Goal: Task Accomplishment & Management: Use online tool/utility

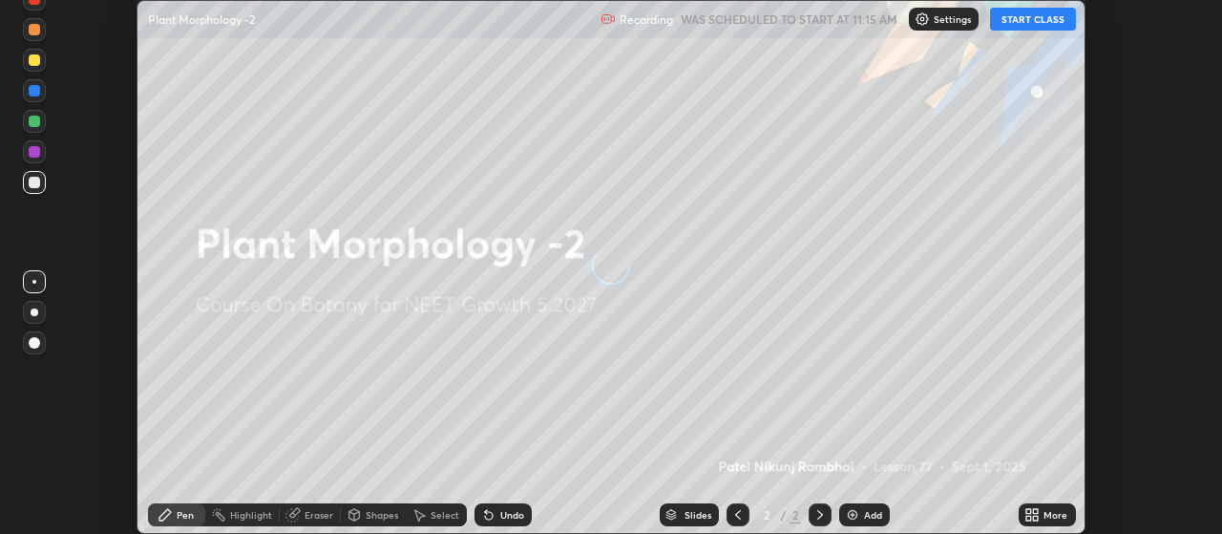
scroll to position [534, 1221]
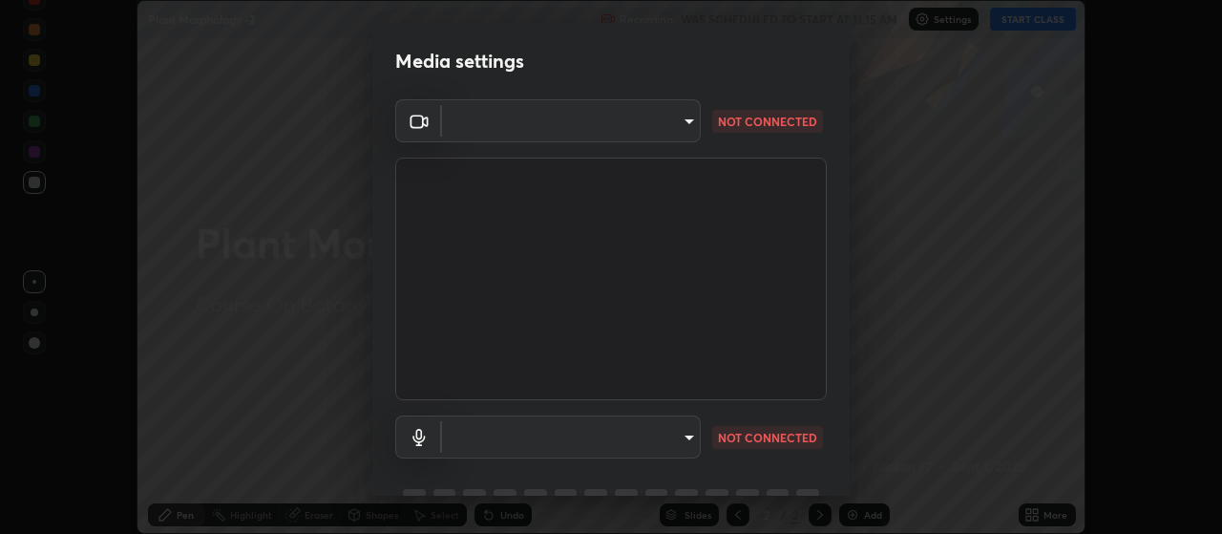
type input "80c3748f7047bfa8a2e3beb73f5809e9ad7c39e7d775a1a6b919bd05adb1d46d"
click at [673, 439] on body "Erase all Plant Morphology -2 Recording WAS SCHEDULED TO START AT 11:15 AM Sett…" at bounding box center [611, 267] width 1222 height 534
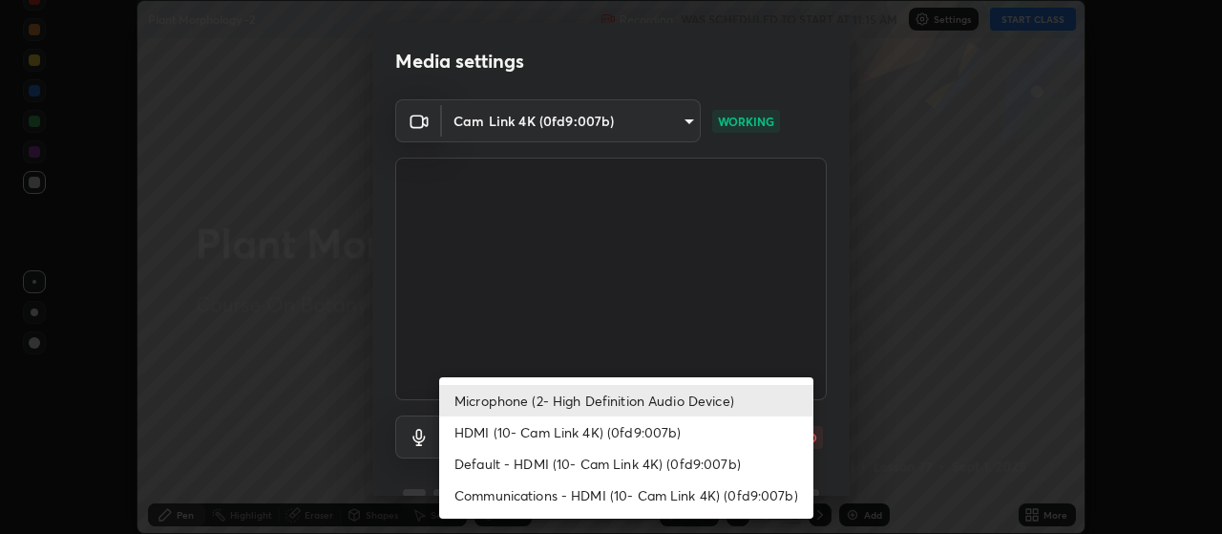
click at [607, 436] on li "HDMI (10- Cam Link 4K) (0fd9:007b)" at bounding box center [626, 432] width 374 height 32
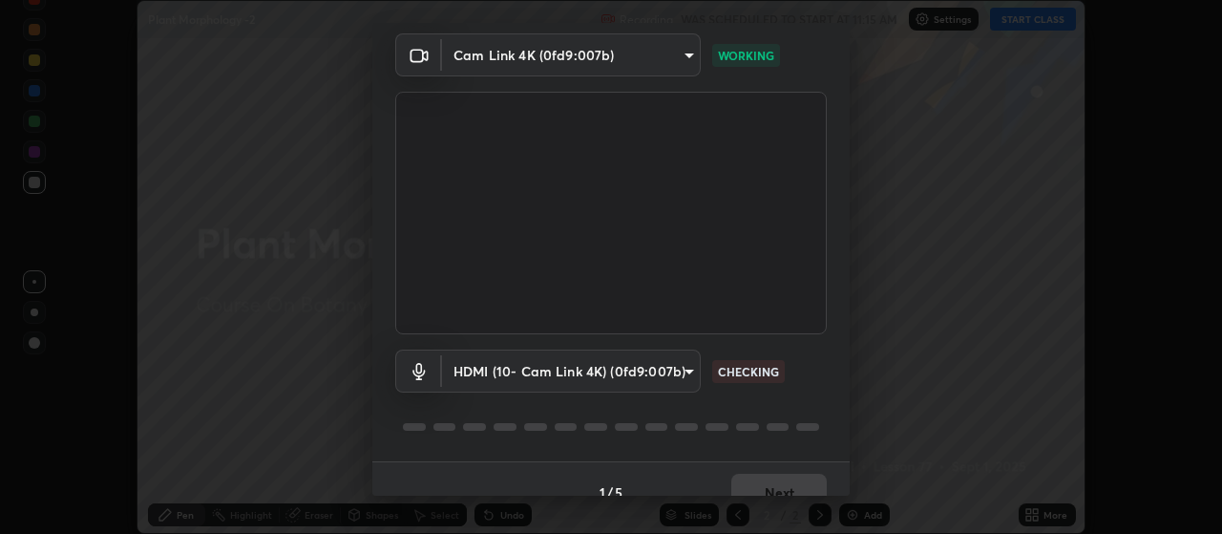
scroll to position [93, 0]
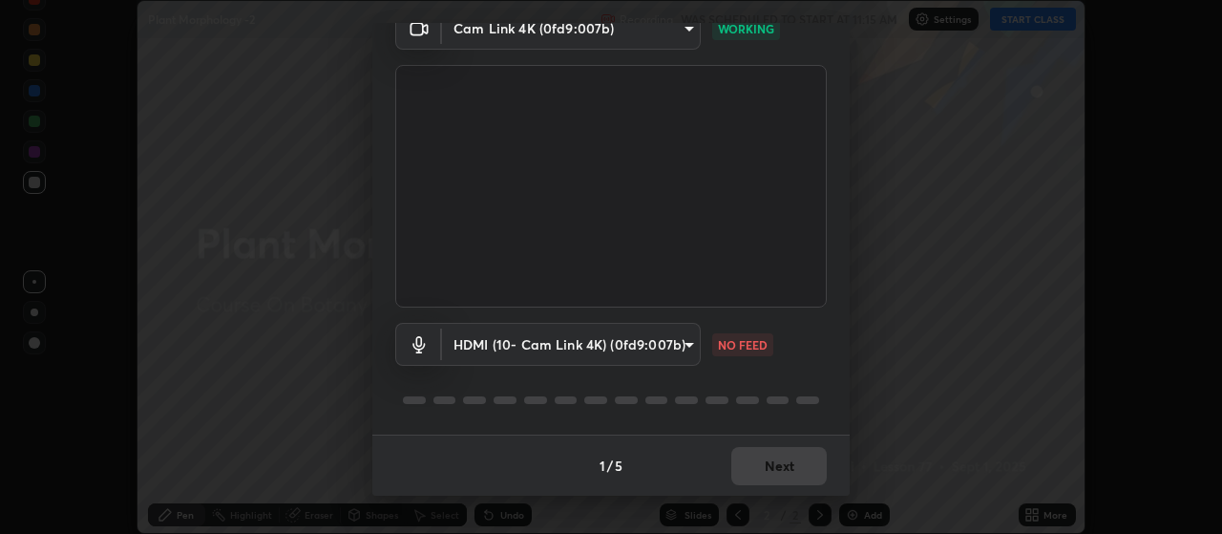
click at [648, 339] on body "Erase all Plant Morphology -2 Recording WAS SCHEDULED TO START AT 11:15 AM Sett…" at bounding box center [611, 267] width 1222 height 534
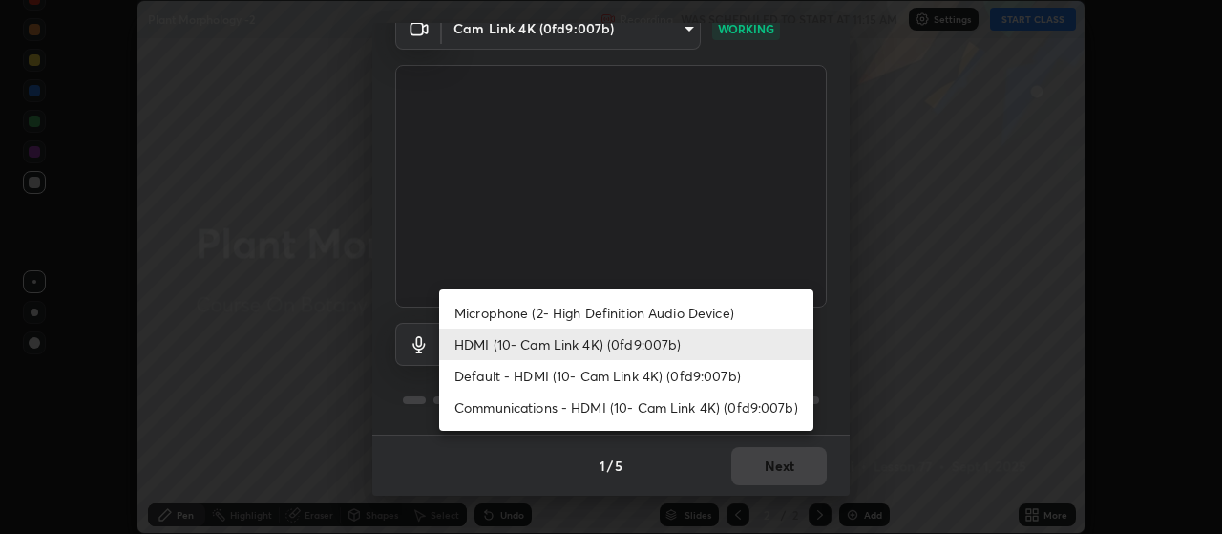
click at [605, 378] on li "Default - HDMI (10- Cam Link 4K) (0fd9:007b)" at bounding box center [626, 376] width 374 height 32
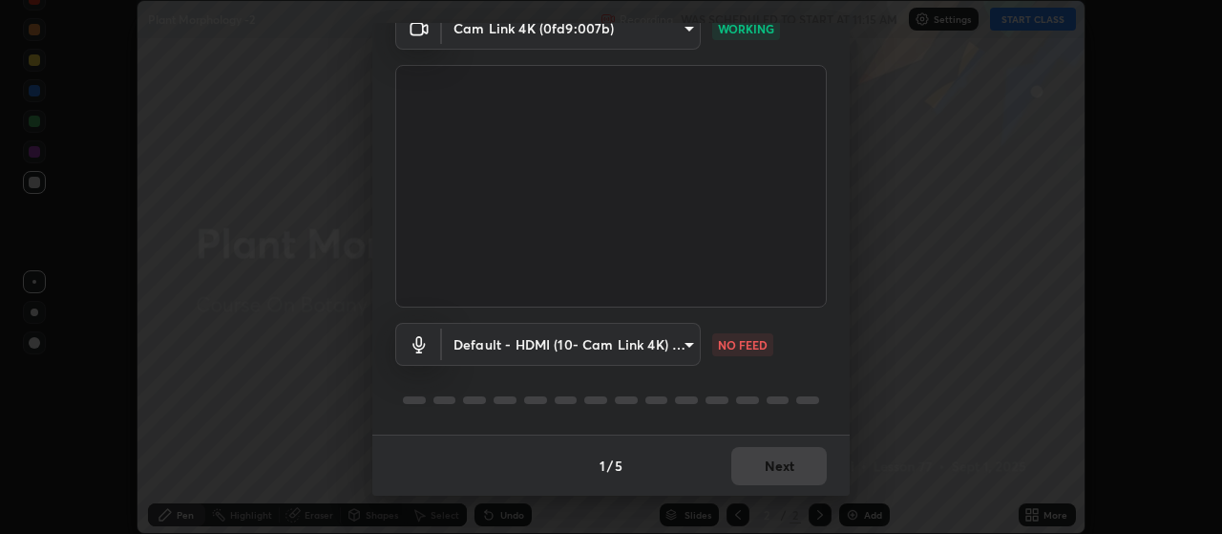
click at [590, 335] on body "Erase all Plant Morphology -2 Recording WAS SCHEDULED TO START AT 11:15 AM Sett…" at bounding box center [611, 267] width 1222 height 534
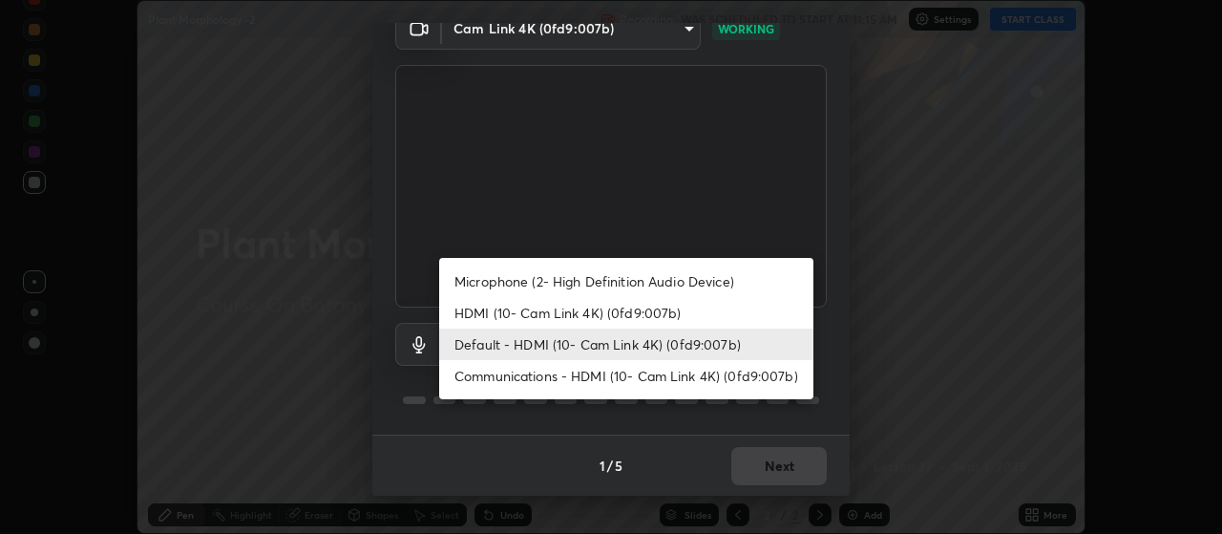
click at [572, 376] on li "Communications - HDMI (10- Cam Link 4K) (0fd9:007b)" at bounding box center [626, 376] width 374 height 32
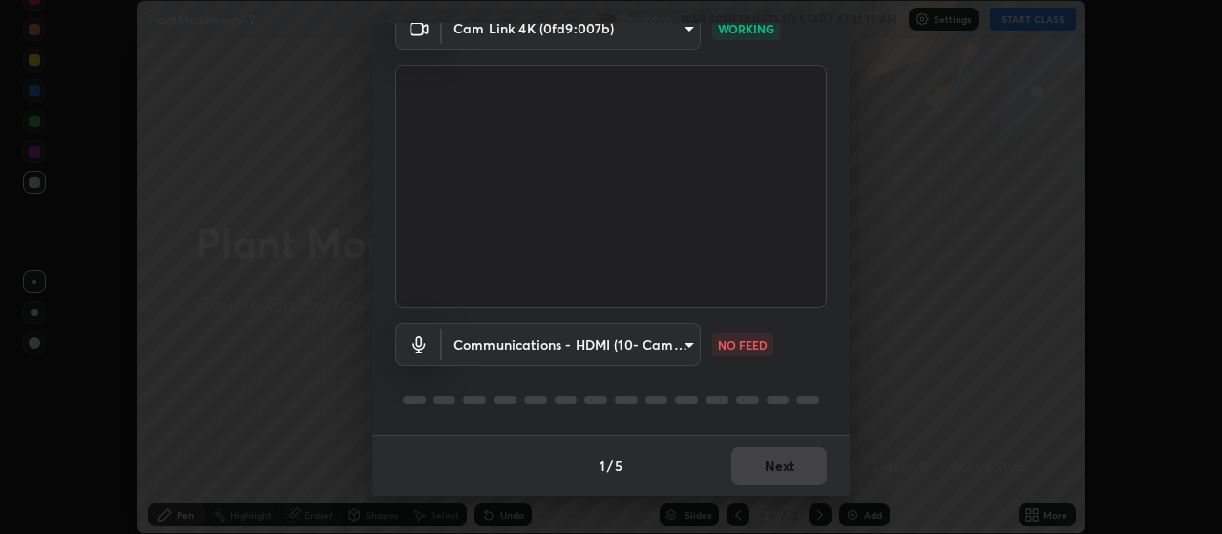
click at [594, 337] on body "Erase all Plant Morphology -2 Recording WAS SCHEDULED TO START AT 11:15 AM Sett…" at bounding box center [611, 267] width 1222 height 534
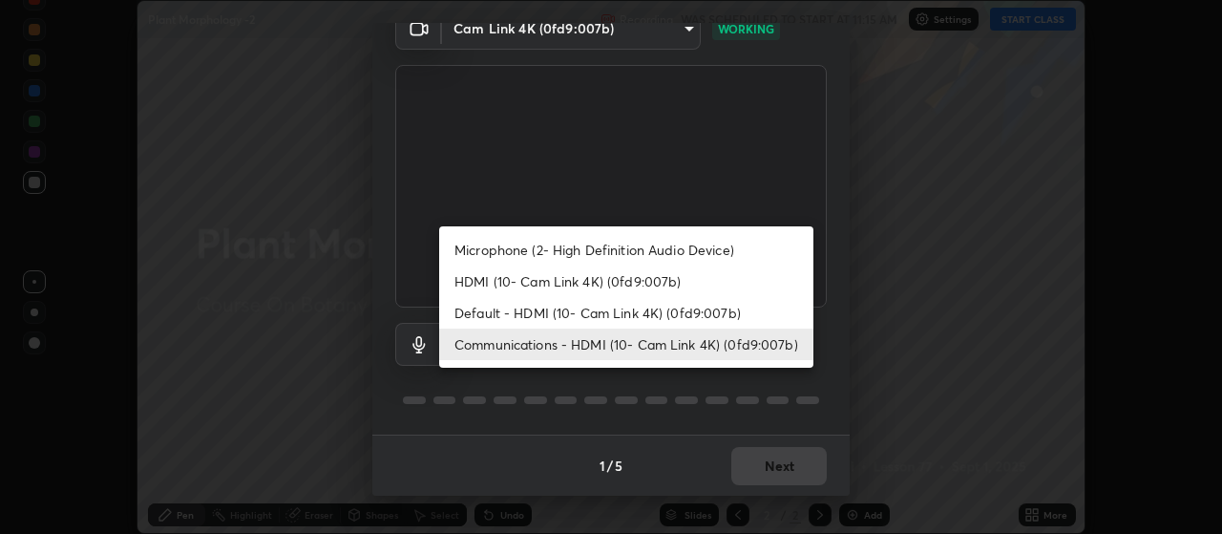
click at [578, 250] on li "Microphone (2- High Definition Audio Device)" at bounding box center [626, 250] width 374 height 32
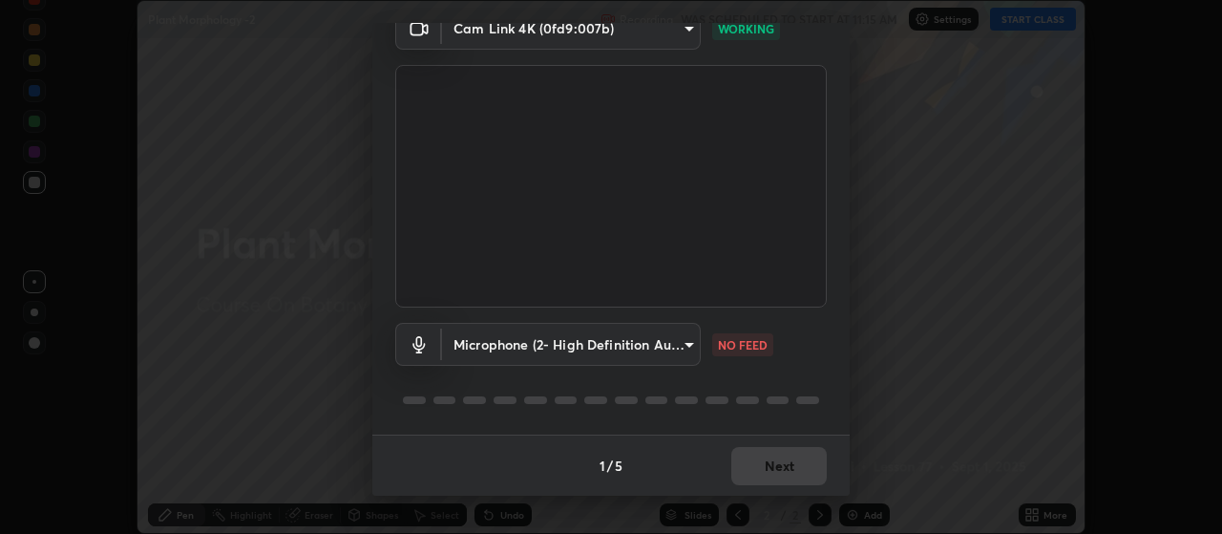
click at [664, 347] on body "Erase all Plant Morphology -2 Recording WAS SCHEDULED TO START AT 11:15 AM Sett…" at bounding box center [611, 267] width 1222 height 534
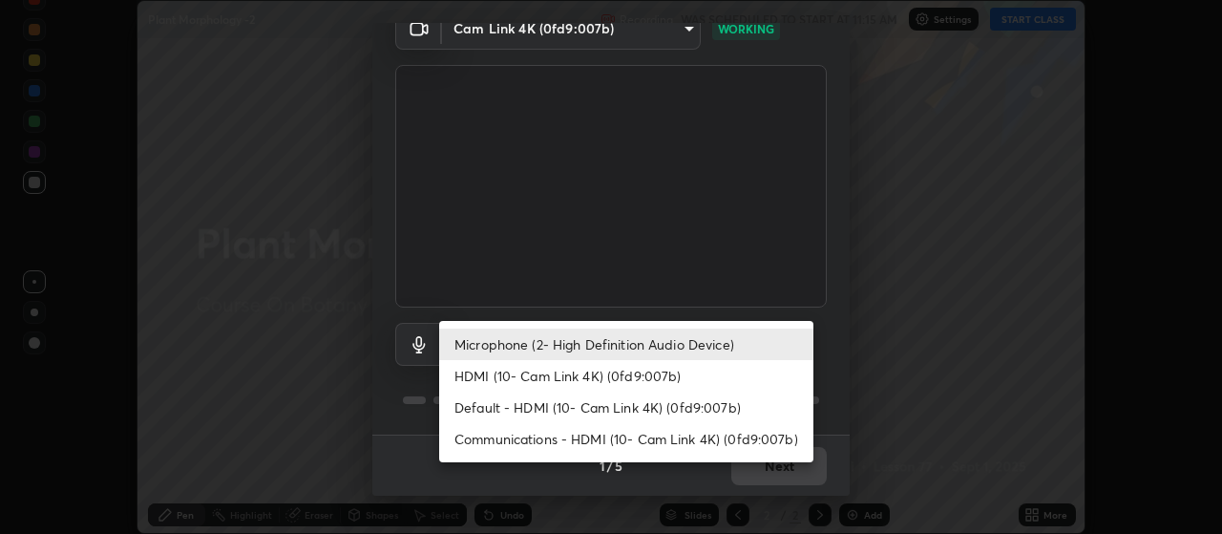
click at [575, 375] on li "HDMI (10- Cam Link 4K) (0fd9:007b)" at bounding box center [626, 376] width 374 height 32
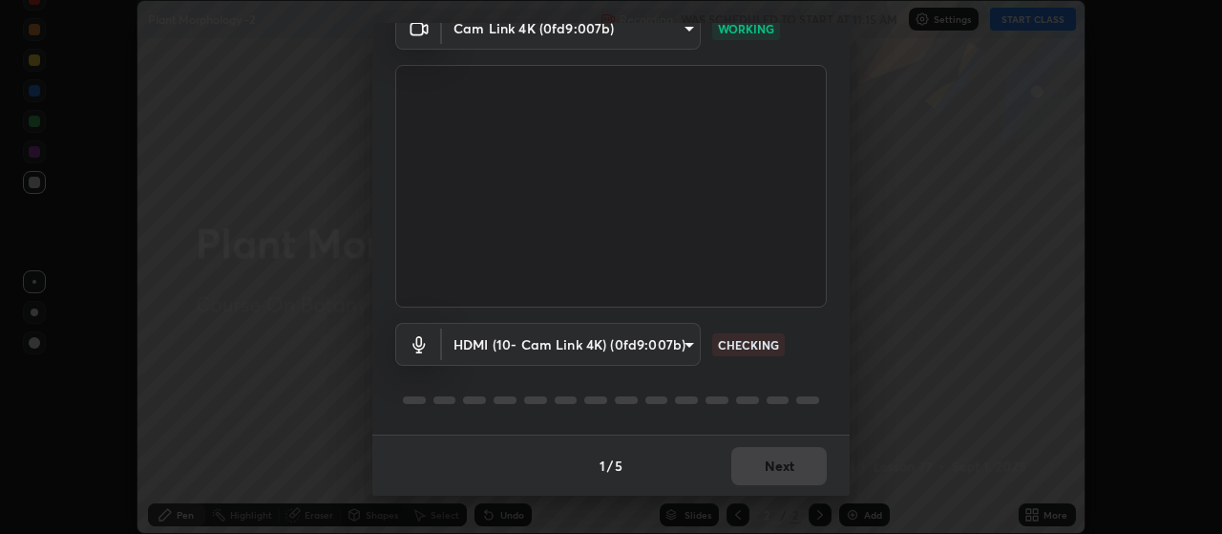
click at [787, 400] on div at bounding box center [611, 400] width 432 height 23
click at [683, 352] on body "Erase all Plant Morphology -2 Recording WAS SCHEDULED TO START AT 11:15 AM Sett…" at bounding box center [611, 267] width 1222 height 534
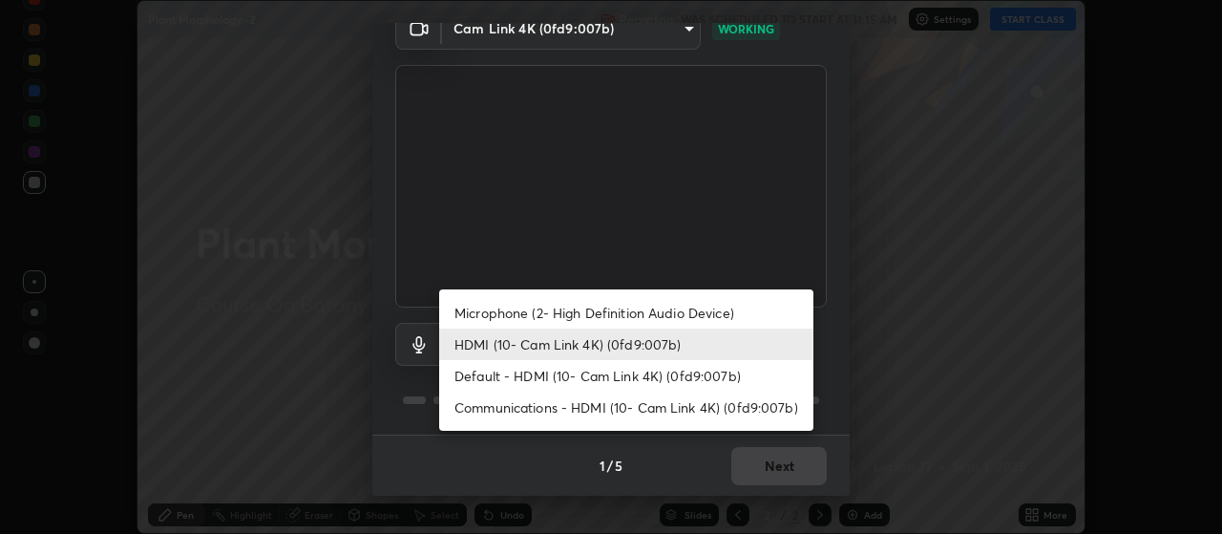
click at [655, 344] on li "HDMI (10- Cam Link 4K) (0fd9:007b)" at bounding box center [626, 345] width 374 height 32
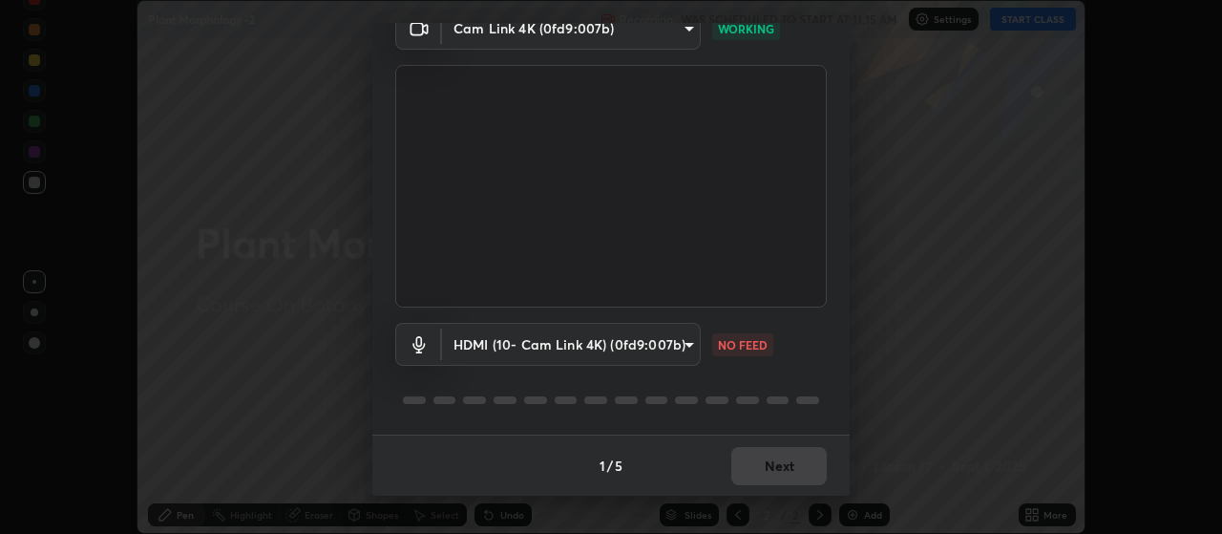
click at [673, 345] on body "Erase all Plant Morphology -2 Recording WAS SCHEDULED TO START AT 11:15 AM Sett…" at bounding box center [611, 267] width 1222 height 534
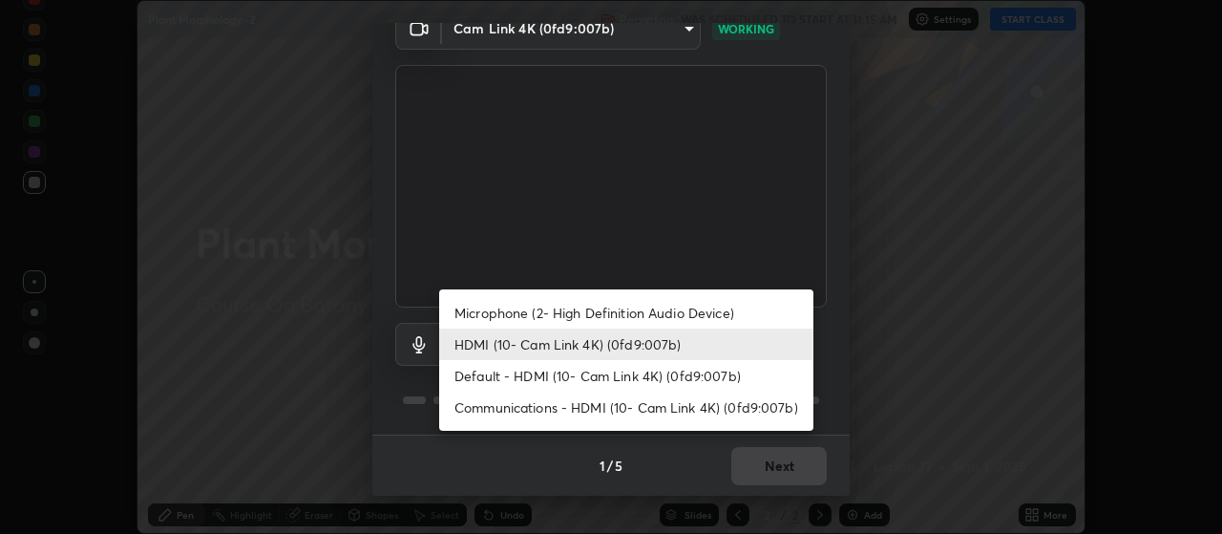
click at [662, 346] on li "HDMI (10- Cam Link 4K) (0fd9:007b)" at bounding box center [626, 345] width 374 height 32
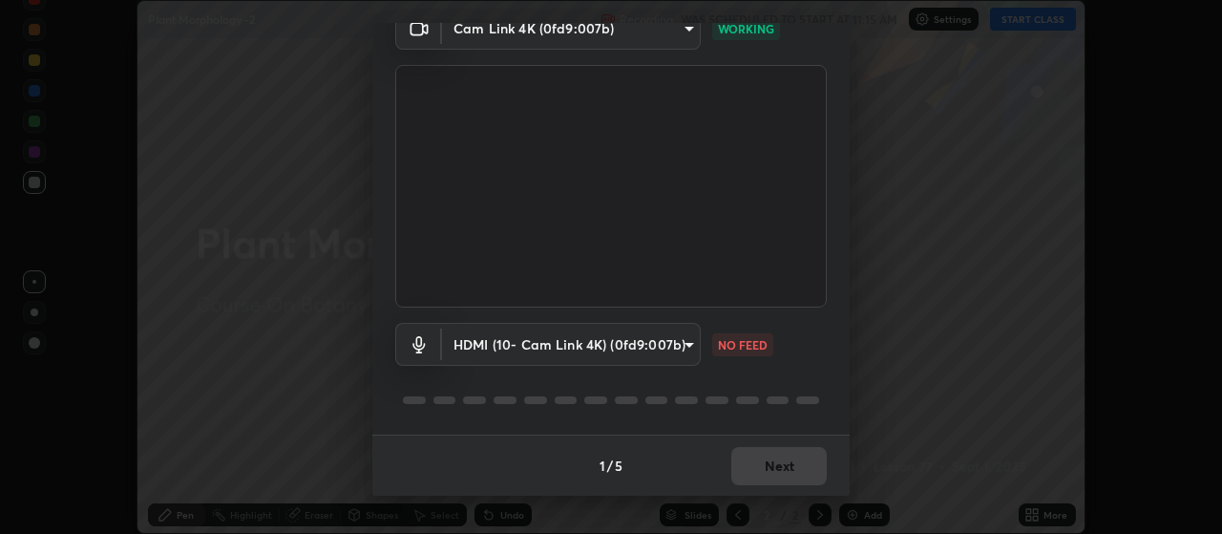
click at [662, 338] on body "Erase all Plant Morphology -2 Recording WAS SCHEDULED TO START AT 11:15 AM Sett…" at bounding box center [611, 267] width 1222 height 534
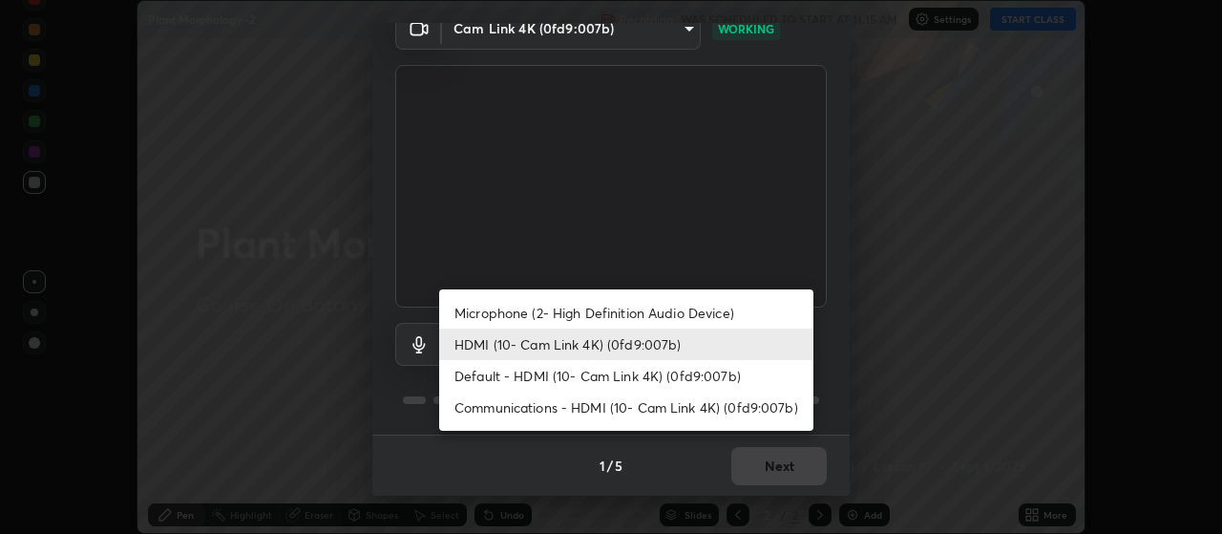
click at [668, 337] on li "HDMI (10- Cam Link 4K) (0fd9:007b)" at bounding box center [626, 345] width 374 height 32
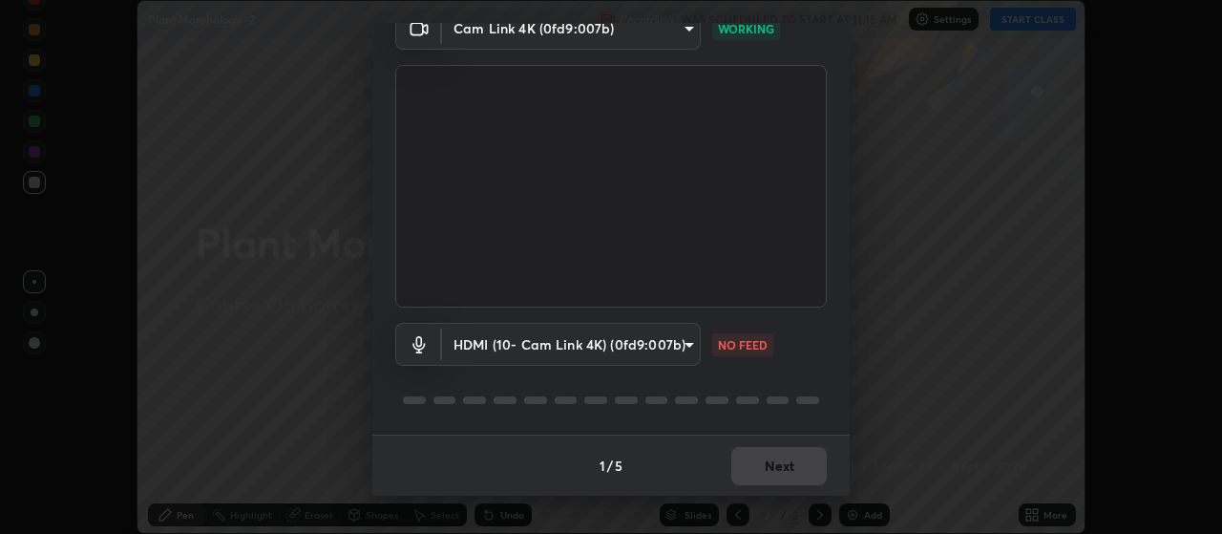
click at [670, 337] on body "Erase all Plant Morphology -2 Recording WAS SCHEDULED TO START AT 11:15 AM Sett…" at bounding box center [611, 267] width 1222 height 534
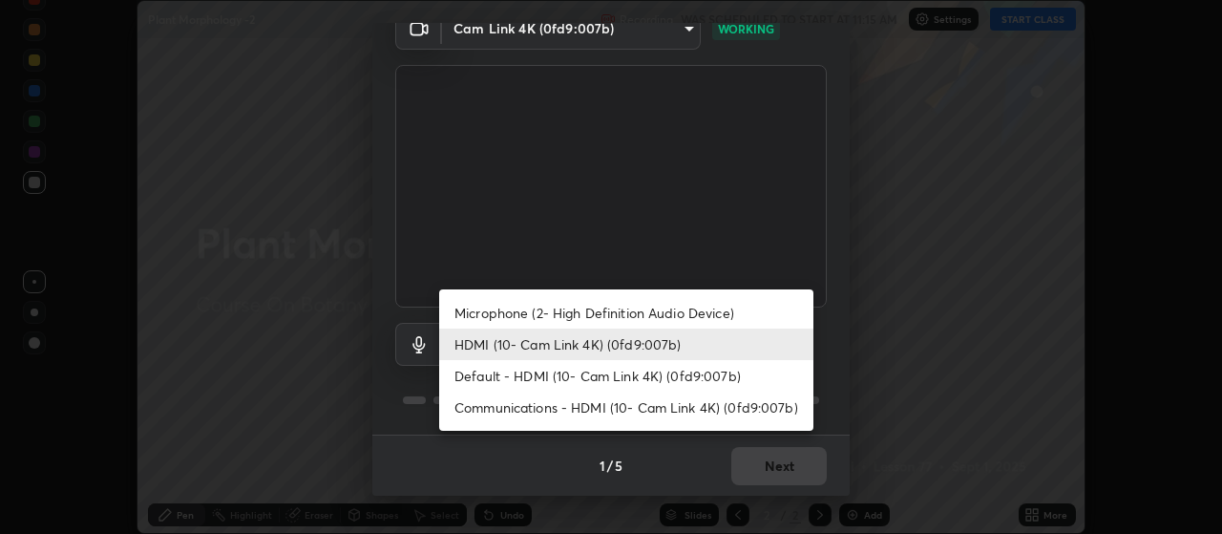
click at [660, 368] on li "Default - HDMI (10- Cam Link 4K) (0fd9:007b)" at bounding box center [626, 376] width 374 height 32
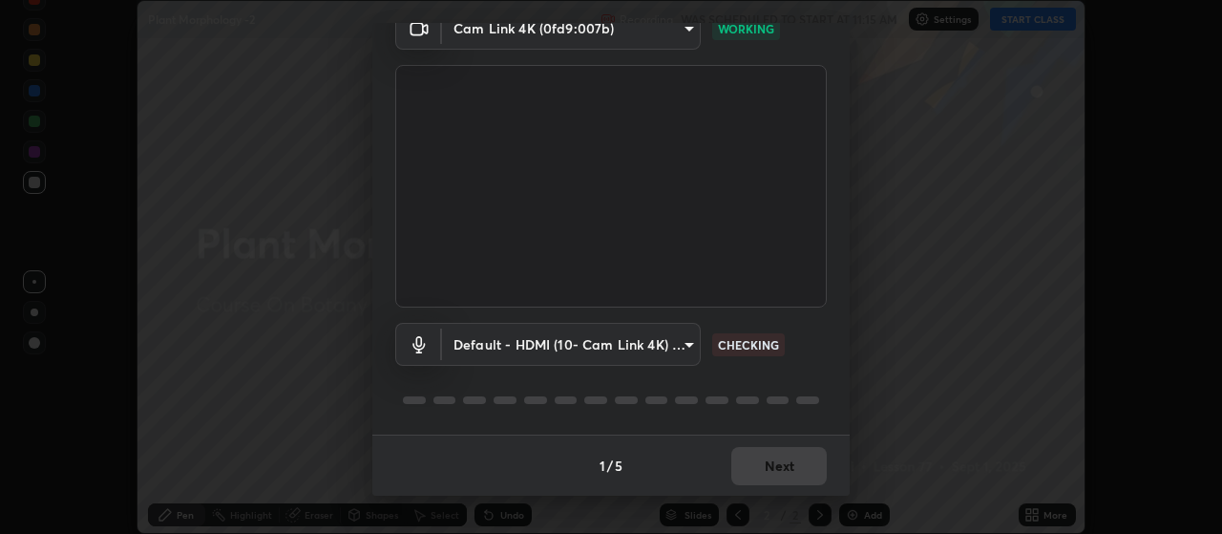
click at [662, 344] on body "Erase all Plant Morphology -2 Recording WAS SCHEDULED TO START AT 11:15 AM Sett…" at bounding box center [611, 267] width 1222 height 534
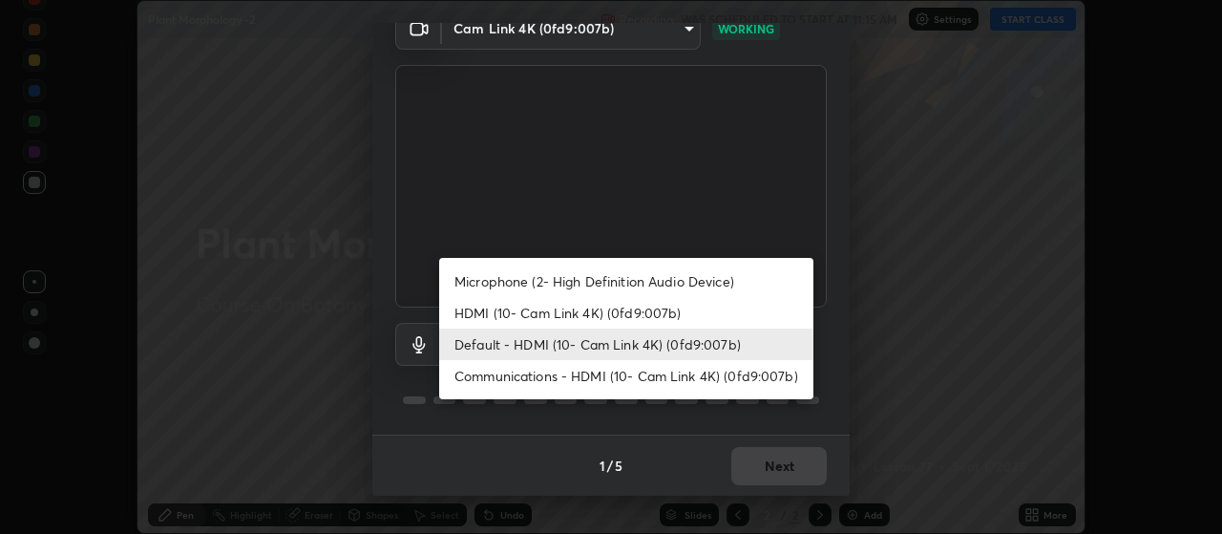
click at [669, 311] on li "HDMI (10- Cam Link 4K) (0fd9:007b)" at bounding box center [626, 313] width 374 height 32
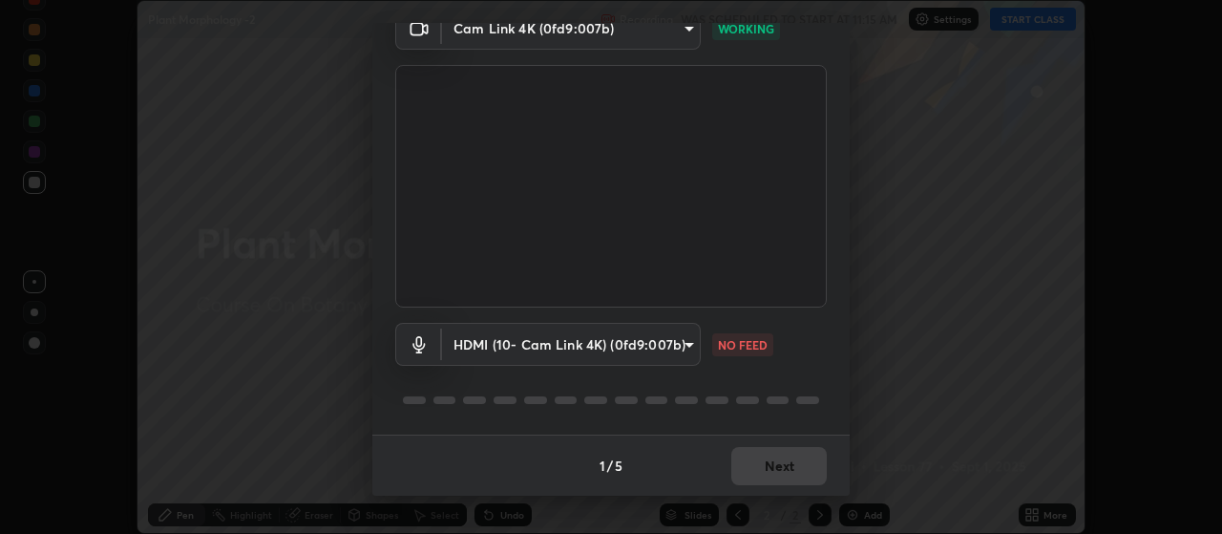
click at [690, 351] on body "Erase all Plant Morphology -2 Recording WAS SCHEDULED TO START AT 11:15 AM Sett…" at bounding box center [611, 267] width 1222 height 534
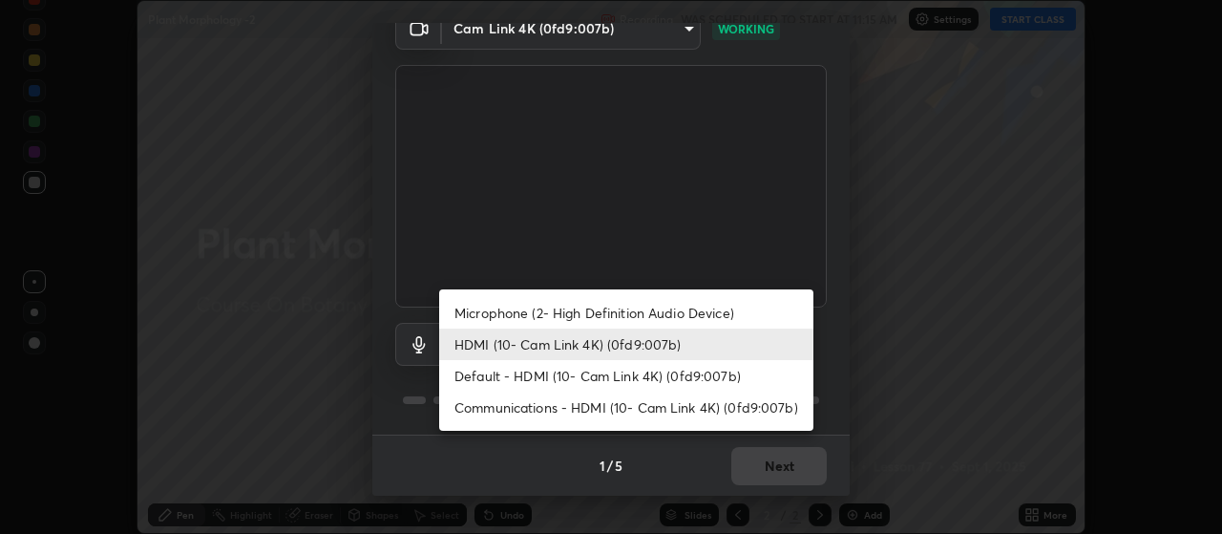
click at [616, 346] on li "HDMI (10- Cam Link 4K) (0fd9:007b)" at bounding box center [626, 345] width 374 height 32
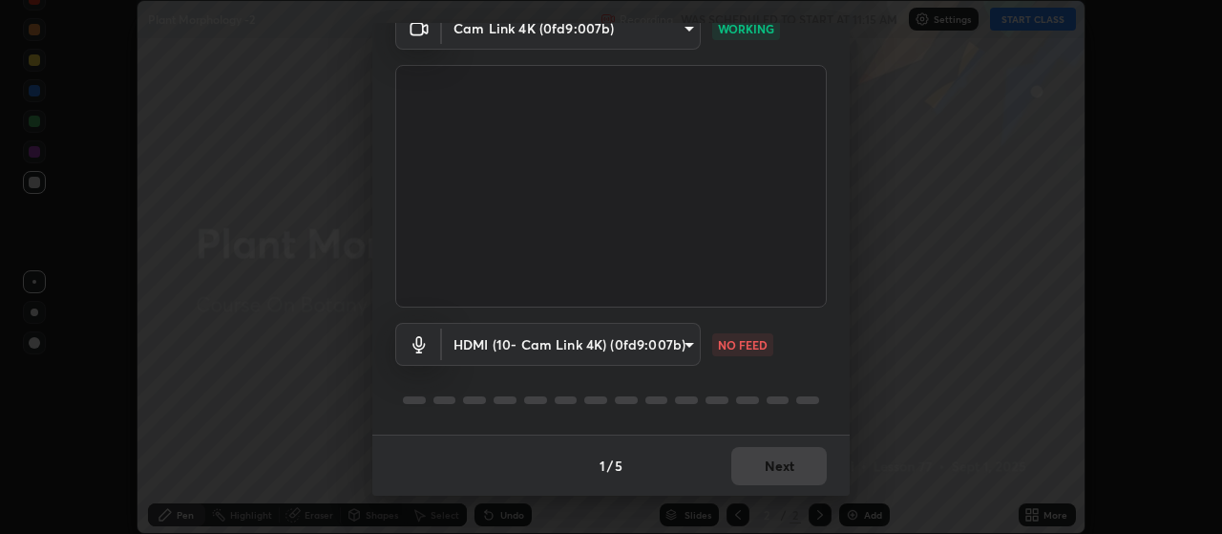
click at [669, 338] on body "Erase all Plant Morphology -2 Recording WAS SCHEDULED TO START AT 11:15 AM Sett…" at bounding box center [611, 267] width 1222 height 534
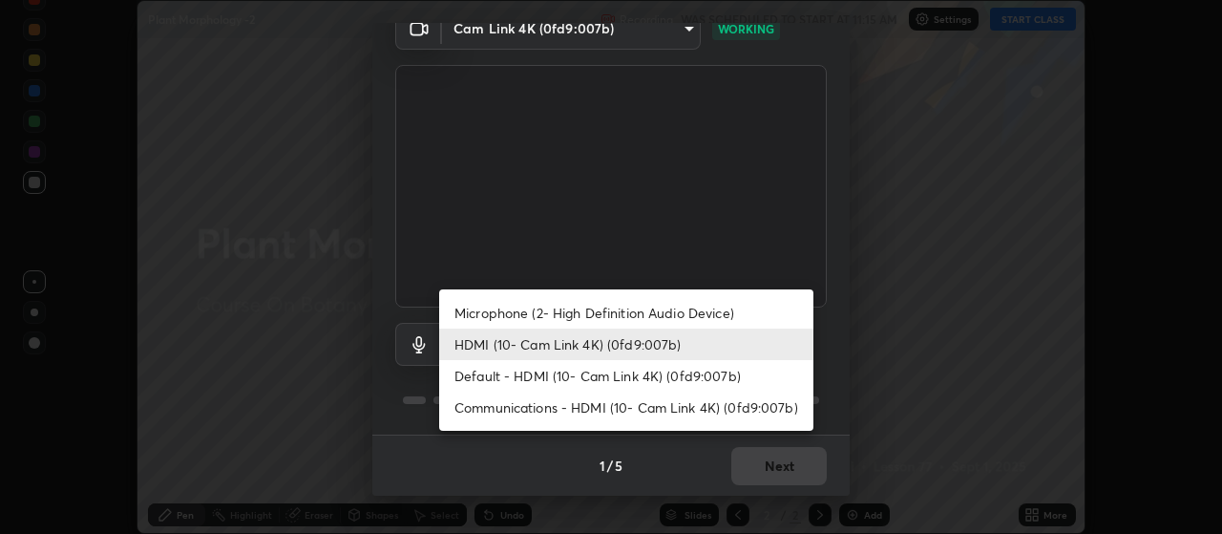
click at [583, 400] on li "Communications - HDMI (10- Cam Link 4K) (0fd9:007b)" at bounding box center [626, 408] width 374 height 32
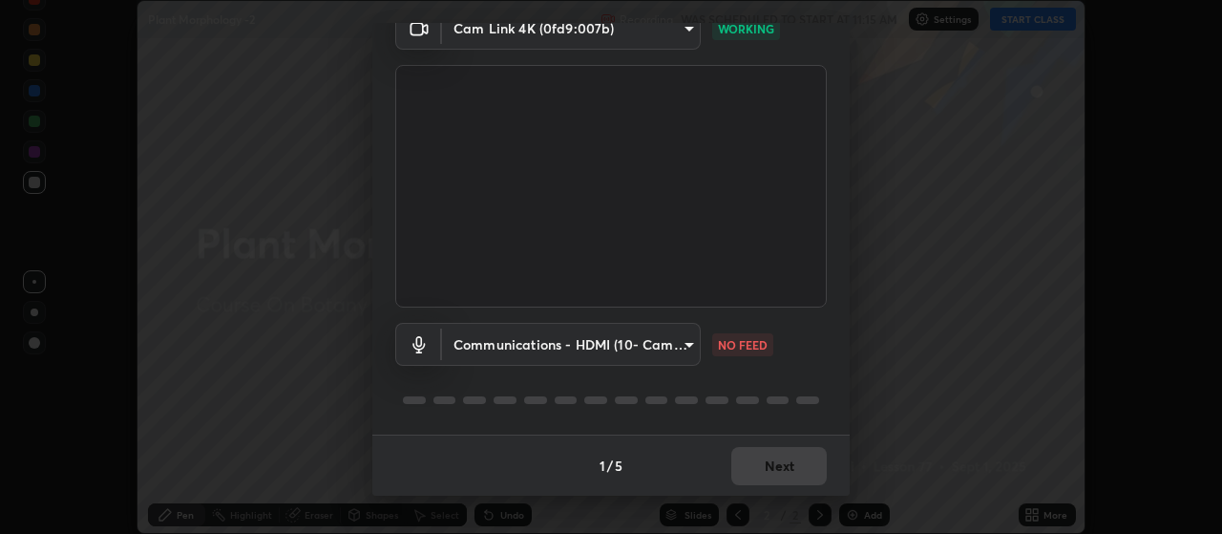
click at [686, 341] on body "Erase all Plant Morphology -2 Recording WAS SCHEDULED TO START AT 11:15 AM Sett…" at bounding box center [611, 267] width 1222 height 534
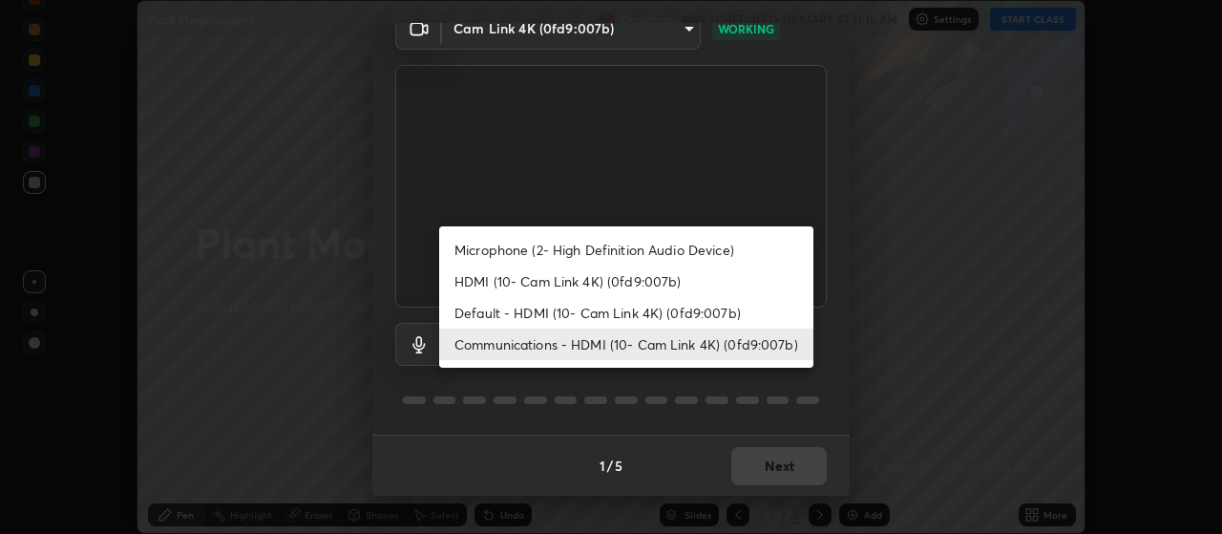
click at [603, 311] on li "Default - HDMI (10- Cam Link 4K) (0fd9:007b)" at bounding box center [626, 313] width 374 height 32
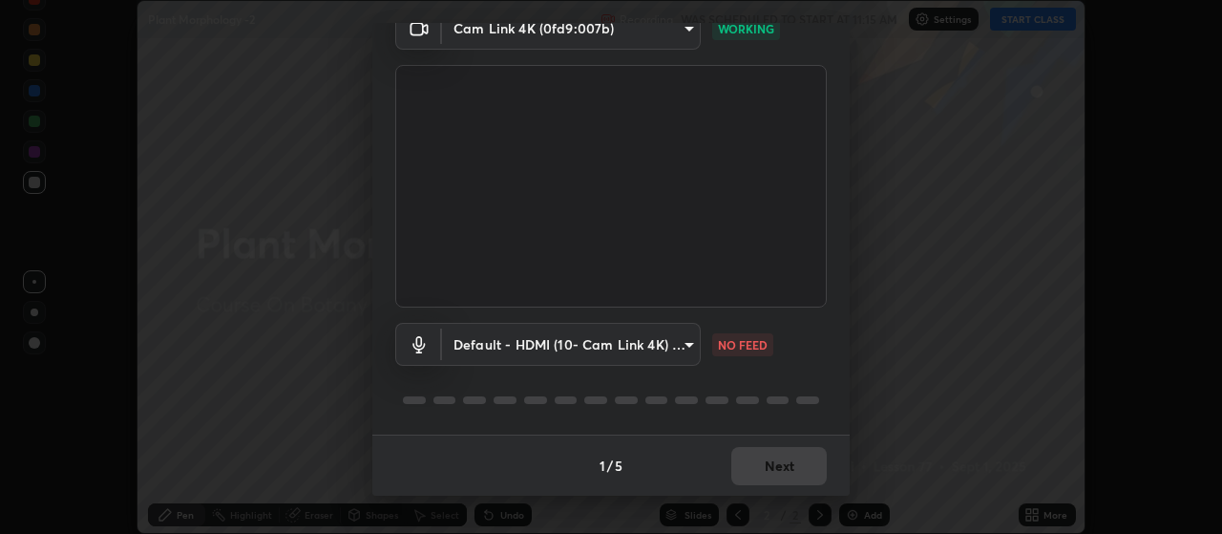
click at [101, 319] on div "Media settings Cam Link 4K (0fd9:007b) 80c3748f7047bfa8a2e3beb73f5809e9ad7c39e7…" at bounding box center [611, 267] width 1222 height 534
click at [648, 356] on body "Erase all Plant Morphology -2 Recording WAS SCHEDULED TO START AT 11:15 AM Sett…" at bounding box center [611, 267] width 1222 height 534
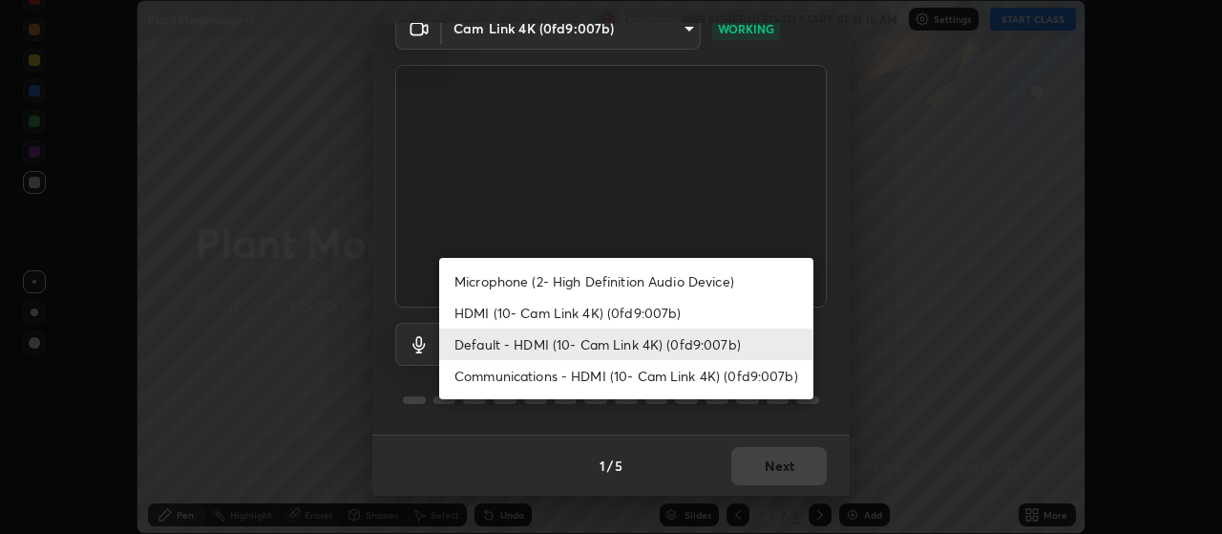
click at [594, 310] on li "HDMI (10- Cam Link 4K) (0fd9:007b)" at bounding box center [626, 313] width 374 height 32
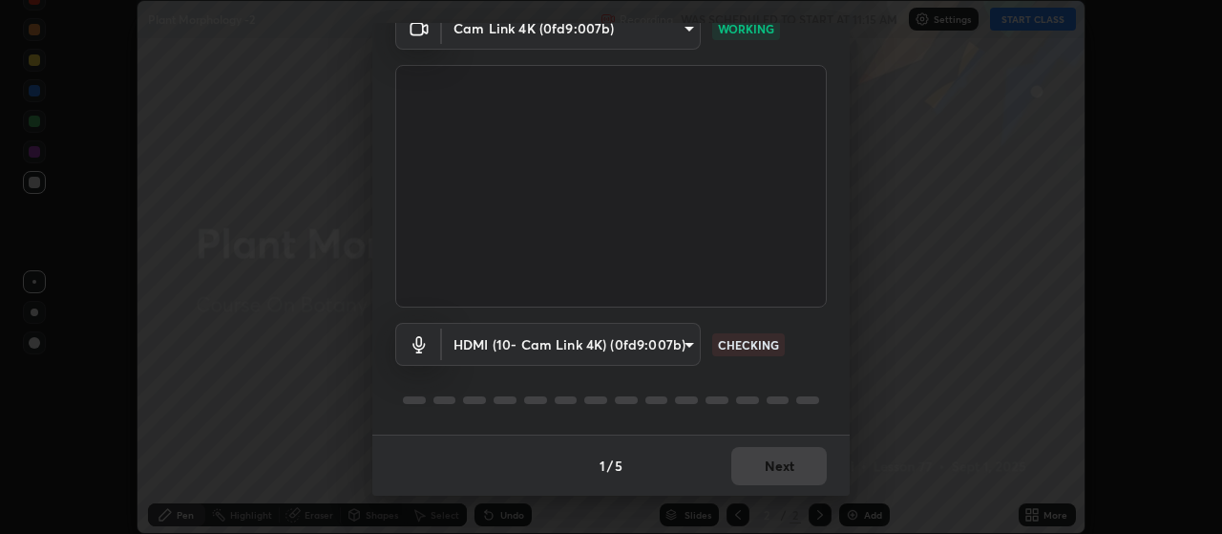
click at [562, 349] on body "Erase all Plant Morphology -2 Recording WAS SCHEDULED TO START AT 11:15 AM Sett…" at bounding box center [611, 267] width 1222 height 534
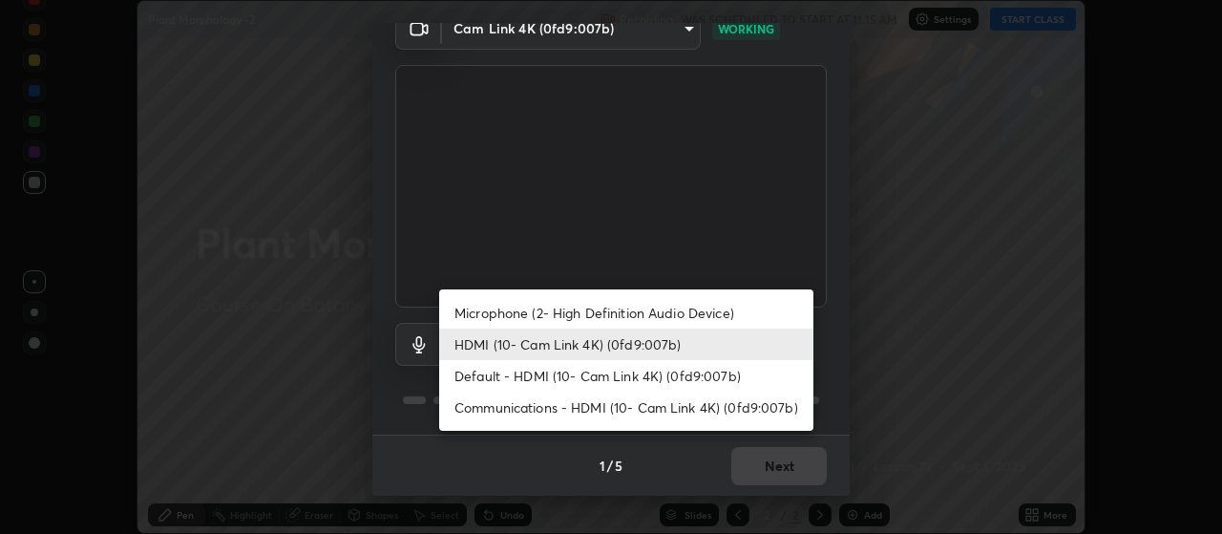
click at [564, 345] on li "HDMI (10- Cam Link 4K) (0fd9:007b)" at bounding box center [626, 345] width 374 height 32
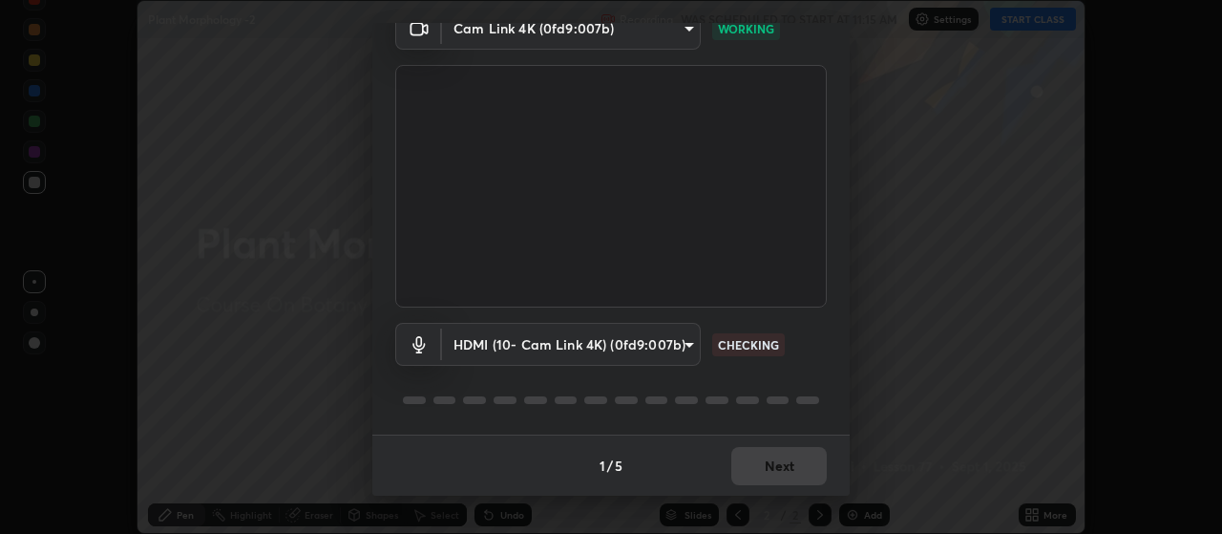
click at [563, 345] on body "Erase all Plant Morphology -2 Recording WAS SCHEDULED TO START AT 11:15 AM Sett…" at bounding box center [611, 267] width 1222 height 534
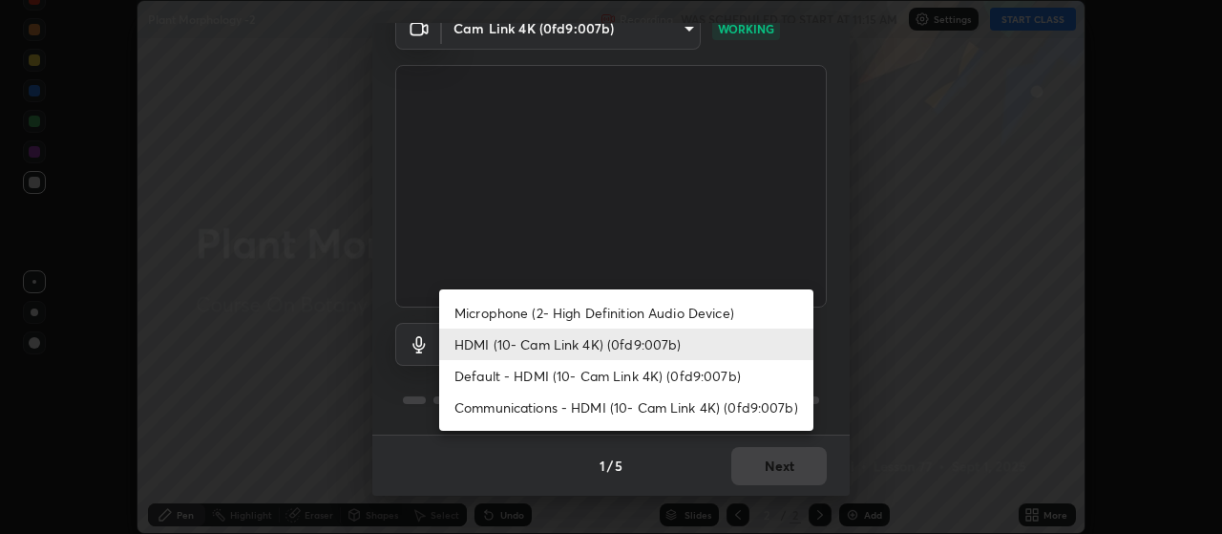
click at [567, 342] on li "HDMI (10- Cam Link 4K) (0fd9:007b)" at bounding box center [626, 345] width 374 height 32
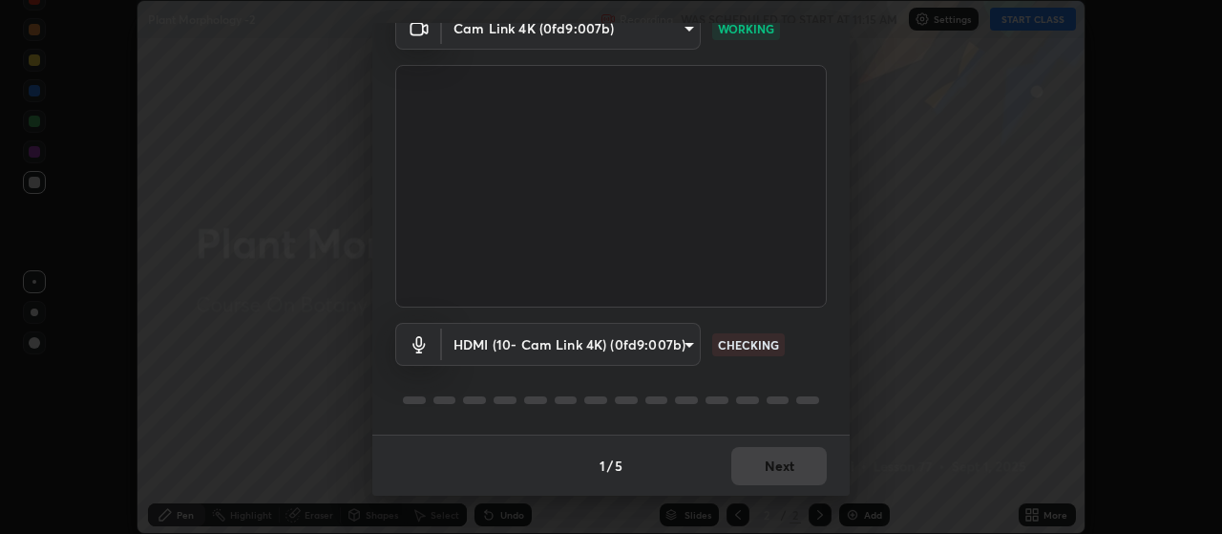
click at [572, 347] on body "Erase all Plant Morphology -2 Recording WAS SCHEDULED TO START AT 11:15 AM Sett…" at bounding box center [611, 267] width 1222 height 534
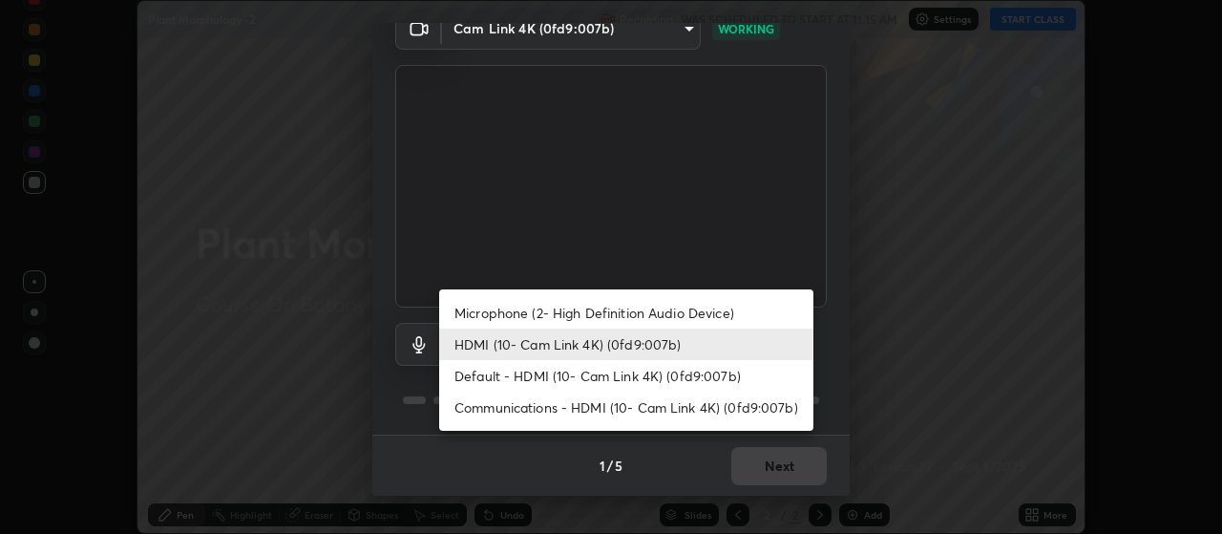
click at [583, 343] on li "HDMI (10- Cam Link 4K) (0fd9:007b)" at bounding box center [626, 345] width 374 height 32
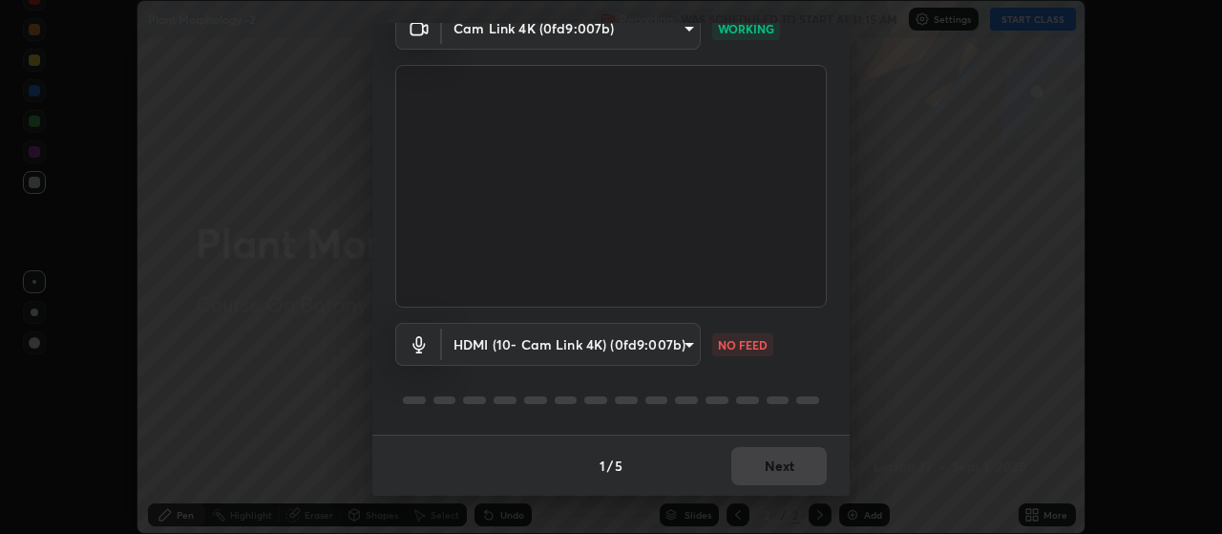
click at [560, 347] on body "Erase all Plant Morphology -2 Recording WAS SCHEDULED TO START AT 11:15 AM Sett…" at bounding box center [611, 267] width 1222 height 534
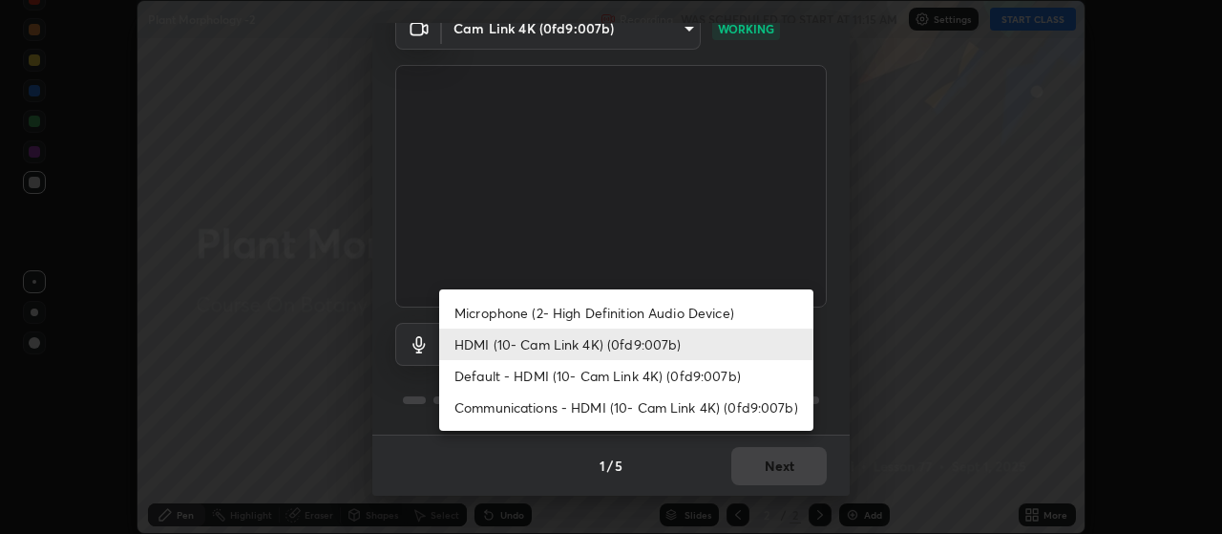
click at [565, 346] on li "HDMI (10- Cam Link 4K) (0fd9:007b)" at bounding box center [626, 345] width 374 height 32
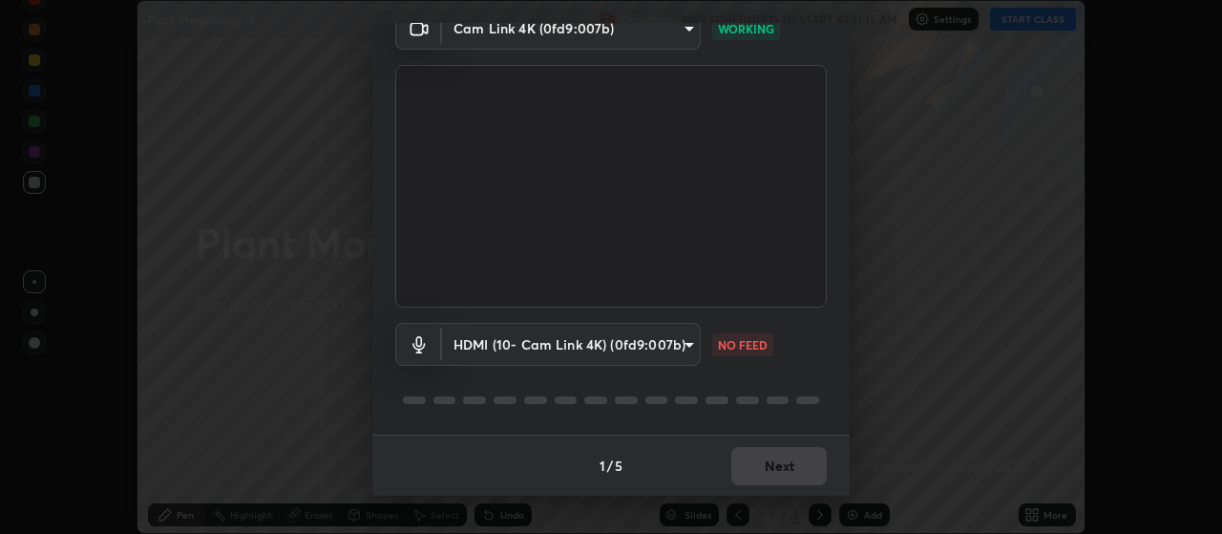
click at [520, 344] on body "Erase all Plant Morphology -2 Recording WAS SCHEDULED TO START AT 11:15 AM Sett…" at bounding box center [611, 267] width 1222 height 534
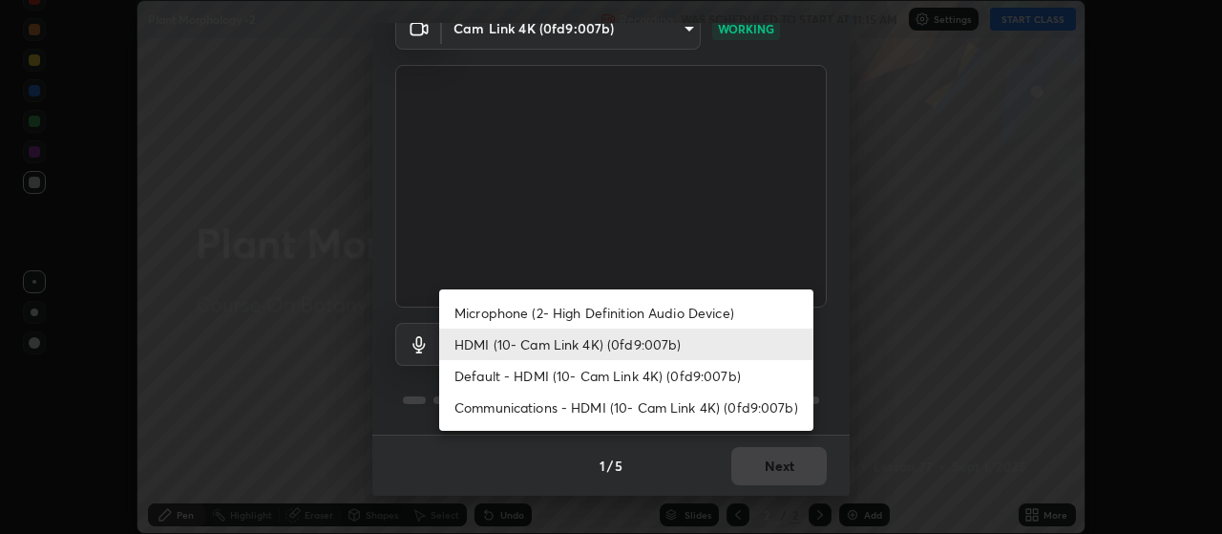
click at [551, 318] on li "Microphone (2- High Definition Audio Device)" at bounding box center [626, 313] width 374 height 32
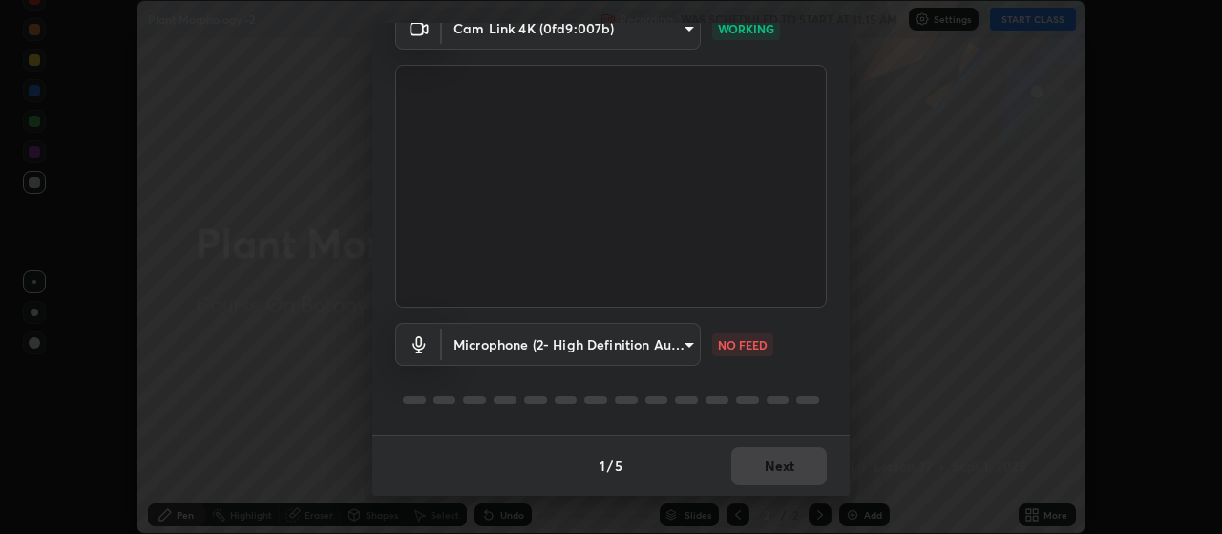
click at [558, 345] on body "Erase all Plant Morphology -2 Recording WAS SCHEDULED TO START AT 11:15 AM Sett…" at bounding box center [611, 267] width 1222 height 534
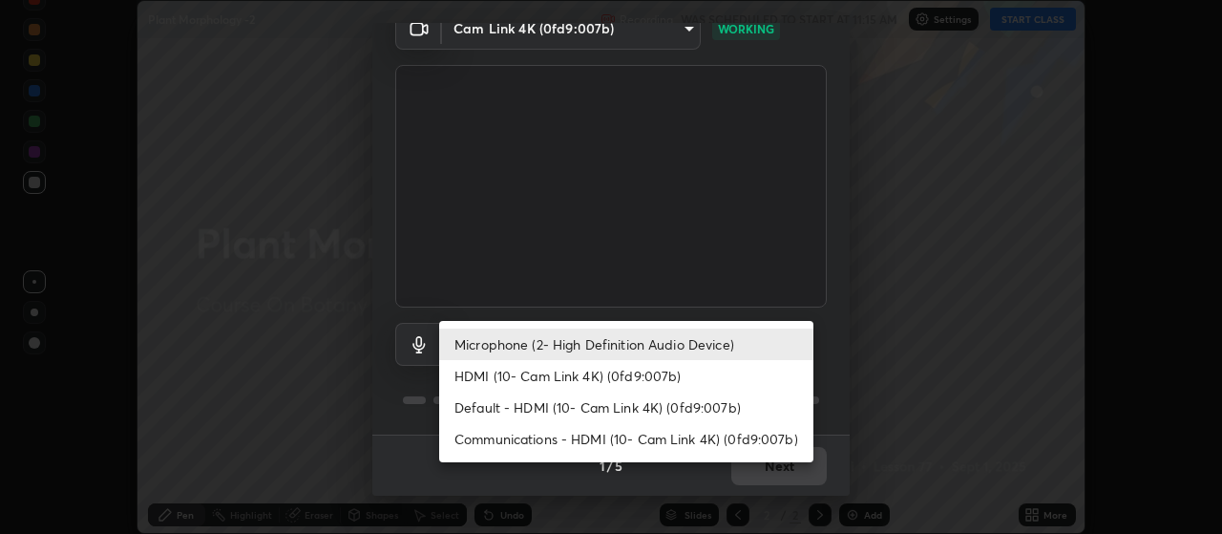
click at [552, 373] on li "HDMI (10- Cam Link 4K) (0fd9:007b)" at bounding box center [626, 376] width 374 height 32
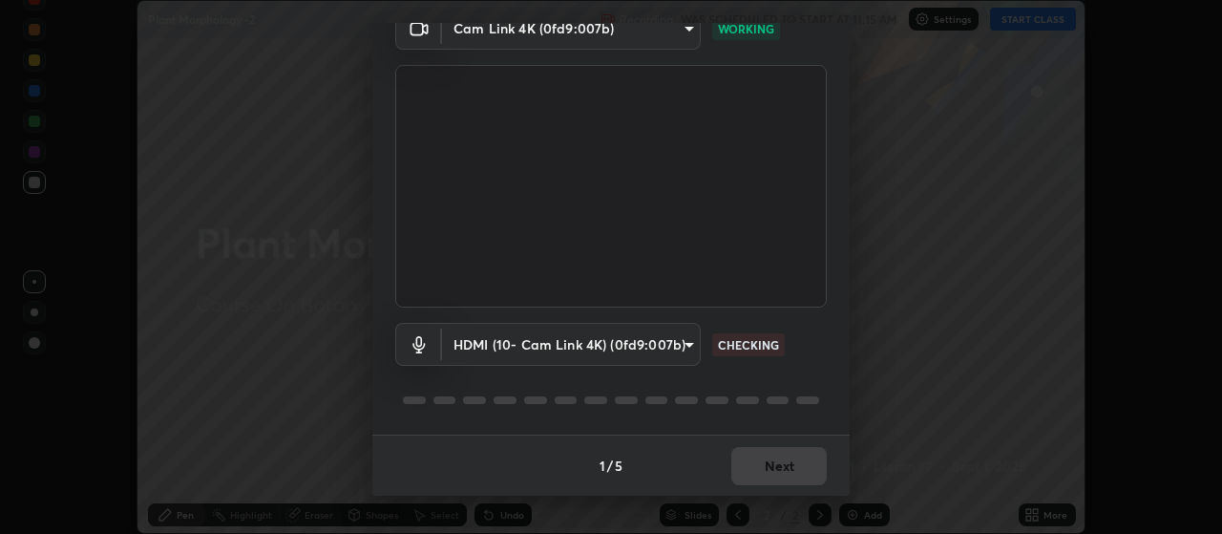
click at [545, 356] on body "Erase all Plant Morphology -2 Recording WAS SCHEDULED TO START AT 11:15 AM Sett…" at bounding box center [611, 267] width 1222 height 534
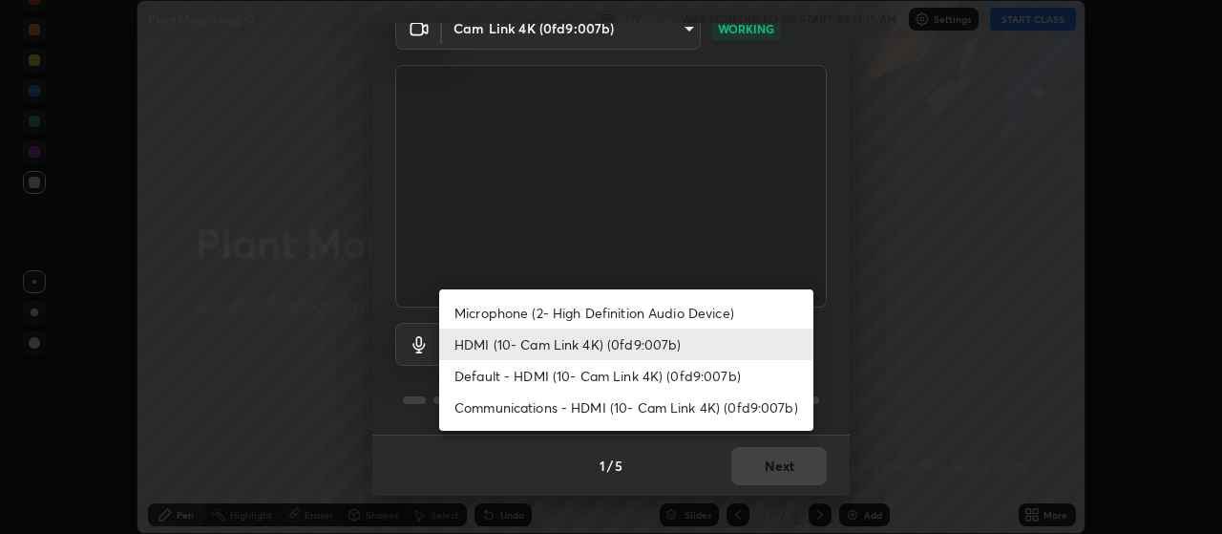
click at [521, 381] on li "Default - HDMI (10- Cam Link 4K) (0fd9:007b)" at bounding box center [626, 376] width 374 height 32
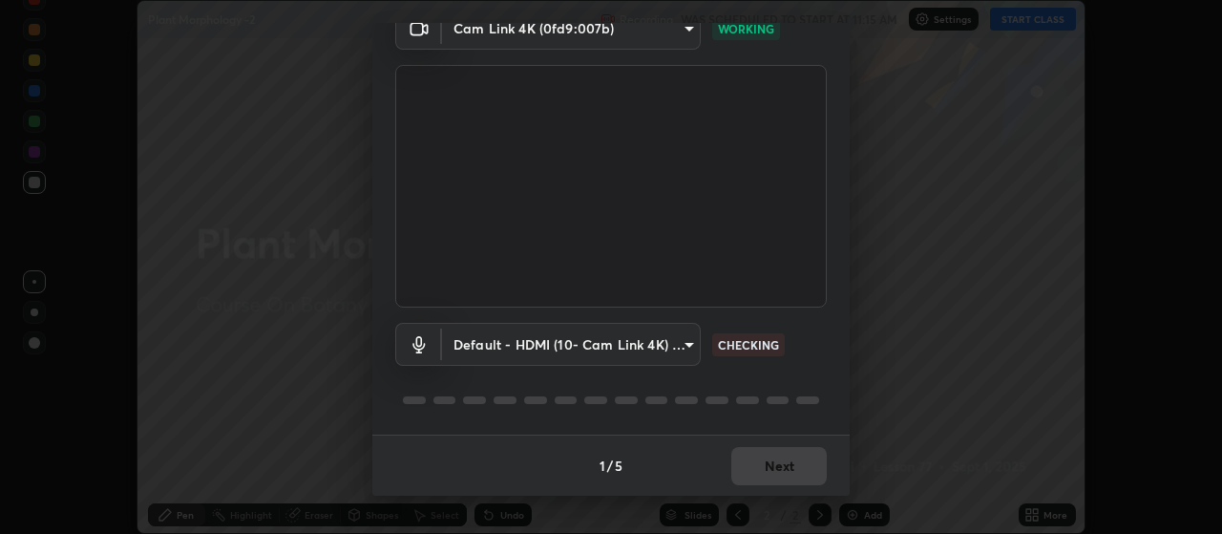
click at [535, 350] on body "Erase all Plant Morphology -2 Recording WAS SCHEDULED TO START AT 11:15 AM Sett…" at bounding box center [611, 267] width 1222 height 534
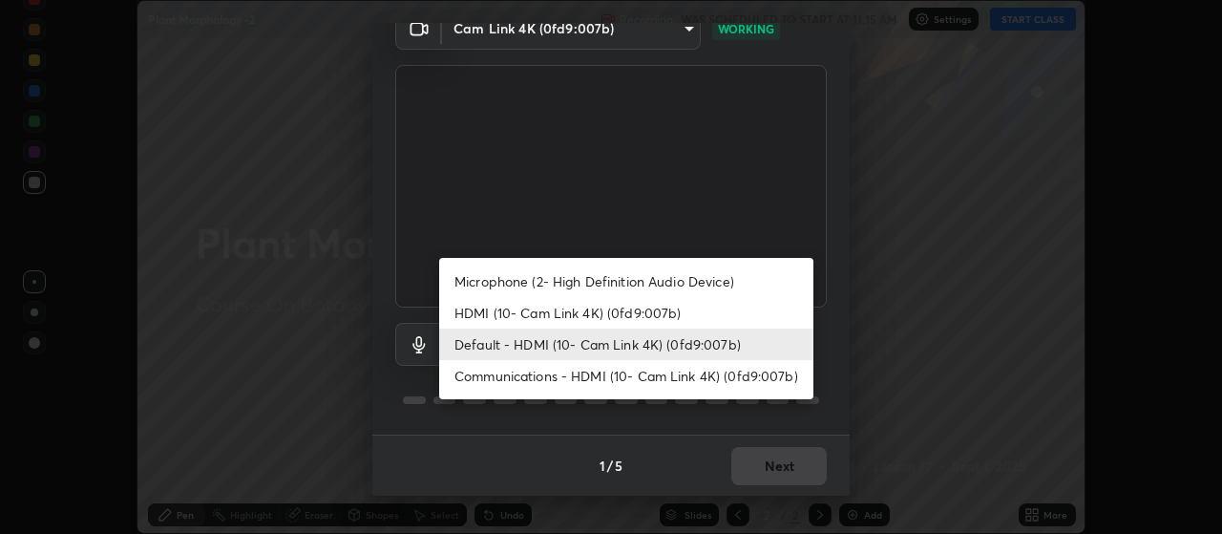
click at [525, 375] on li "Communications - HDMI (10- Cam Link 4K) (0fd9:007b)" at bounding box center [626, 376] width 374 height 32
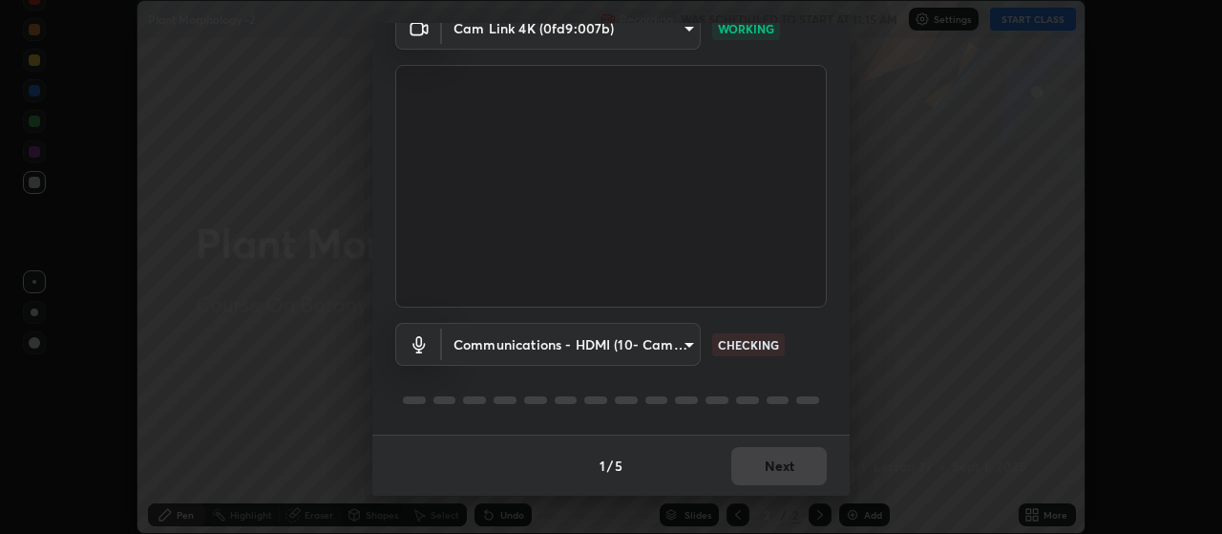
click at [515, 339] on body "Erase all Plant Morphology -2 Recording WAS SCHEDULED TO START AT 11:15 AM Sett…" at bounding box center [611, 267] width 1222 height 534
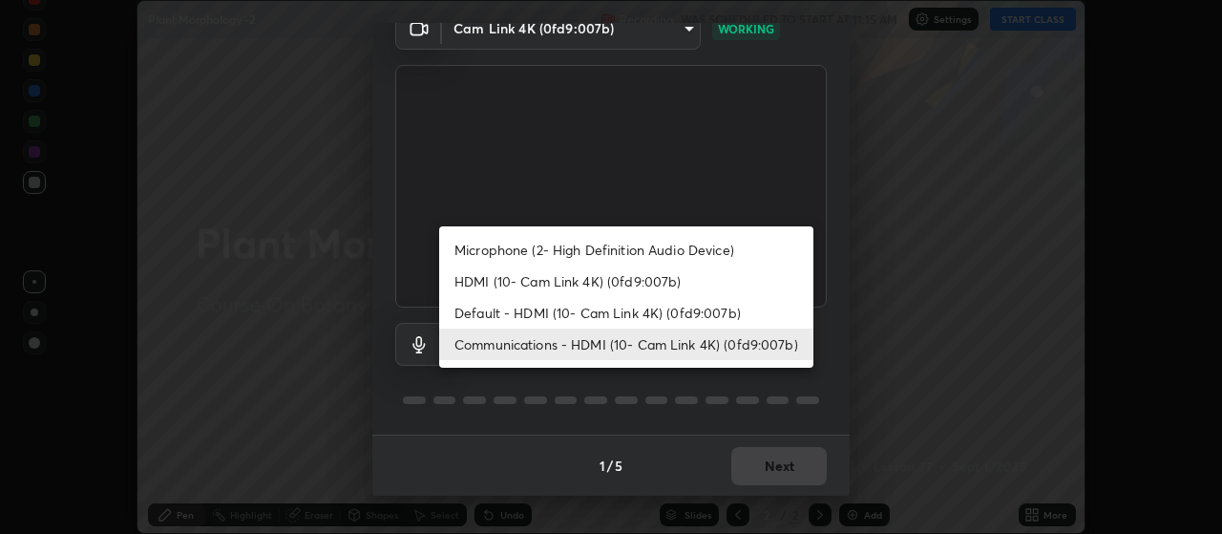
click at [585, 280] on li "HDMI (10- Cam Link 4K) (0fd9:007b)" at bounding box center [626, 281] width 374 height 32
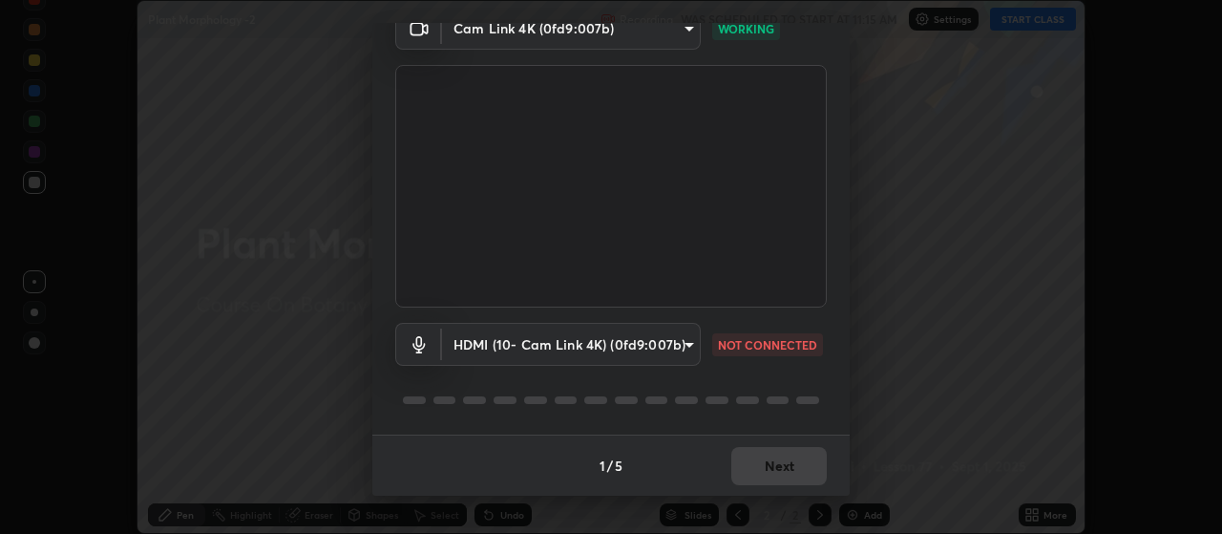
click at [499, 344] on body "Erase all Plant Morphology -2 Recording WAS SCHEDULED TO START AT 11:15 AM Sett…" at bounding box center [611, 267] width 1222 height 534
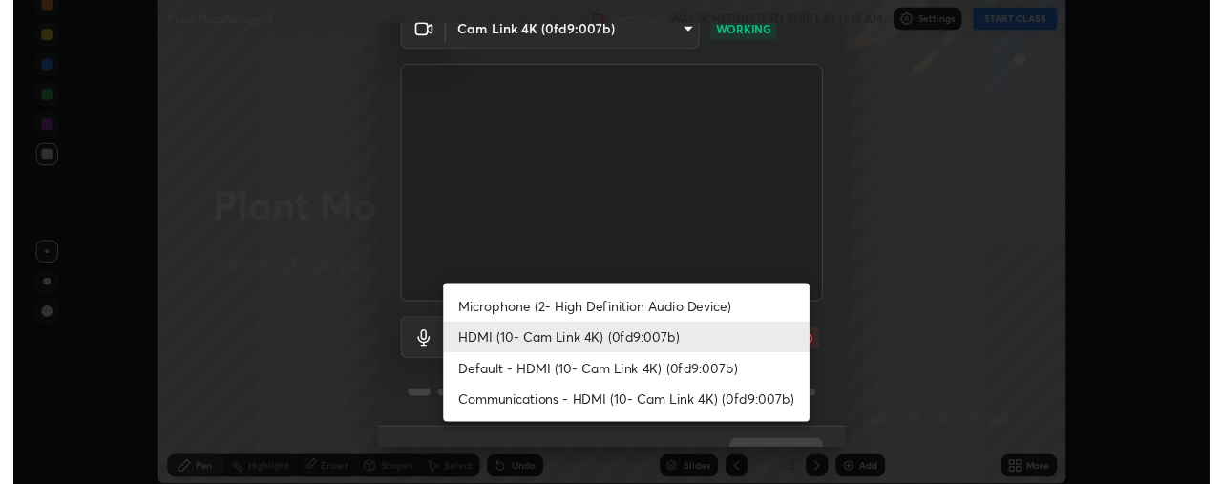
scroll to position [95018, 94280]
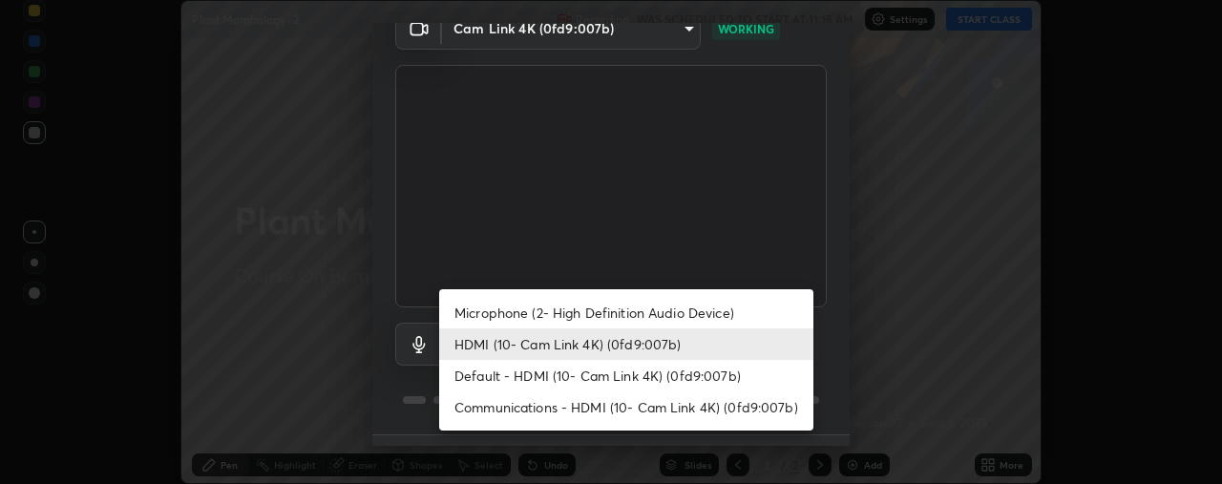
click at [584, 342] on li "HDMI (10- Cam Link 4K) (0fd9:007b)" at bounding box center [626, 345] width 374 height 32
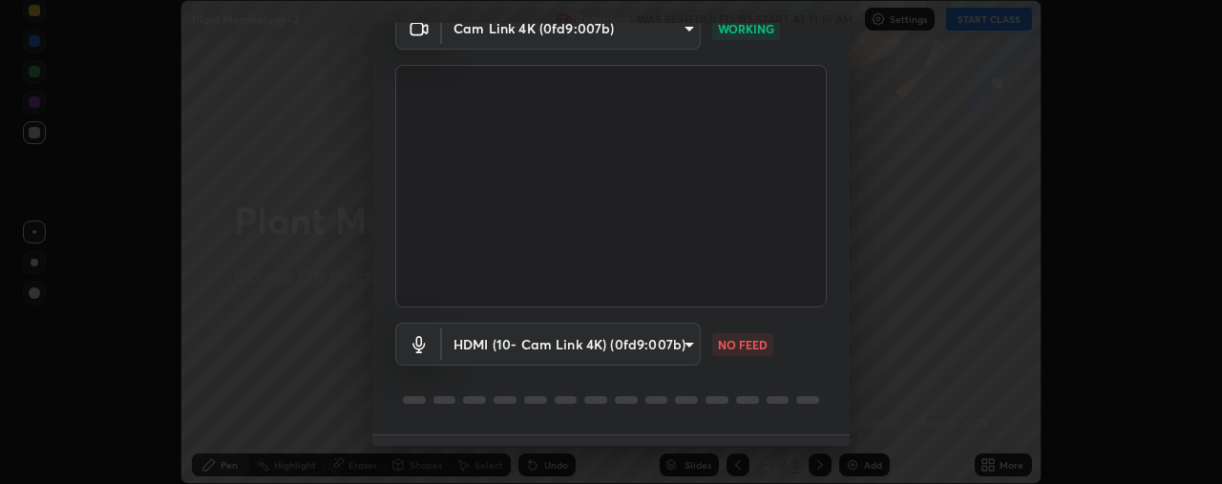
click at [673, 339] on body "Erase all Plant Morphology -2 Recording WAS SCHEDULED TO START AT 11:15 AM Sett…" at bounding box center [611, 242] width 1222 height 484
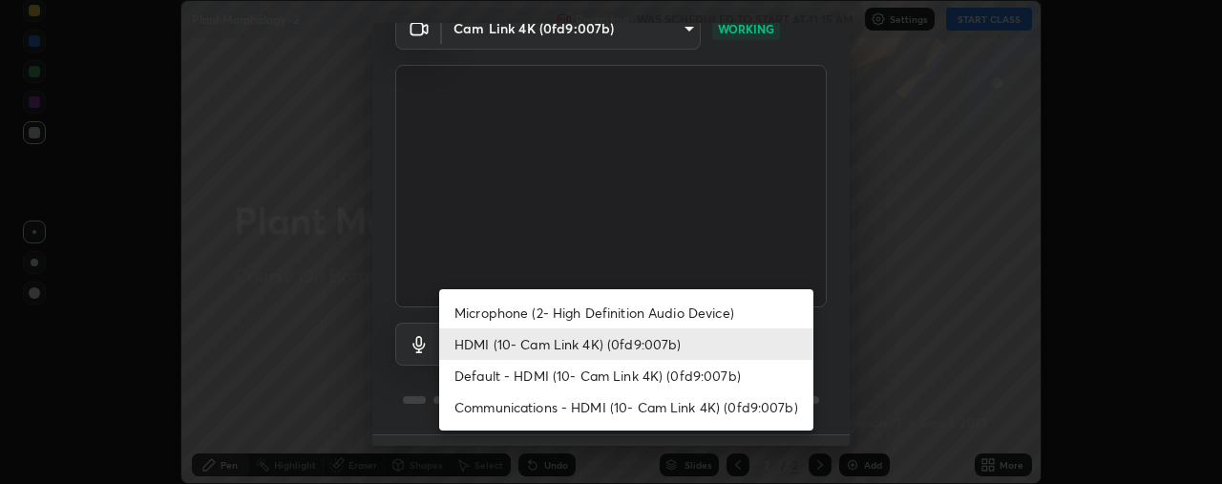
click at [551, 354] on li "HDMI (10- Cam Link 4K) (0fd9:007b)" at bounding box center [626, 345] width 374 height 32
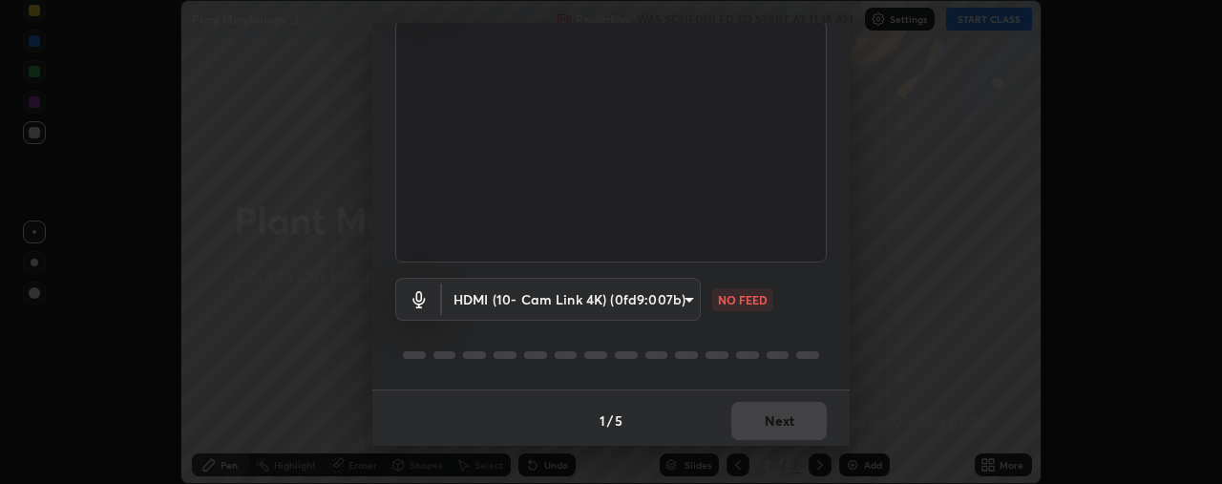
scroll to position [142, 0]
click at [659, 296] on body "Erase all Plant Morphology -2 Recording WAS SCHEDULED TO START AT 11:15 AM Sett…" at bounding box center [611, 242] width 1222 height 484
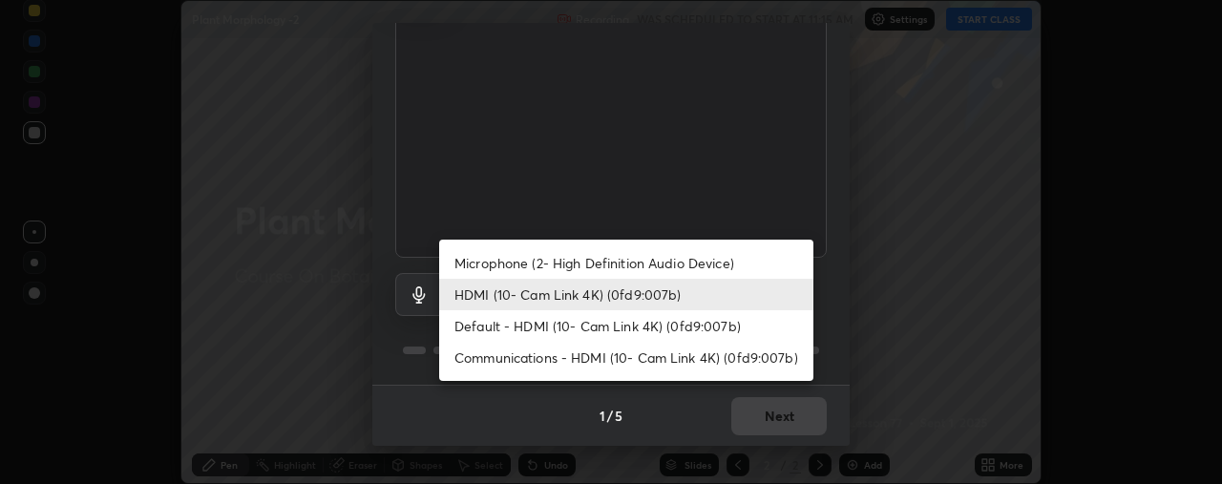
click at [604, 324] on li "Default - HDMI (10- Cam Link 4K) (0fd9:007b)" at bounding box center [626, 326] width 374 height 32
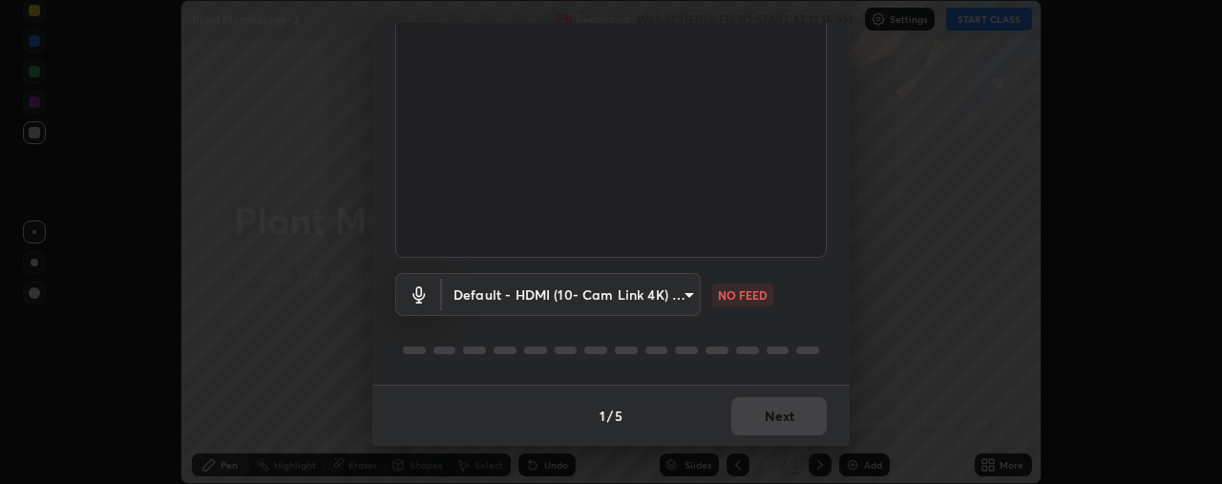
click at [664, 291] on body "Erase all Plant Morphology -2 Recording WAS SCHEDULED TO START AT 11:15 AM Sett…" at bounding box center [611, 242] width 1222 height 484
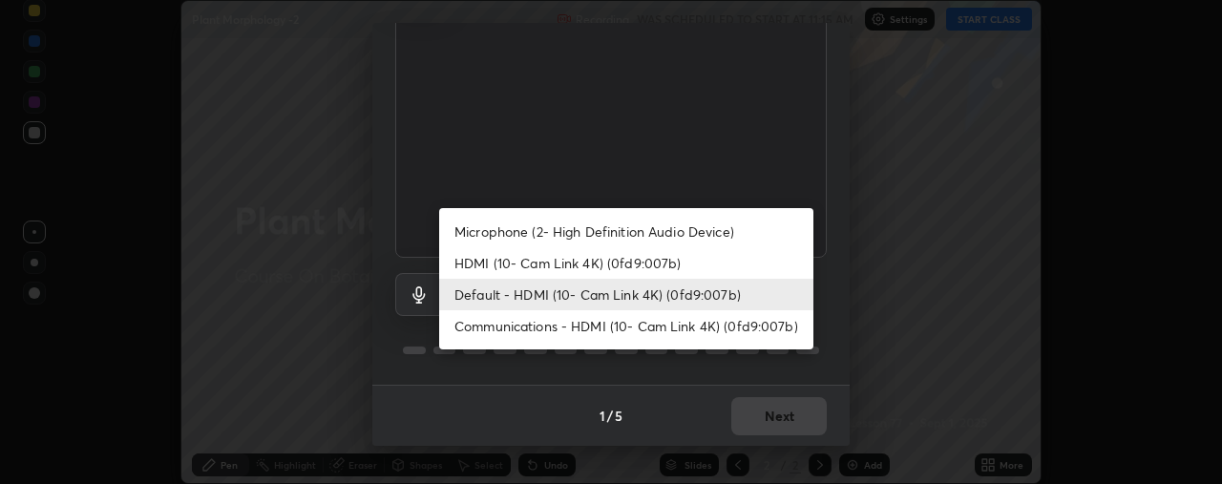
click at [596, 257] on li "HDMI (10- Cam Link 4K) (0fd9:007b)" at bounding box center [626, 263] width 374 height 32
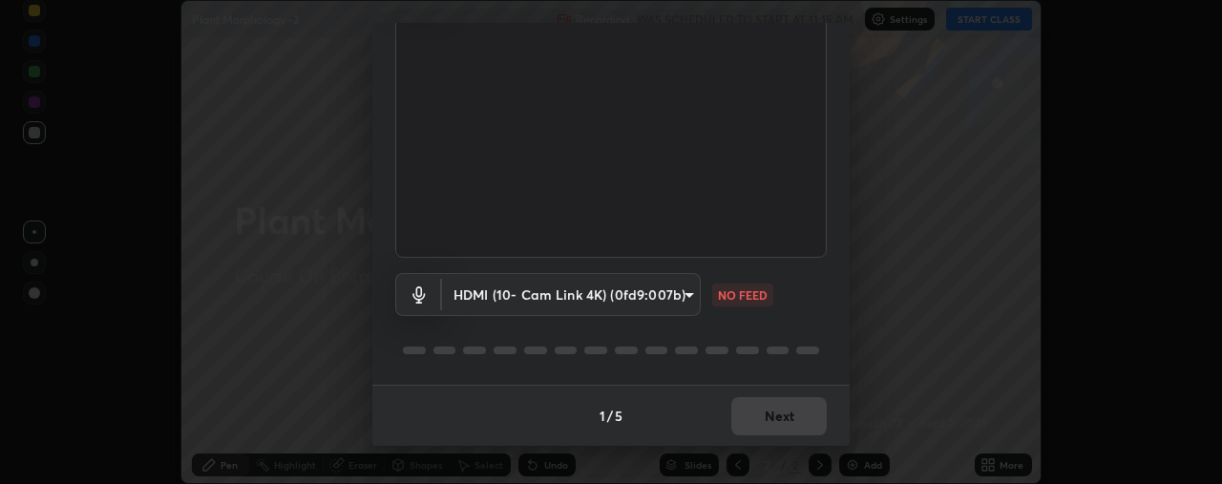
click at [616, 297] on body "Erase all Plant Morphology -2 Recording WAS SCHEDULED TO START AT 11:15 AM Sett…" at bounding box center [611, 242] width 1222 height 484
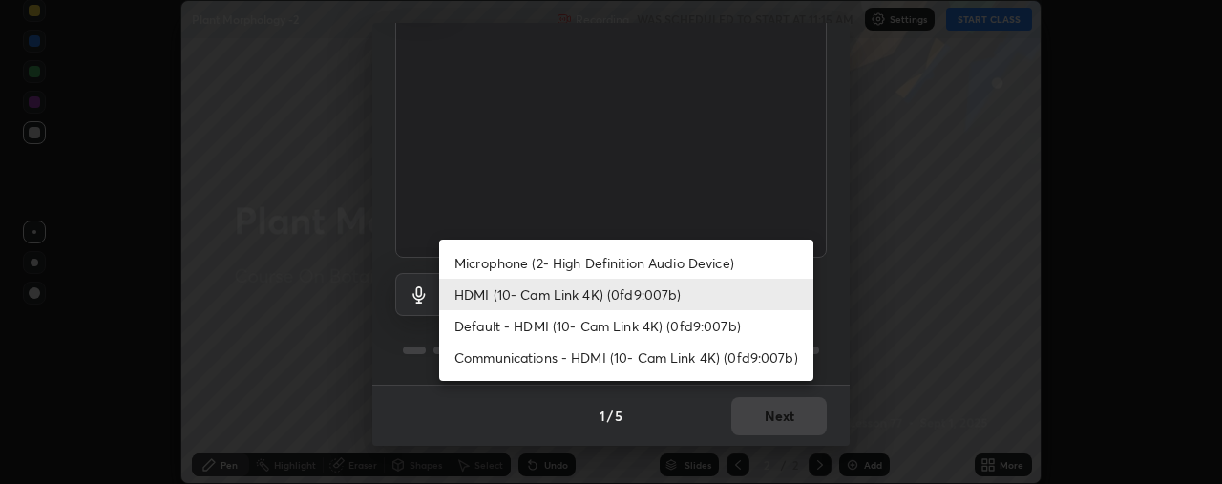
click at [593, 323] on li "Default - HDMI (10- Cam Link 4K) (0fd9:007b)" at bounding box center [626, 326] width 374 height 32
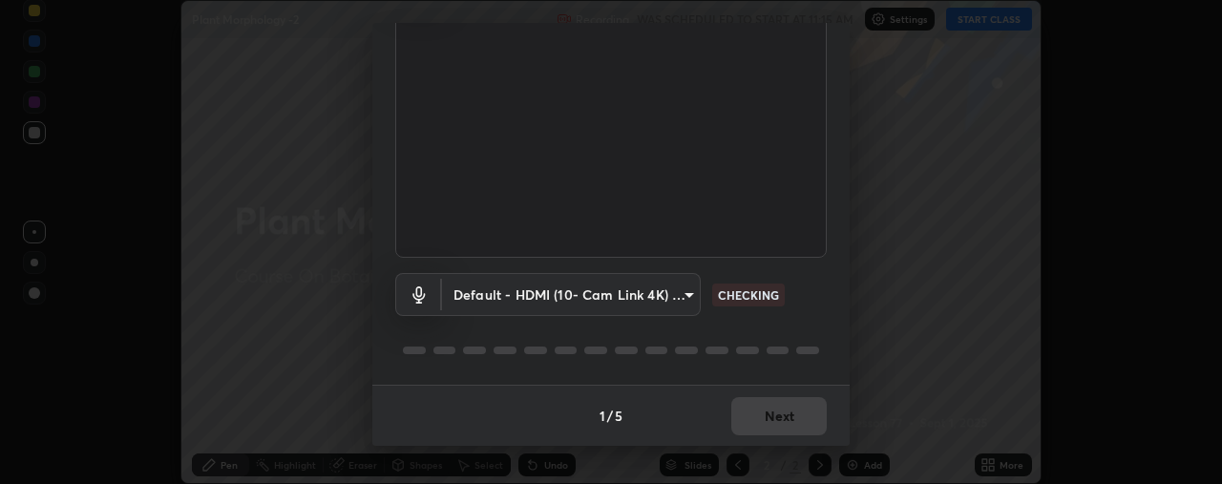
click at [579, 298] on body "Erase all Plant Morphology -2 Recording WAS SCHEDULED TO START AT 11:15 AM Sett…" at bounding box center [611, 242] width 1222 height 484
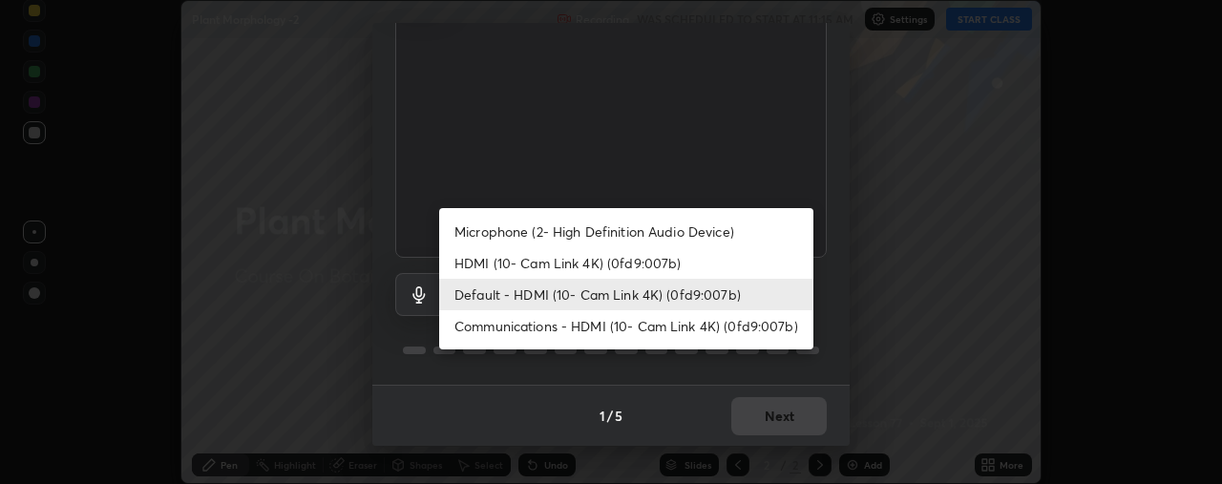
click at [561, 323] on li "Communications - HDMI (10- Cam Link 4K) (0fd9:007b)" at bounding box center [626, 326] width 374 height 32
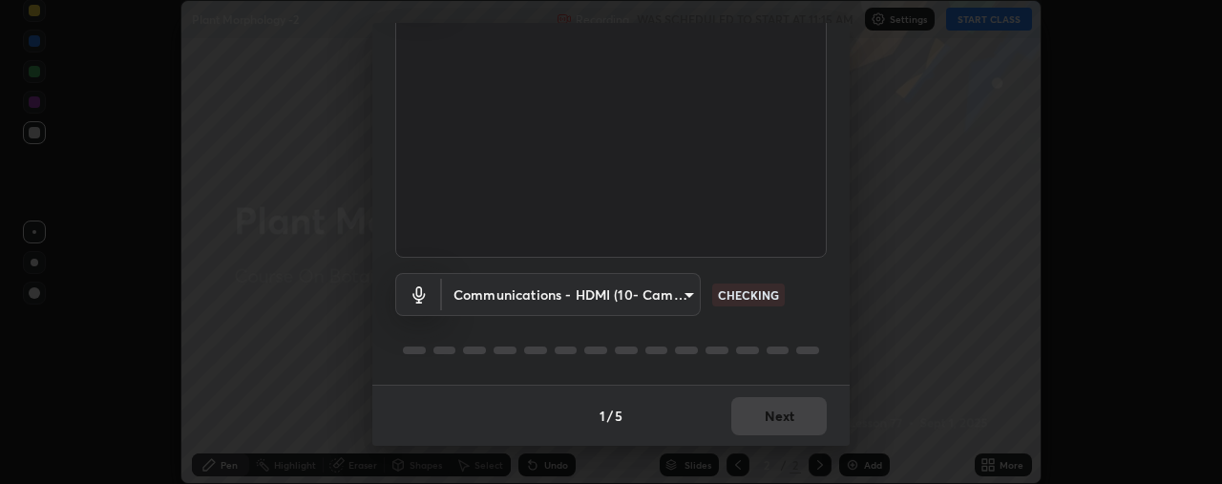
click at [582, 302] on body "Erase all Plant Morphology -2 Recording WAS SCHEDULED TO START AT 11:15 AM Sett…" at bounding box center [611, 242] width 1222 height 484
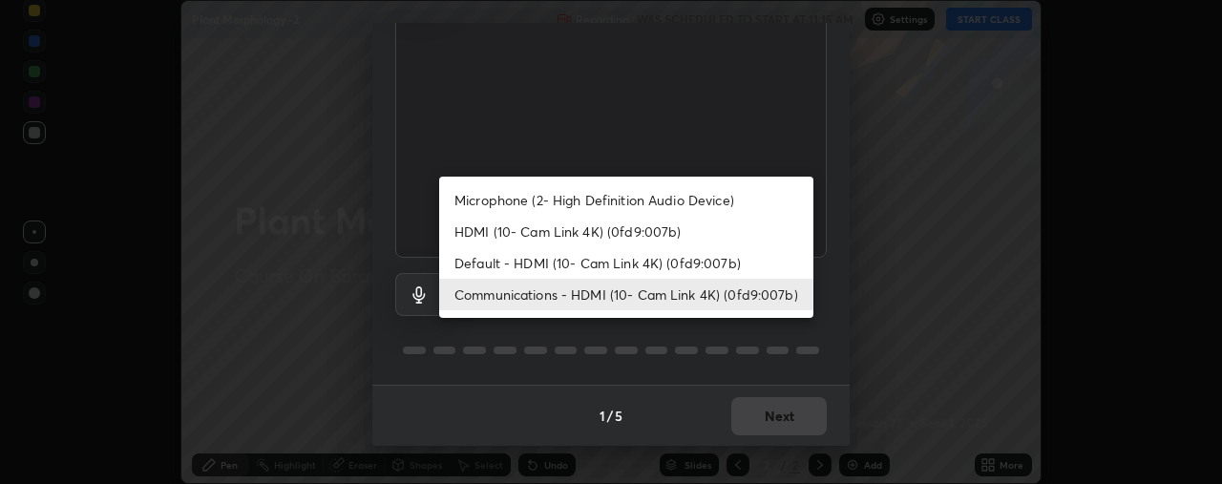
click at [587, 201] on li "Microphone (2- High Definition Audio Device)" at bounding box center [626, 200] width 374 height 32
type input "04304df582d3fb9e914b98a99a30fc8828bda1270300df0408f8e04cb60530a5"
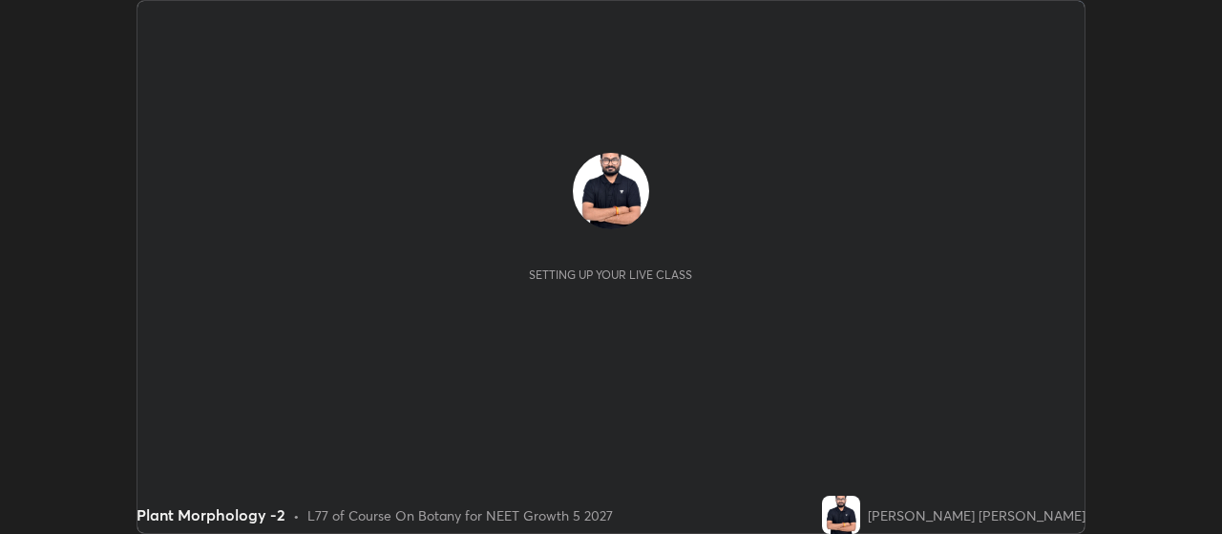
scroll to position [534, 1221]
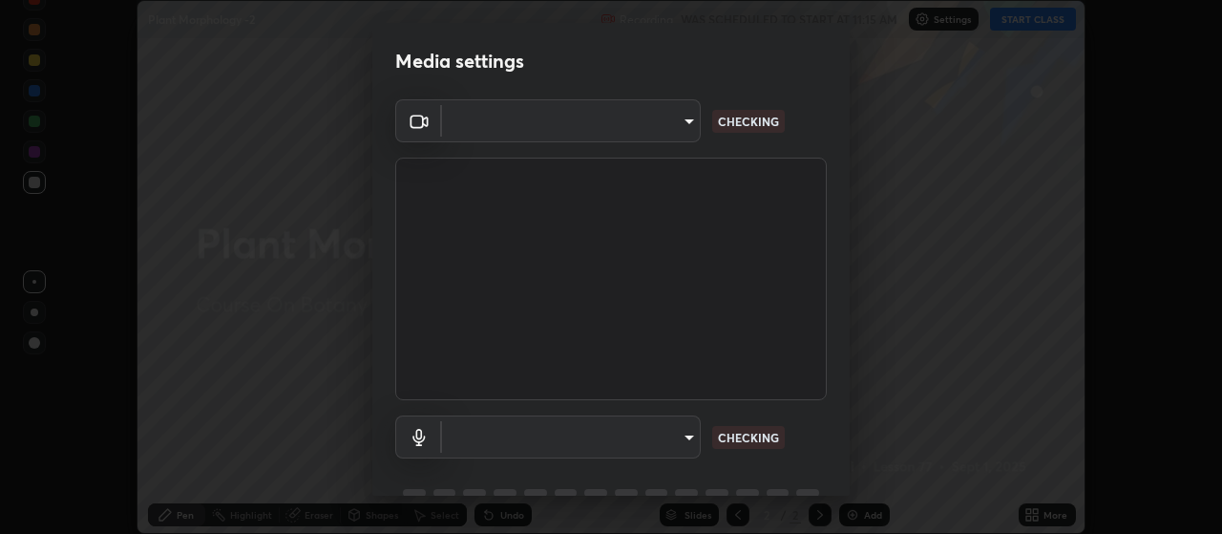
type input "80c3748f7047bfa8a2e3beb73f5809e9ad7c39e7d775a1a6b919bd05adb1d46d"
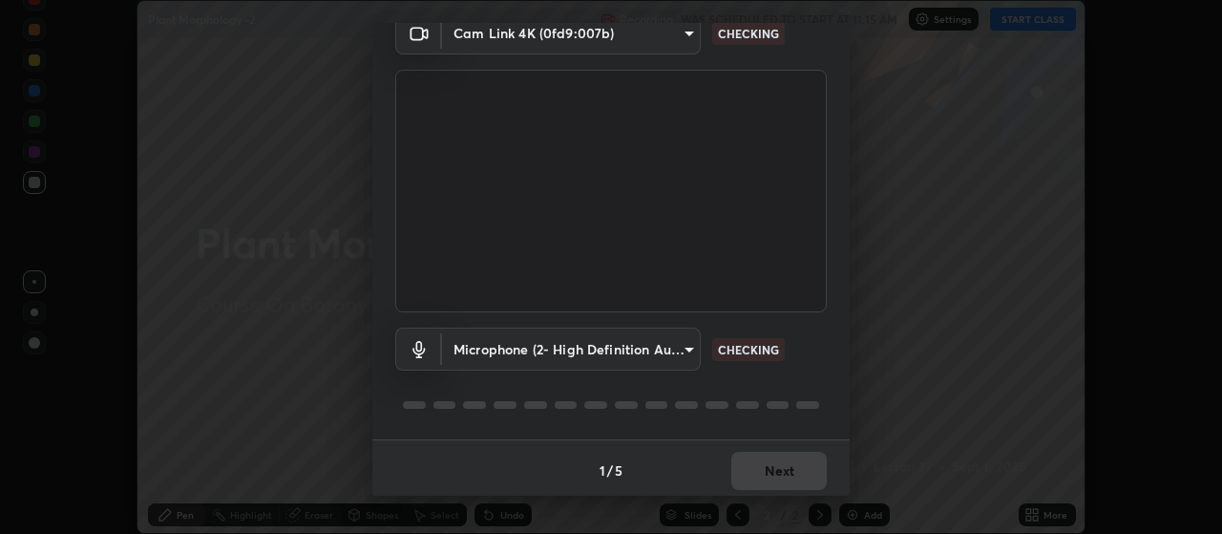
scroll to position [93, 0]
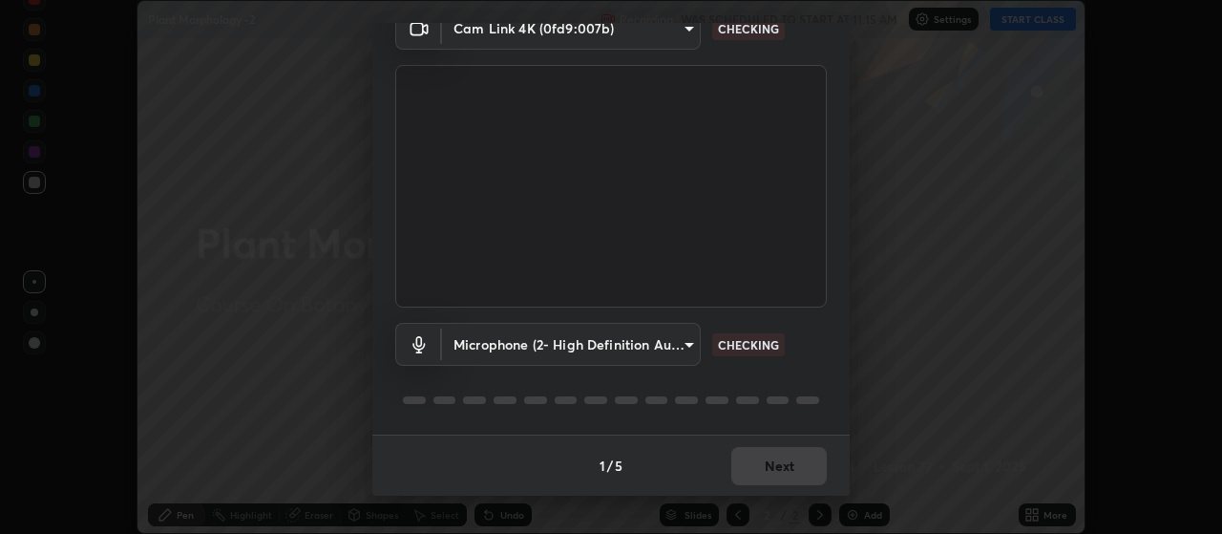
click at [656, 349] on body "Erase all Plant Morphology -2 Recording WAS SCHEDULED TO START AT 11:15 AM Sett…" at bounding box center [611, 267] width 1222 height 534
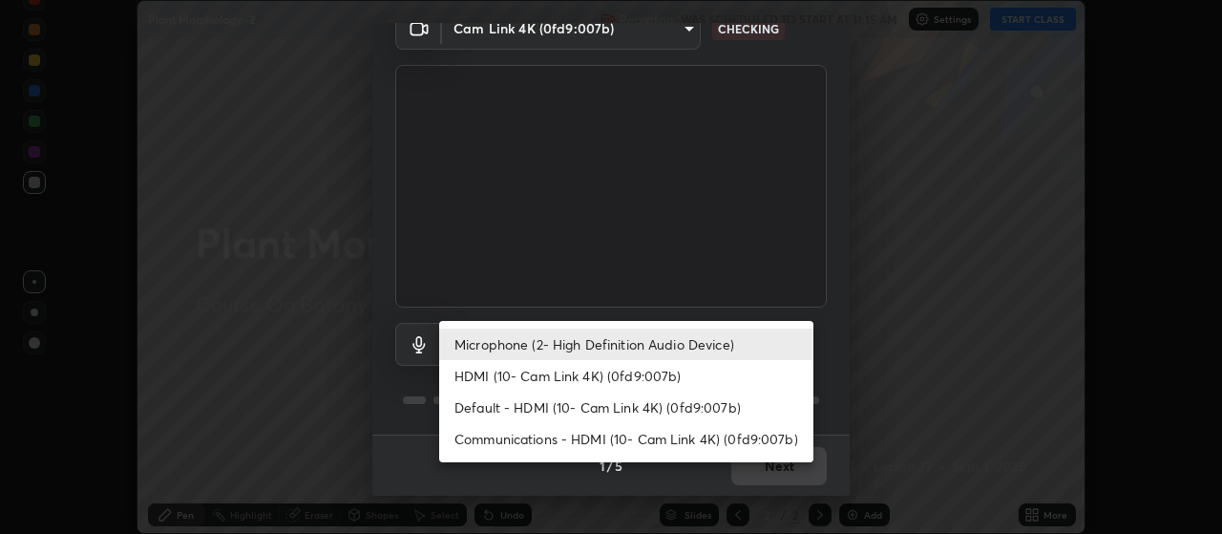
click at [542, 372] on li "HDMI (10- Cam Link 4K) (0fd9:007b)" at bounding box center [626, 376] width 374 height 32
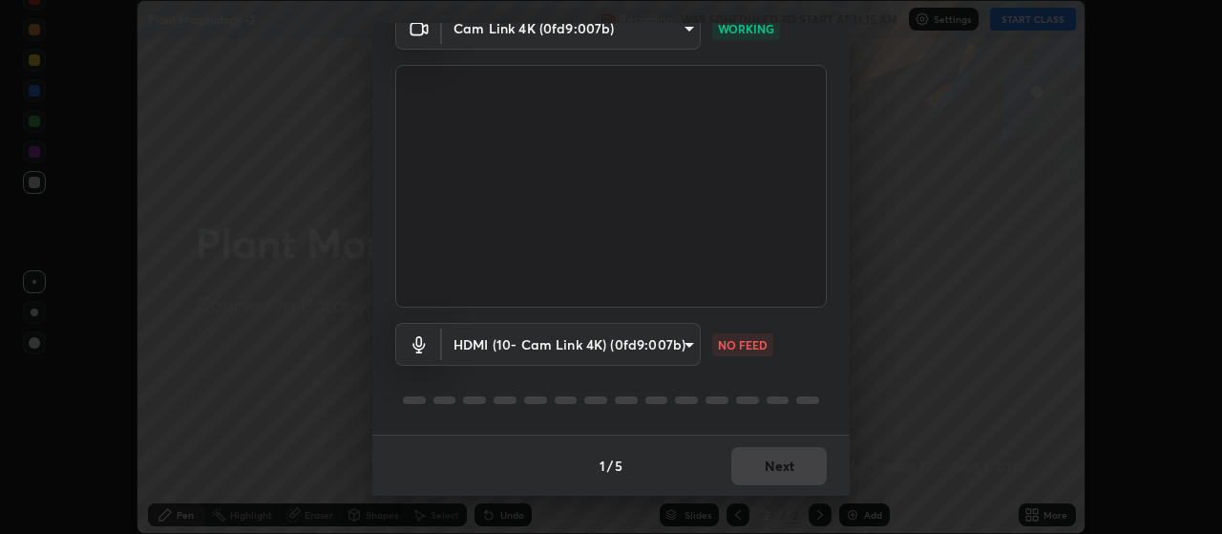
scroll to position [0, 0]
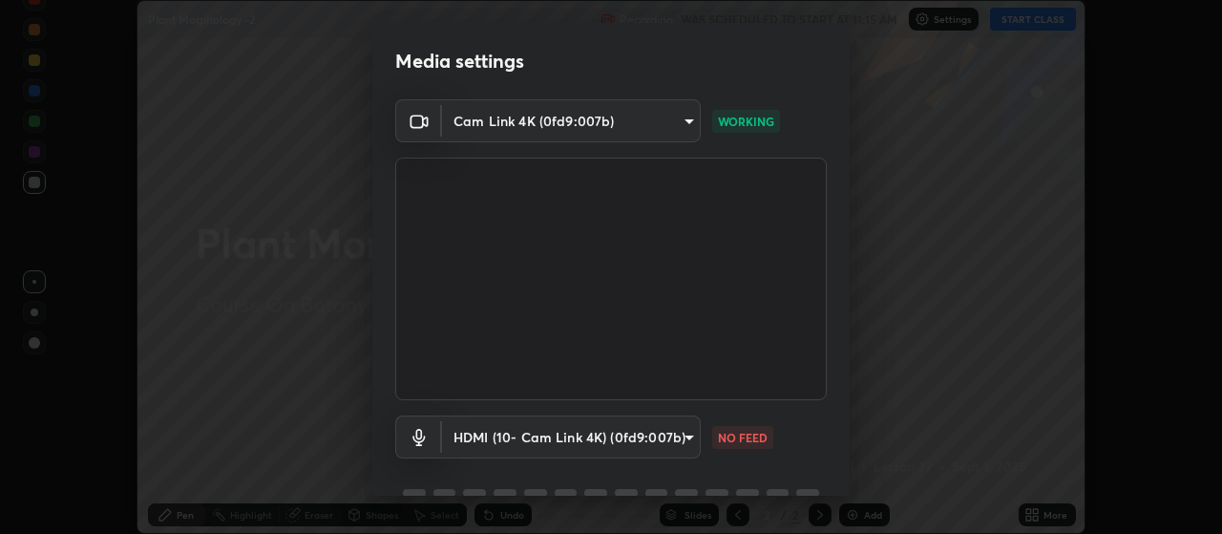
click at [674, 445] on body "Erase all Plant Morphology -2 Recording WAS SCHEDULED TO START AT 11:15 AM Sett…" at bounding box center [611, 267] width 1222 height 534
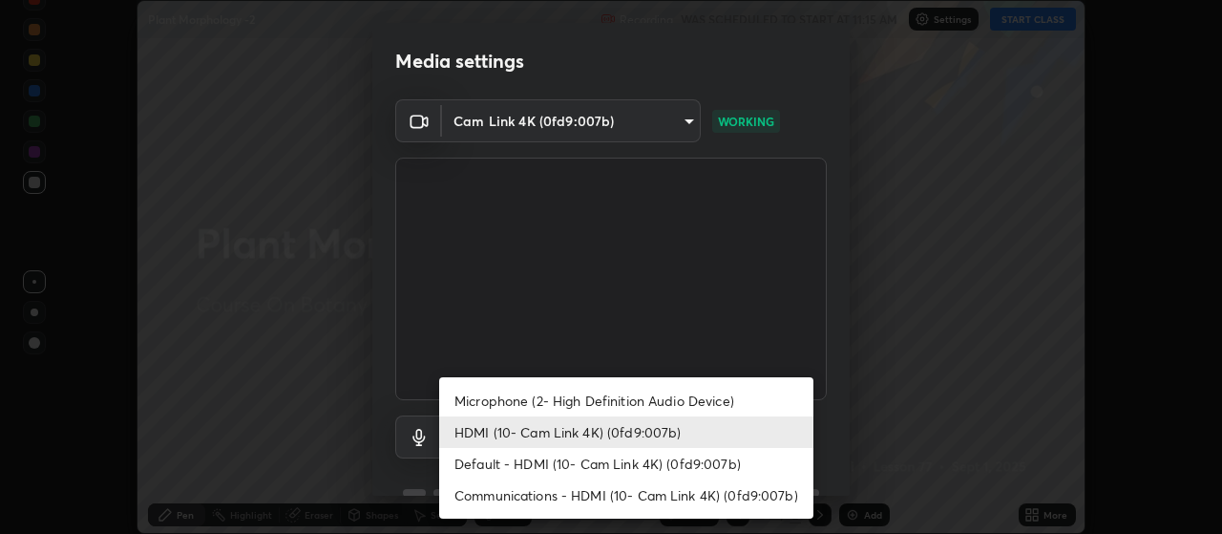
click at [640, 457] on li "Default - HDMI (10- Cam Link 4K) (0fd9:007b)" at bounding box center [626, 464] width 374 height 32
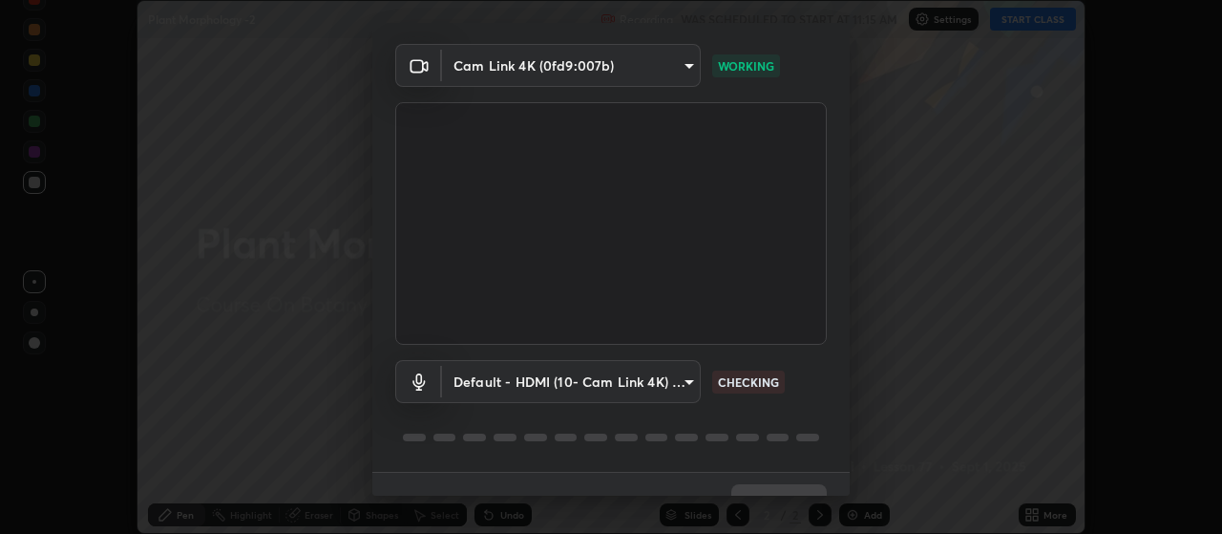
scroll to position [93, 0]
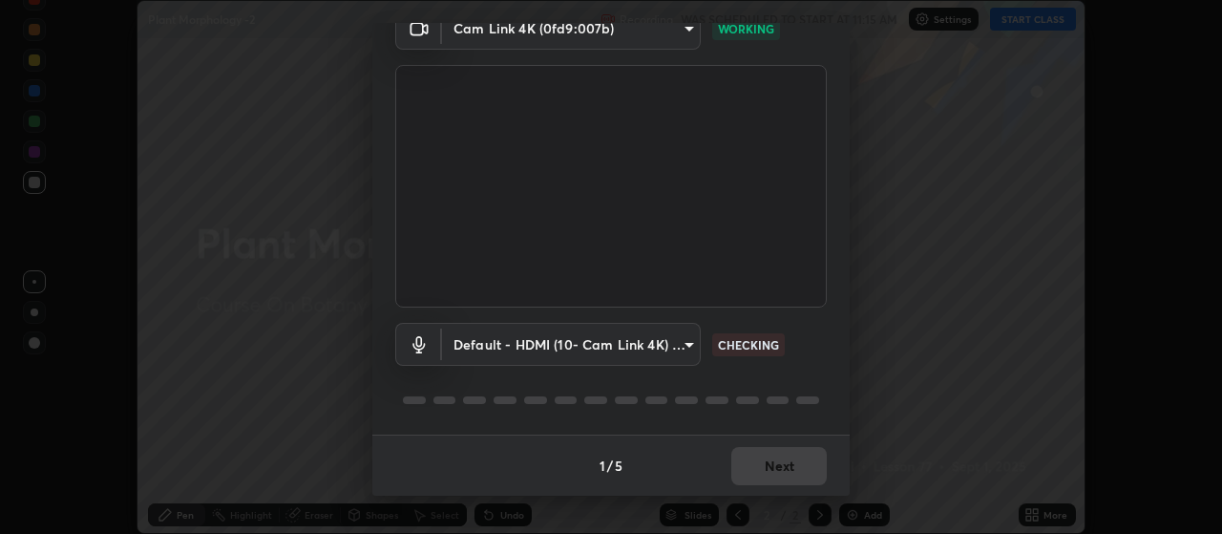
click at [628, 348] on body "Erase all Plant Morphology -2 Recording WAS SCHEDULED TO START AT 11:15 AM Sett…" at bounding box center [611, 267] width 1222 height 534
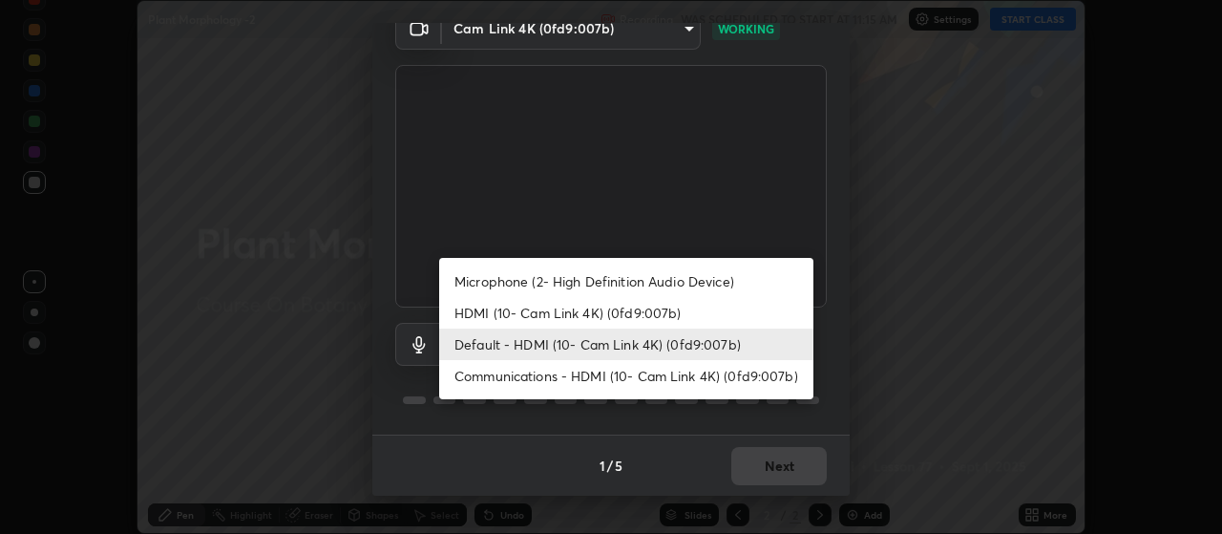
click at [603, 375] on li "Communications - HDMI (10- Cam Link 4K) (0fd9:007b)" at bounding box center [626, 376] width 374 height 32
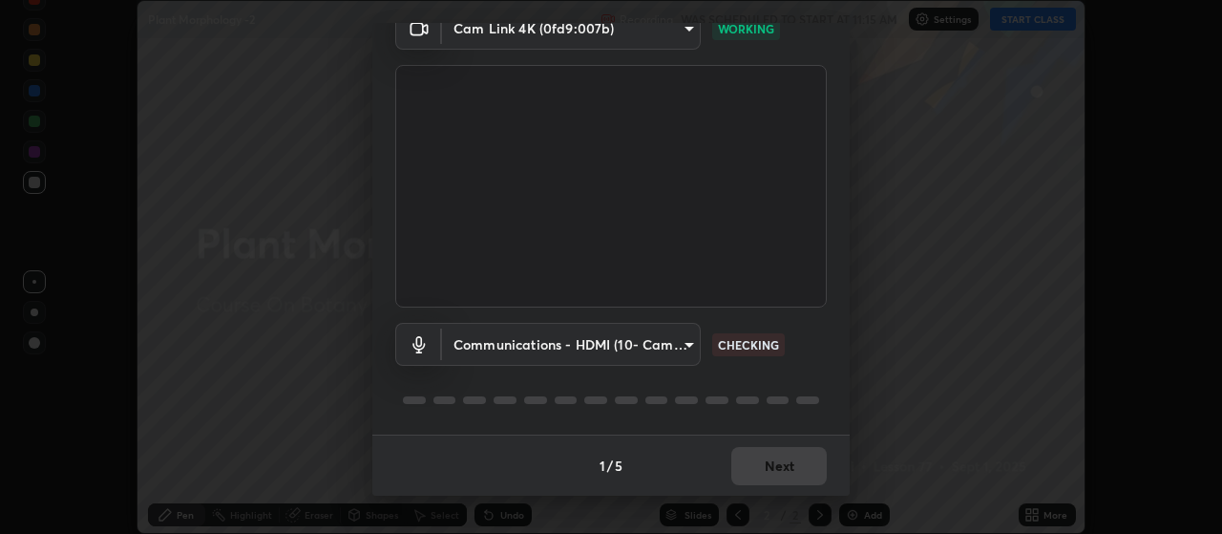
click at [639, 348] on body "Erase all Plant Morphology -2 Recording WAS SCHEDULED TO START AT 11:15 AM Sett…" at bounding box center [611, 267] width 1222 height 534
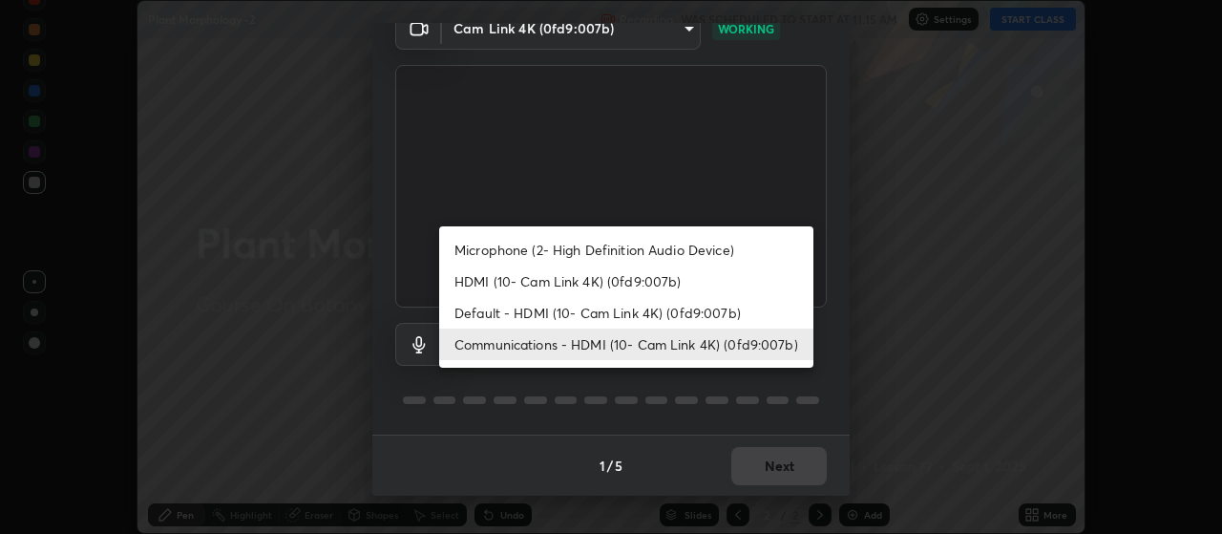
click at [643, 252] on li "Microphone (2- High Definition Audio Device)" at bounding box center [626, 250] width 374 height 32
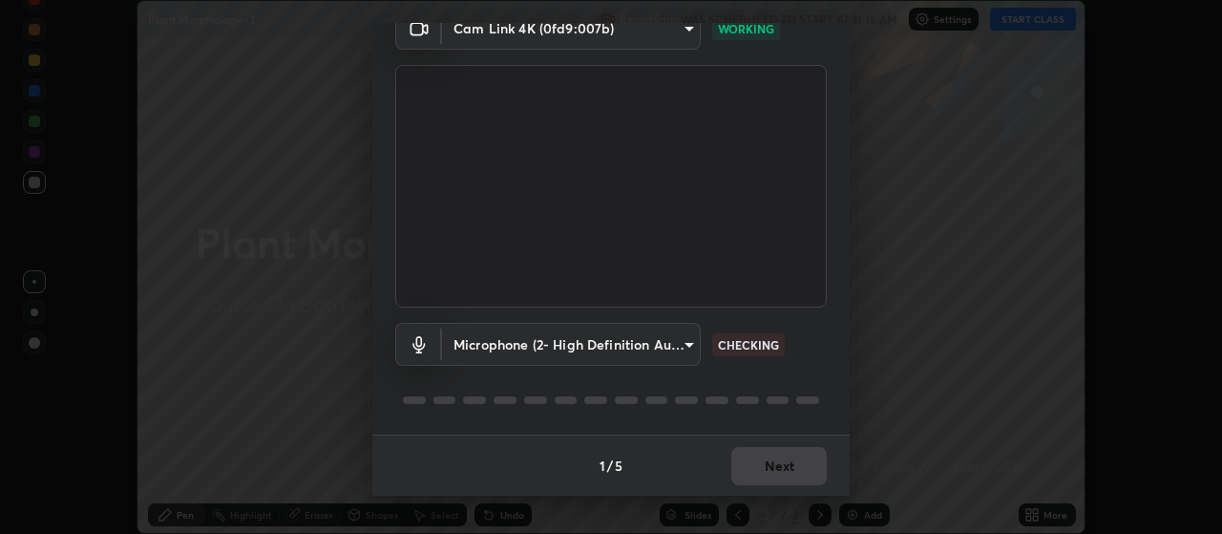
type input "04304df582d3fb9e914b98a99a30fc8828bda1270300df0408f8e04cb60530a5"
click at [769, 468] on button "Next" at bounding box center [780, 466] width 96 height 38
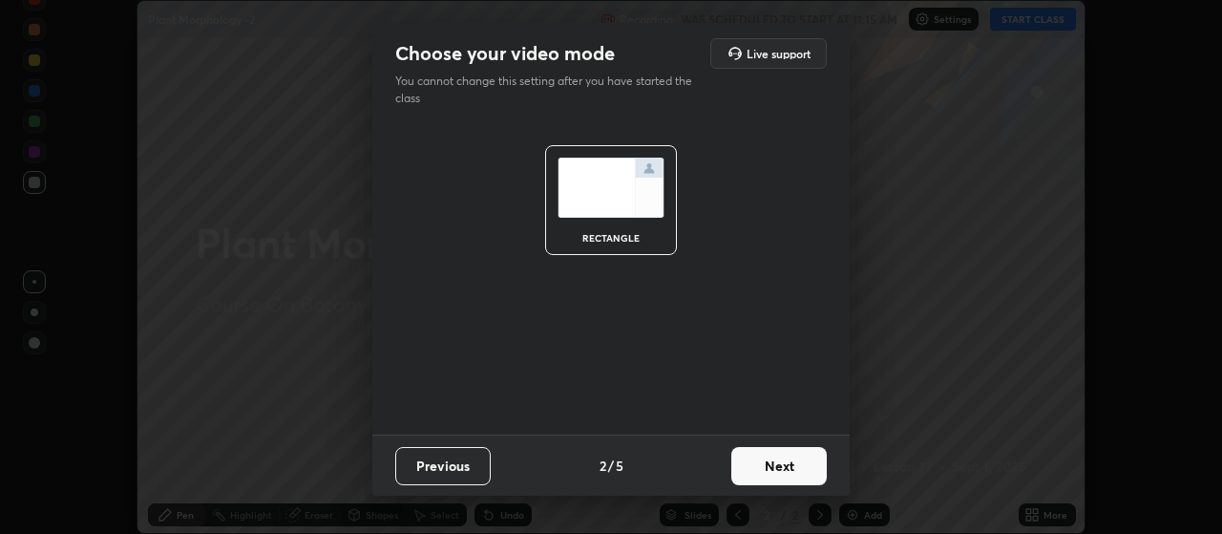
scroll to position [0, 0]
click at [790, 466] on button "Next" at bounding box center [780, 466] width 96 height 38
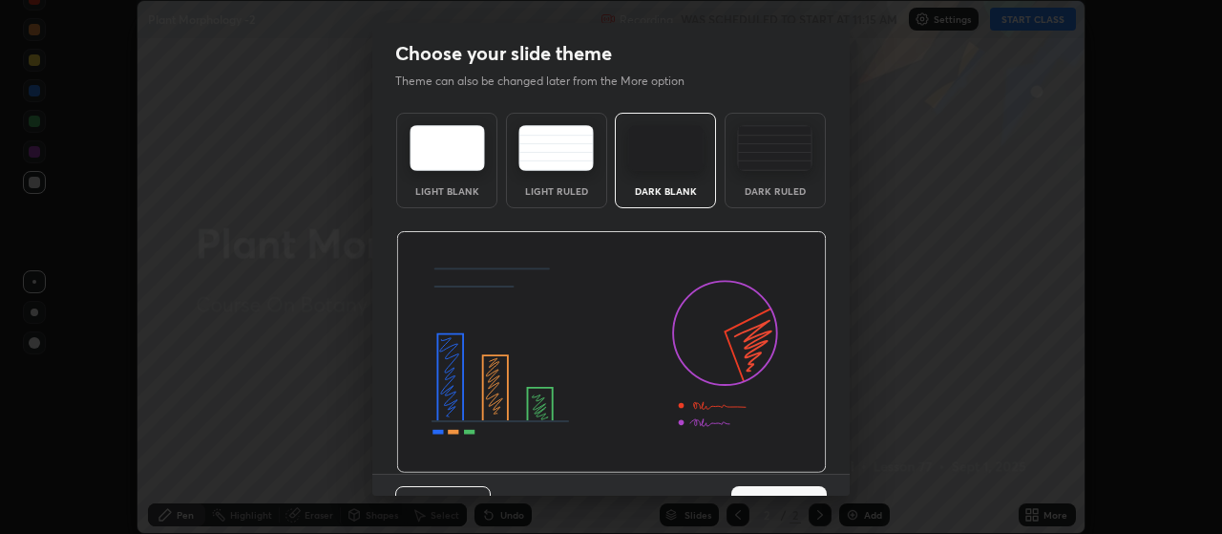
scroll to position [39, 0]
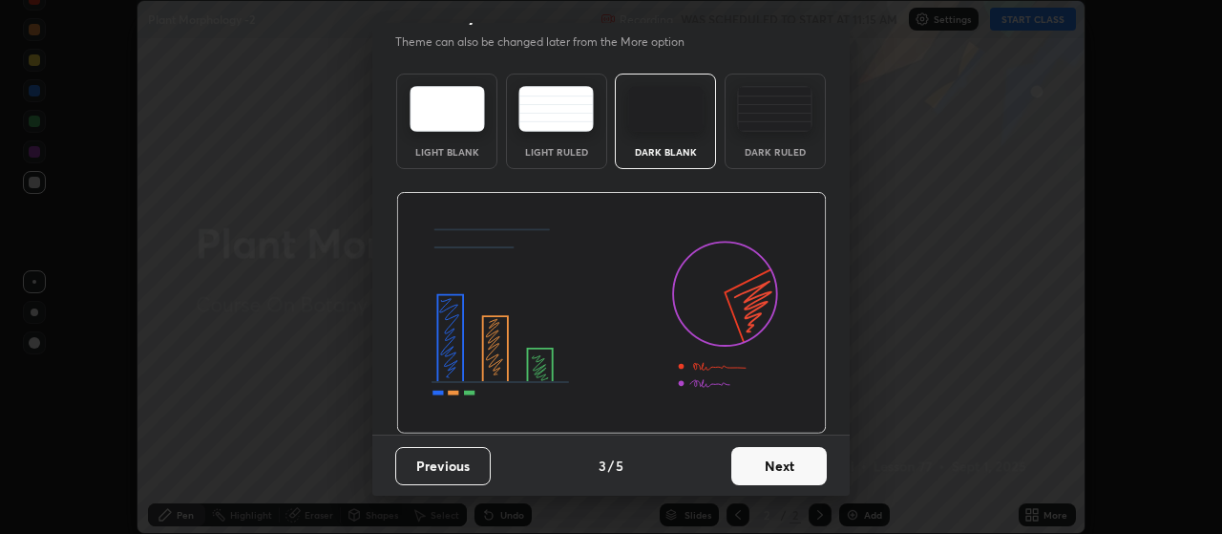
click at [776, 462] on button "Next" at bounding box center [780, 466] width 96 height 38
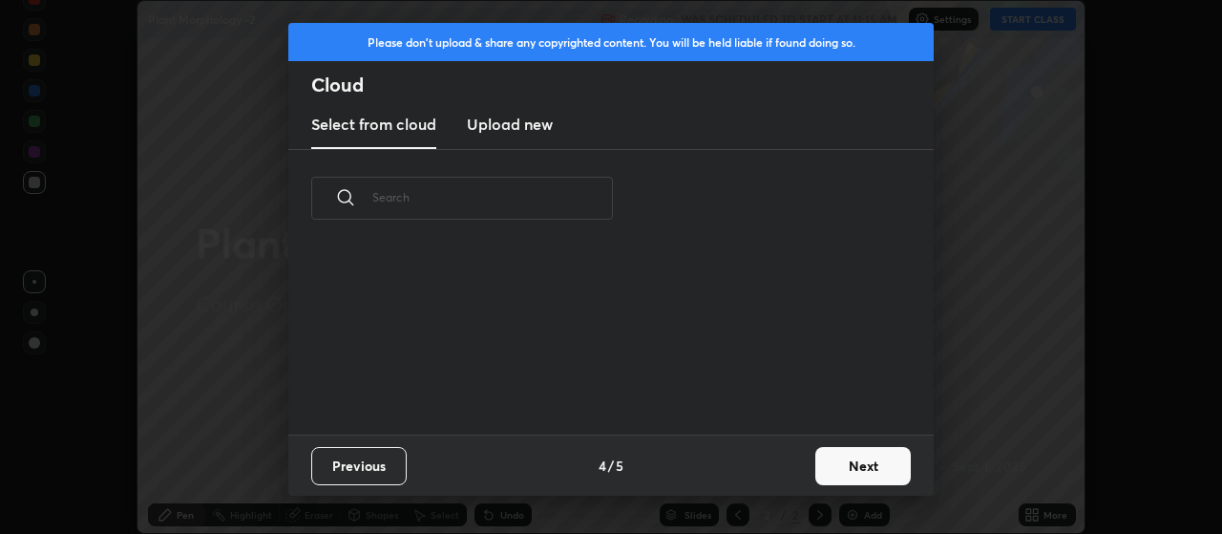
scroll to position [0, 0]
click at [855, 468] on button "Next" at bounding box center [864, 466] width 96 height 38
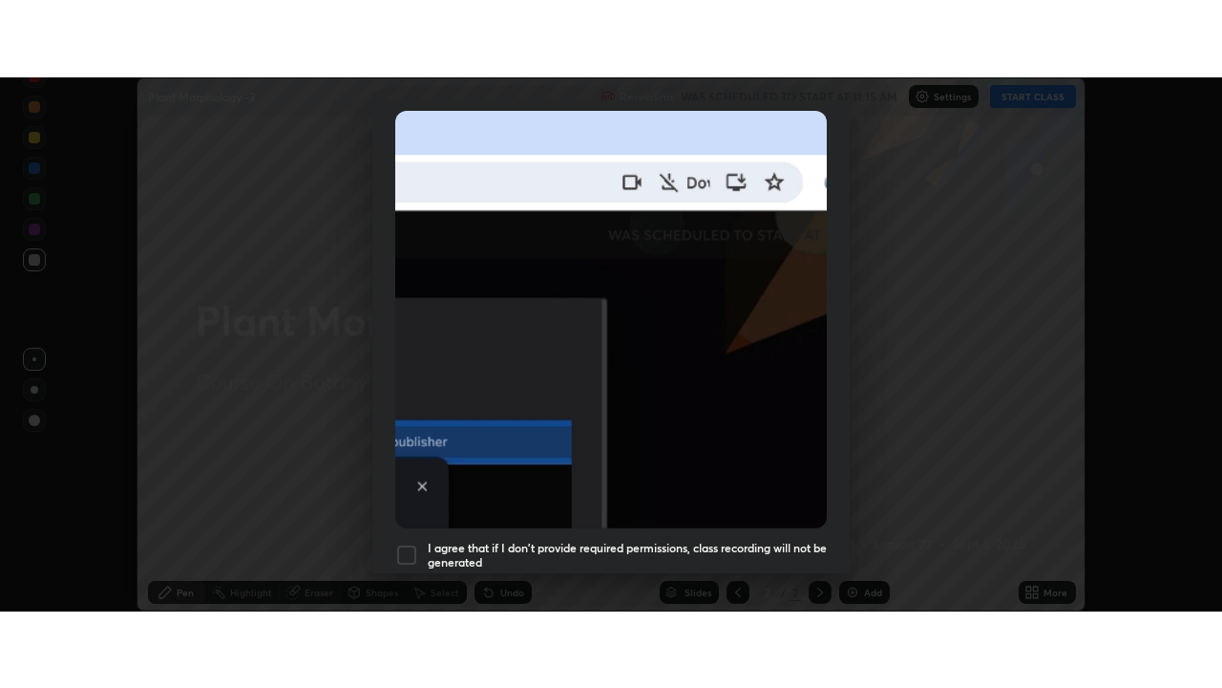
scroll to position [482, 0]
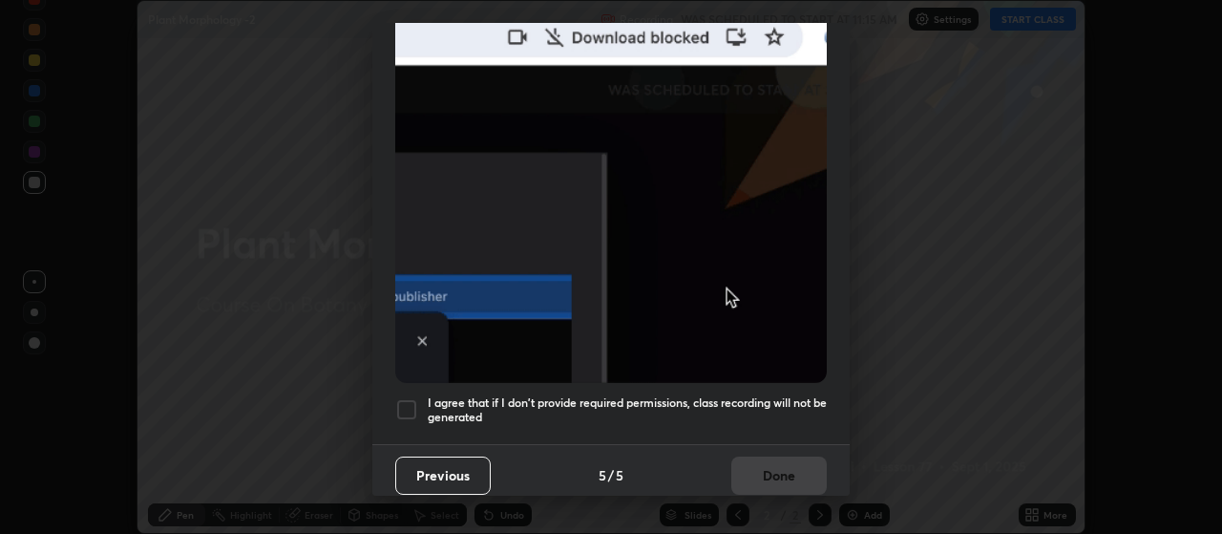
click at [412, 401] on div at bounding box center [406, 409] width 23 height 23
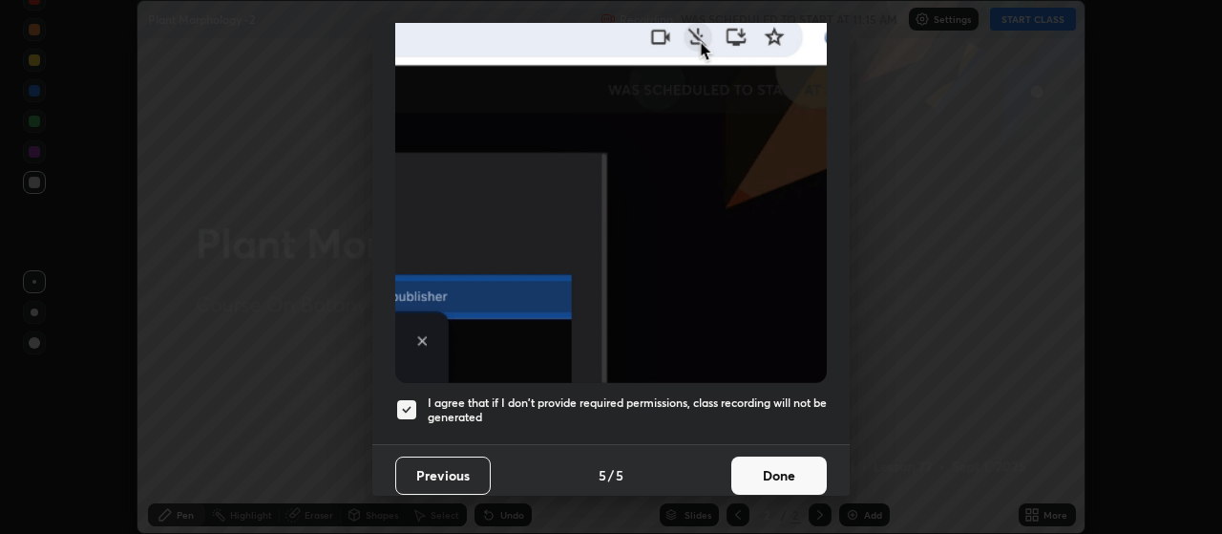
click at [768, 456] on button "Done" at bounding box center [780, 475] width 96 height 38
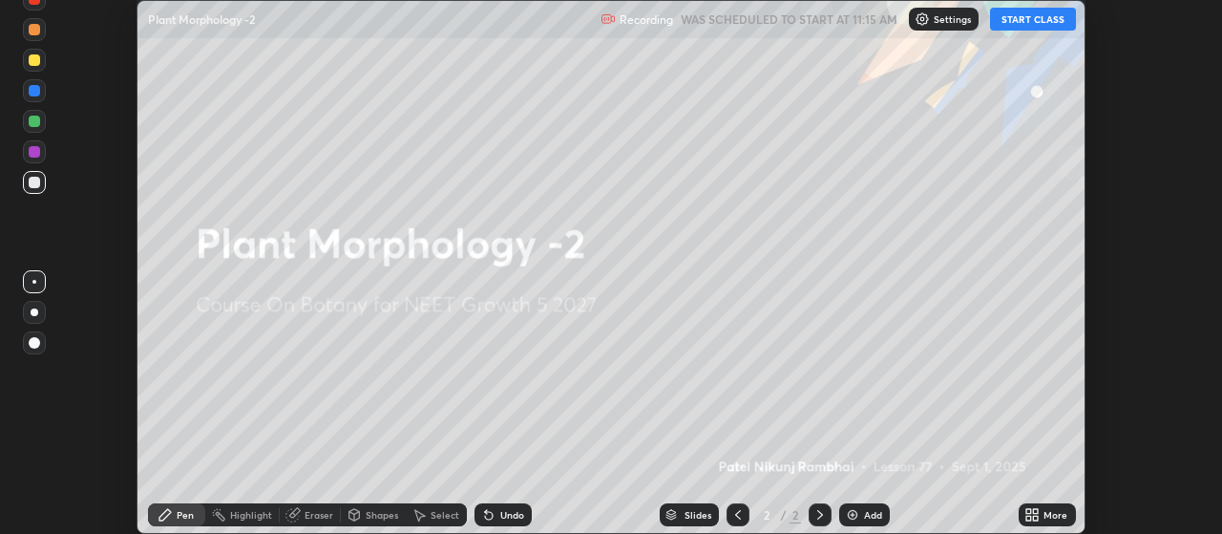
click at [1037, 21] on button "START CLASS" at bounding box center [1033, 19] width 86 height 23
click at [1037, 513] on icon at bounding box center [1036, 511] width 5 height 5
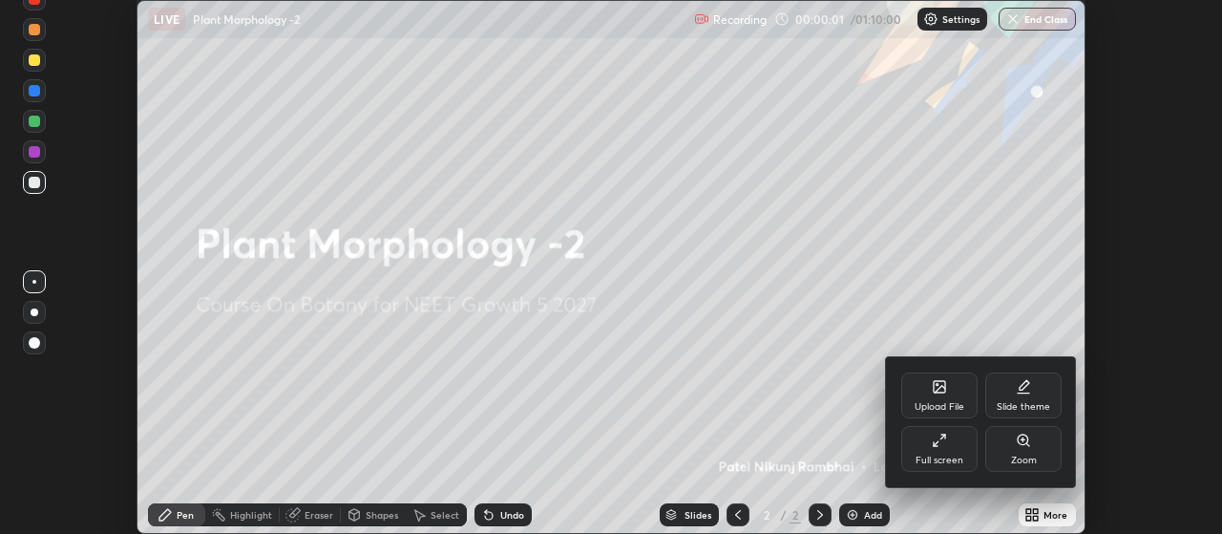
click at [951, 450] on div "Full screen" at bounding box center [940, 449] width 76 height 46
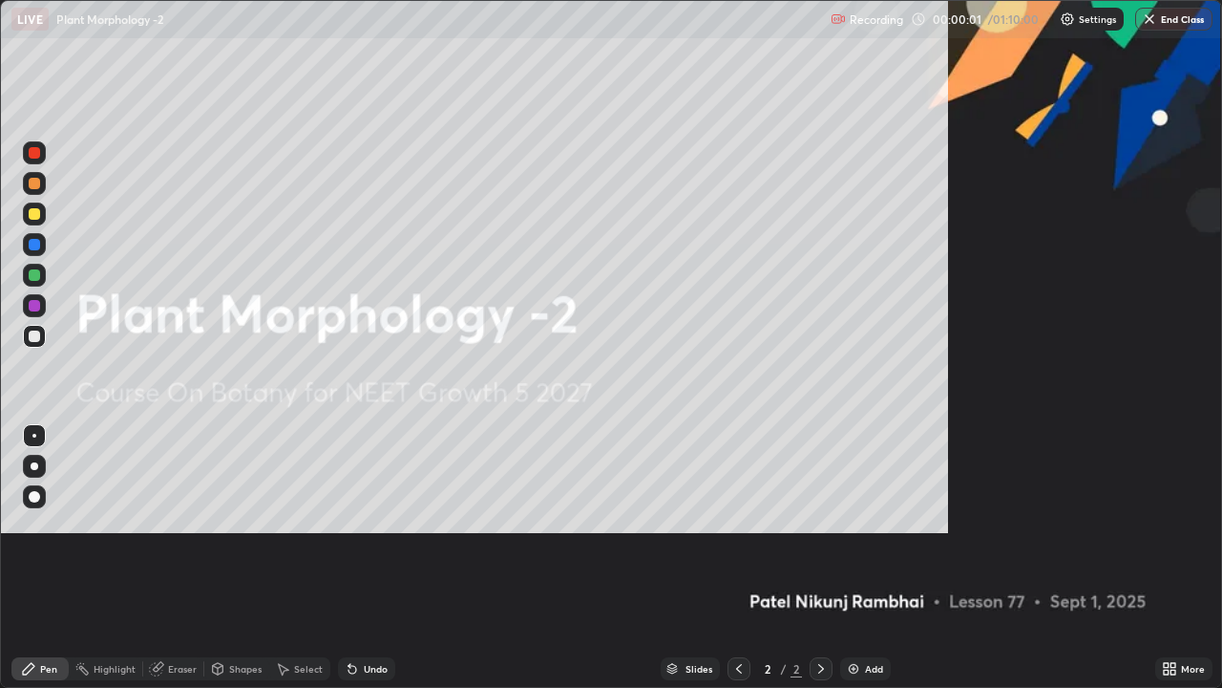
scroll to position [688, 1222]
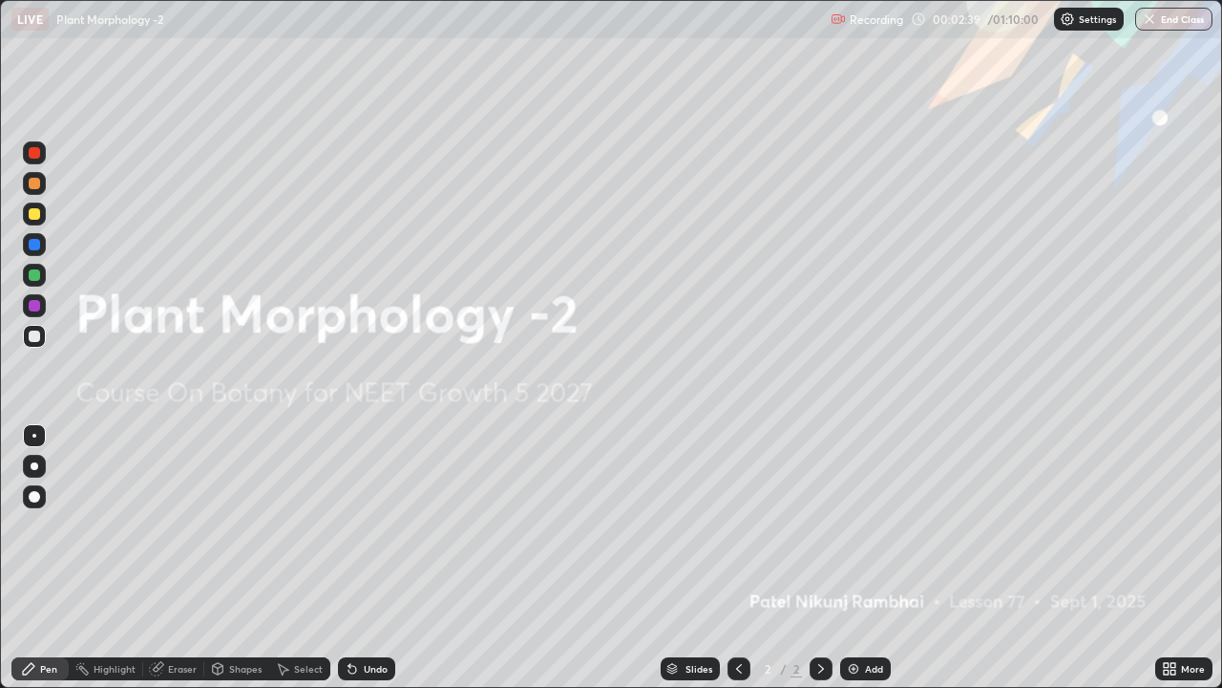
click at [856, 533] on img at bounding box center [853, 668] width 15 height 15
click at [854, 533] on img at bounding box center [853, 668] width 15 height 15
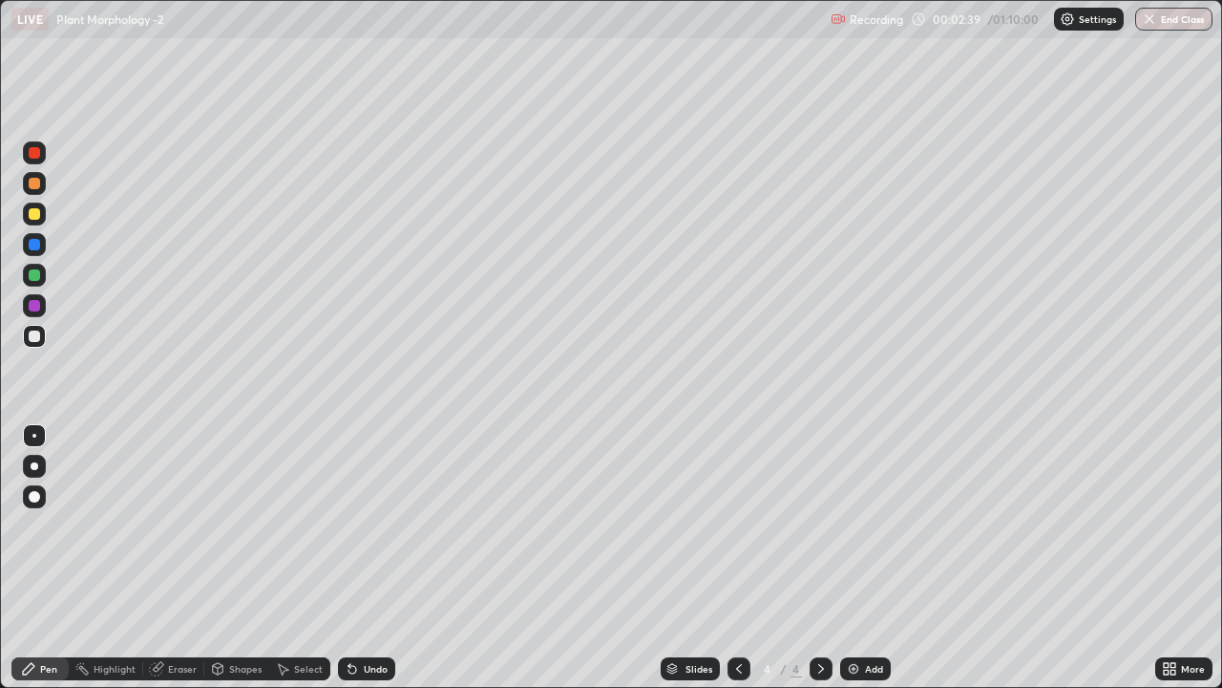
click at [854, 533] on img at bounding box center [853, 668] width 15 height 15
click at [853, 533] on img at bounding box center [853, 668] width 15 height 15
click at [856, 533] on div "Add" at bounding box center [865, 668] width 51 height 23
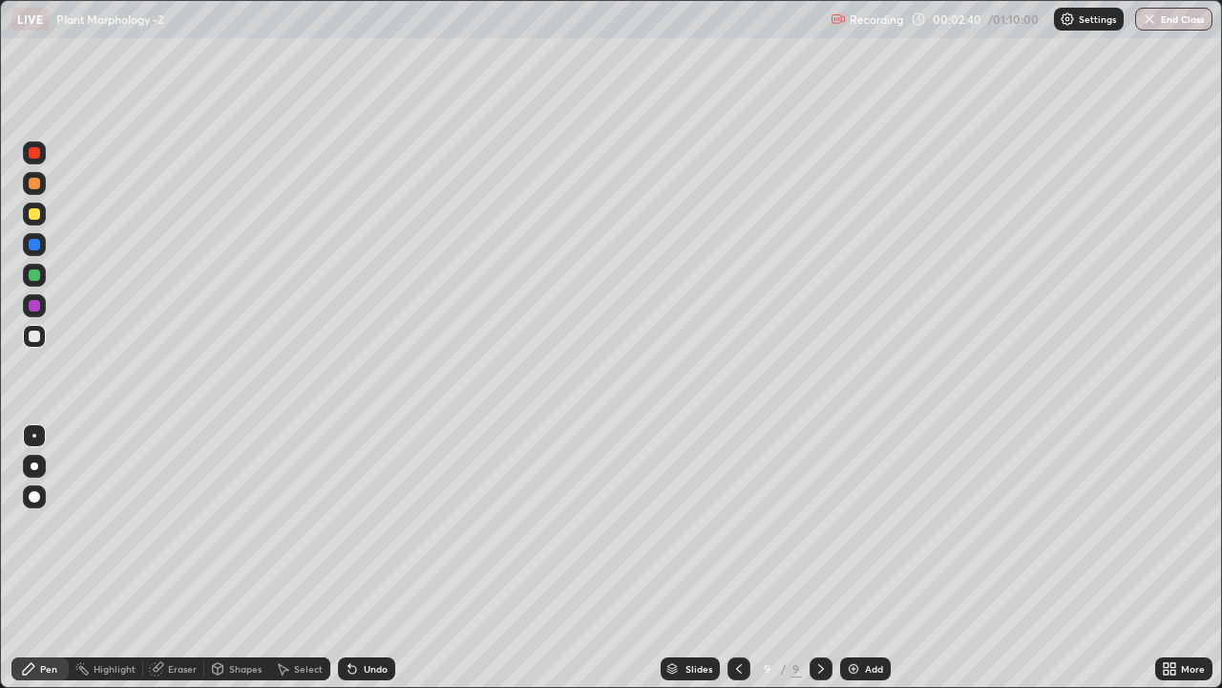
click at [855, 533] on img at bounding box center [853, 668] width 15 height 15
click at [854, 533] on img at bounding box center [853, 668] width 15 height 15
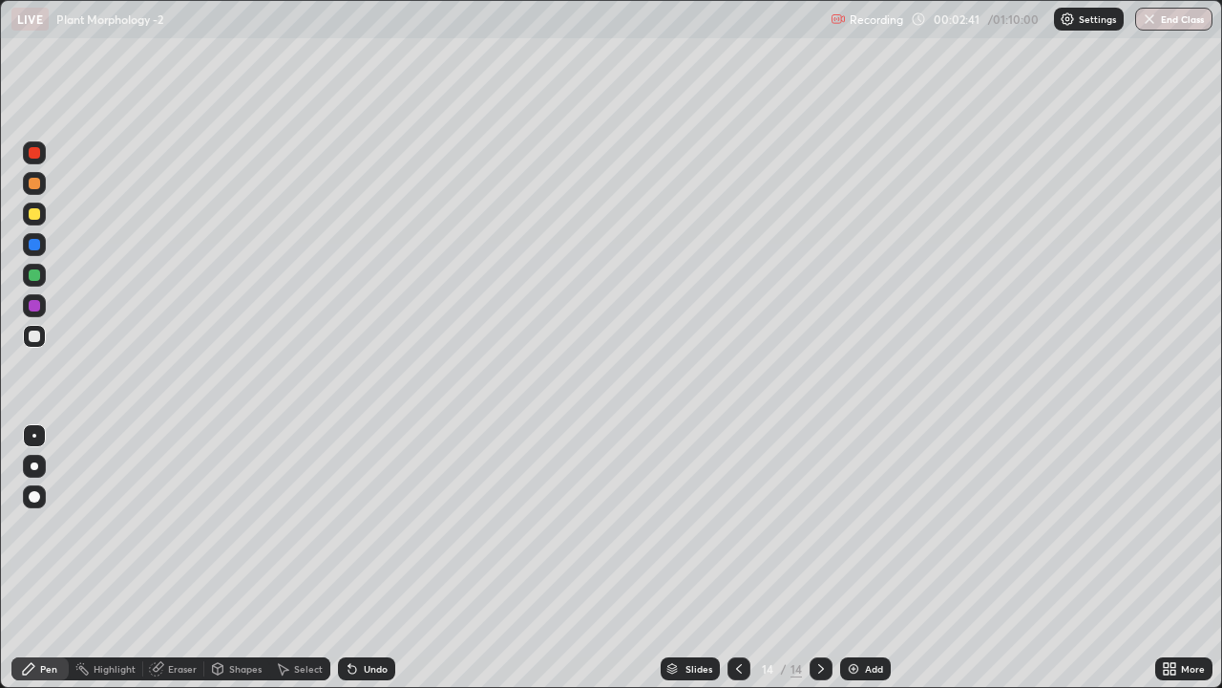
click at [853, 533] on img at bounding box center [853, 668] width 15 height 15
click at [855, 533] on img at bounding box center [853, 668] width 15 height 15
click at [853, 533] on img at bounding box center [853, 668] width 15 height 15
click at [856, 533] on img at bounding box center [853, 668] width 15 height 15
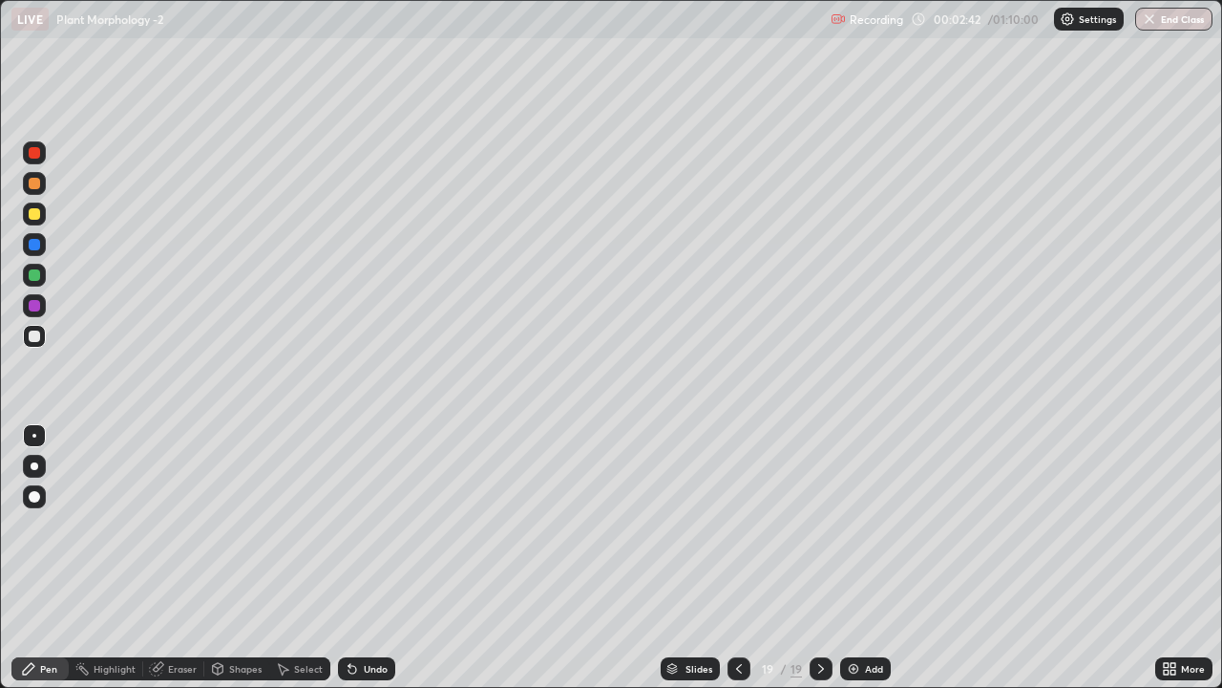
click at [857, 533] on img at bounding box center [853, 668] width 15 height 15
click at [743, 533] on icon at bounding box center [738, 668] width 15 height 15
click at [736, 533] on icon at bounding box center [738, 668] width 15 height 15
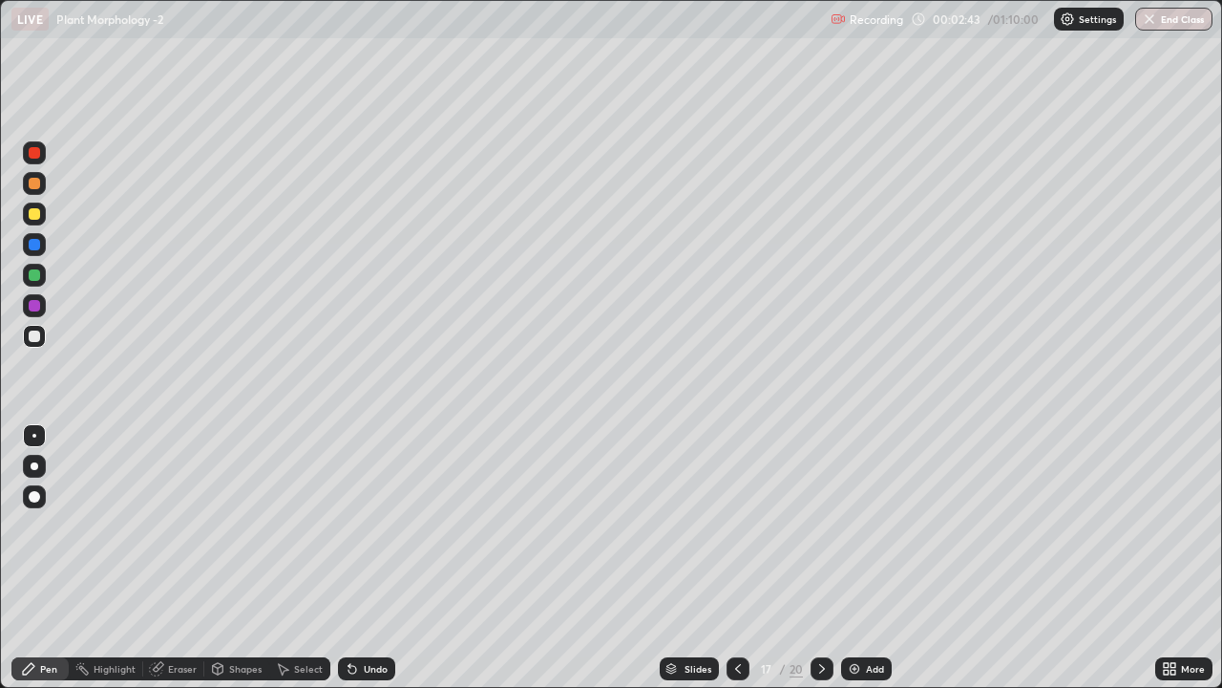
click at [736, 533] on icon at bounding box center [738, 668] width 15 height 15
click at [737, 533] on icon at bounding box center [738, 668] width 15 height 15
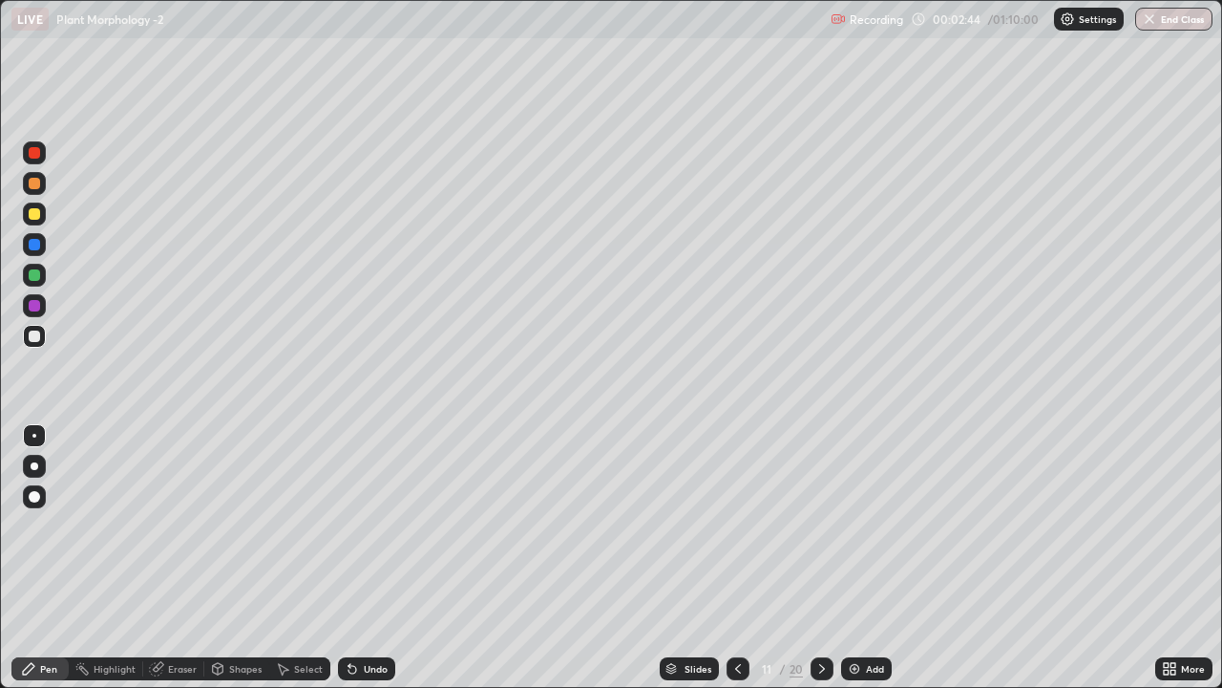
click at [737, 533] on icon at bounding box center [738, 668] width 15 height 15
click at [736, 533] on icon at bounding box center [738, 668] width 15 height 15
click at [739, 533] on icon at bounding box center [738, 668] width 15 height 15
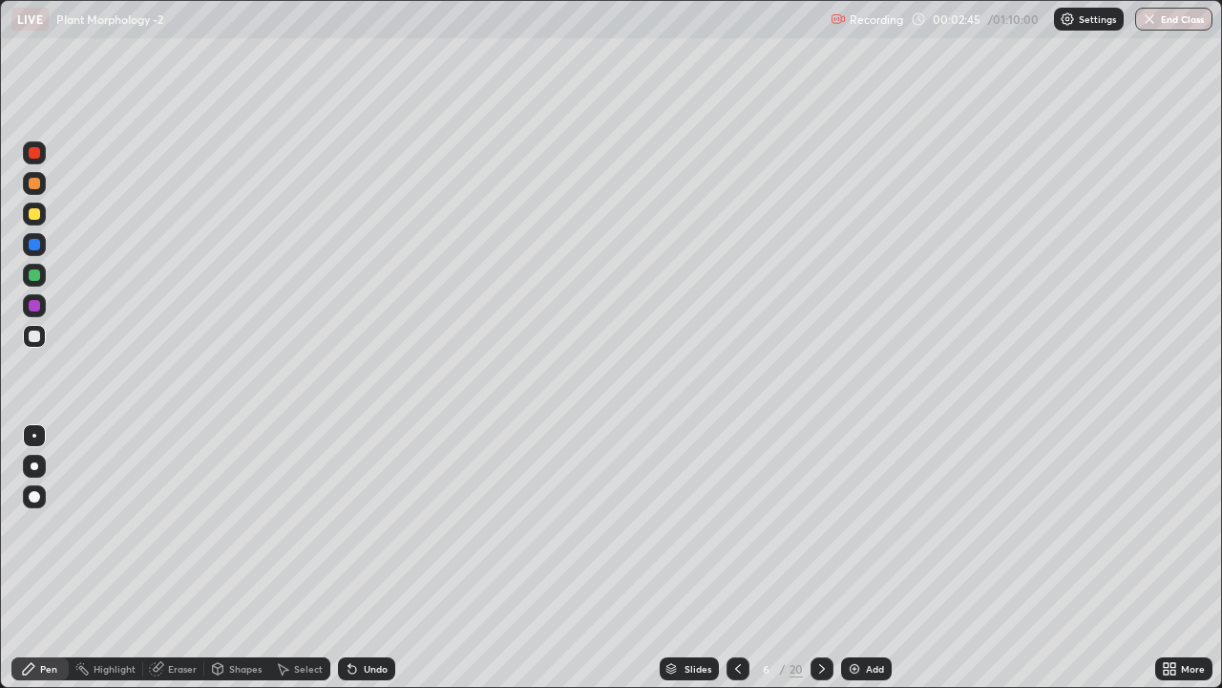
click at [736, 533] on icon at bounding box center [738, 668] width 15 height 15
click at [737, 533] on icon at bounding box center [738, 668] width 15 height 15
click at [736, 533] on icon at bounding box center [738, 668] width 15 height 15
click at [27, 467] on div at bounding box center [34, 466] width 23 height 23
click at [180, 533] on div "Eraser" at bounding box center [173, 668] width 61 height 23
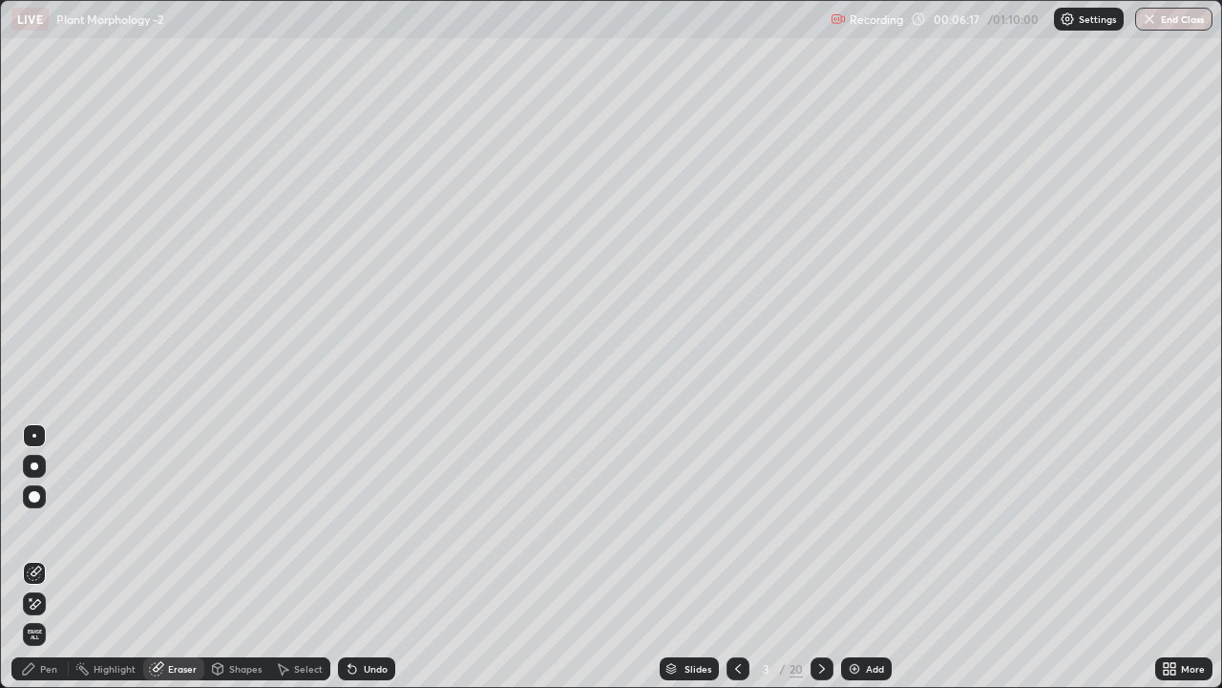
click at [49, 533] on div "Pen" at bounding box center [48, 669] width 17 height 10
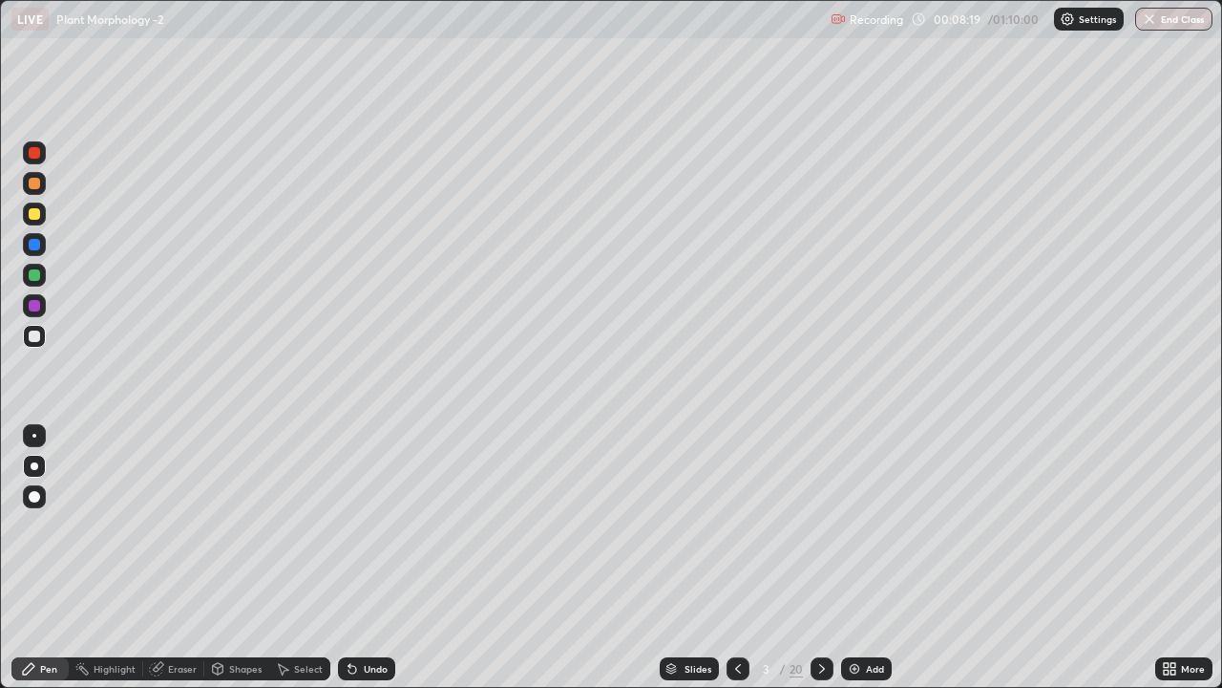
click at [818, 533] on icon at bounding box center [822, 668] width 15 height 15
click at [36, 212] on div at bounding box center [34, 213] width 11 height 11
click at [33, 332] on div at bounding box center [34, 335] width 11 height 11
click at [34, 210] on div at bounding box center [34, 213] width 11 height 11
click at [35, 334] on div at bounding box center [34, 335] width 11 height 11
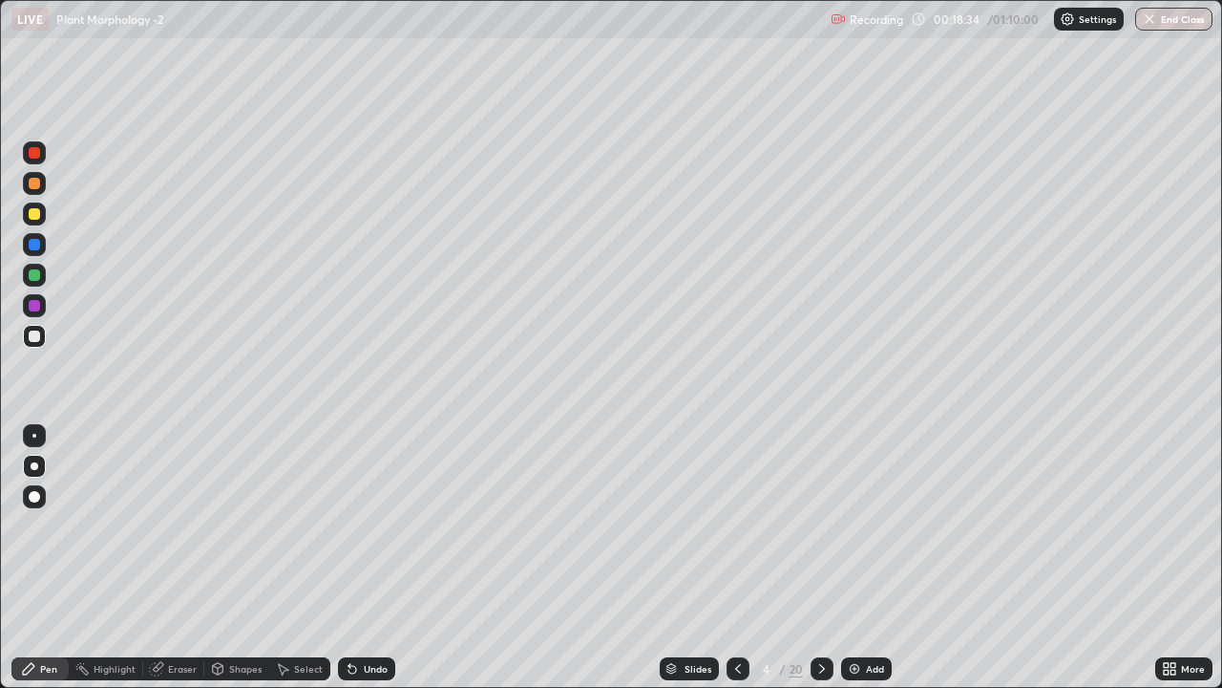
click at [32, 218] on div at bounding box center [34, 213] width 11 height 11
click at [36, 332] on div at bounding box center [34, 335] width 11 height 11
click at [37, 342] on div at bounding box center [34, 336] width 23 height 23
click at [33, 216] on div at bounding box center [34, 213] width 11 height 11
click at [36, 331] on div at bounding box center [34, 335] width 11 height 11
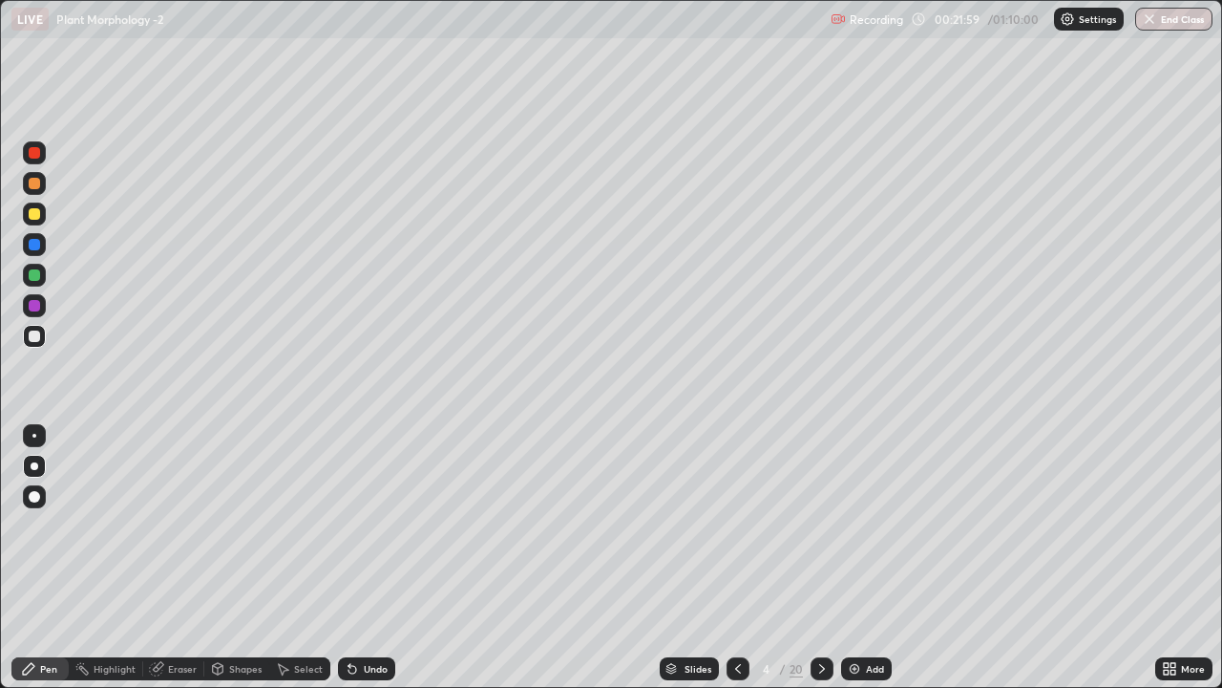
click at [27, 274] on div at bounding box center [34, 275] width 23 height 23
click at [811, 533] on div at bounding box center [822, 668] width 23 height 23
click at [35, 336] on div at bounding box center [34, 335] width 11 height 11
click at [180, 533] on div "Eraser" at bounding box center [182, 669] width 29 height 10
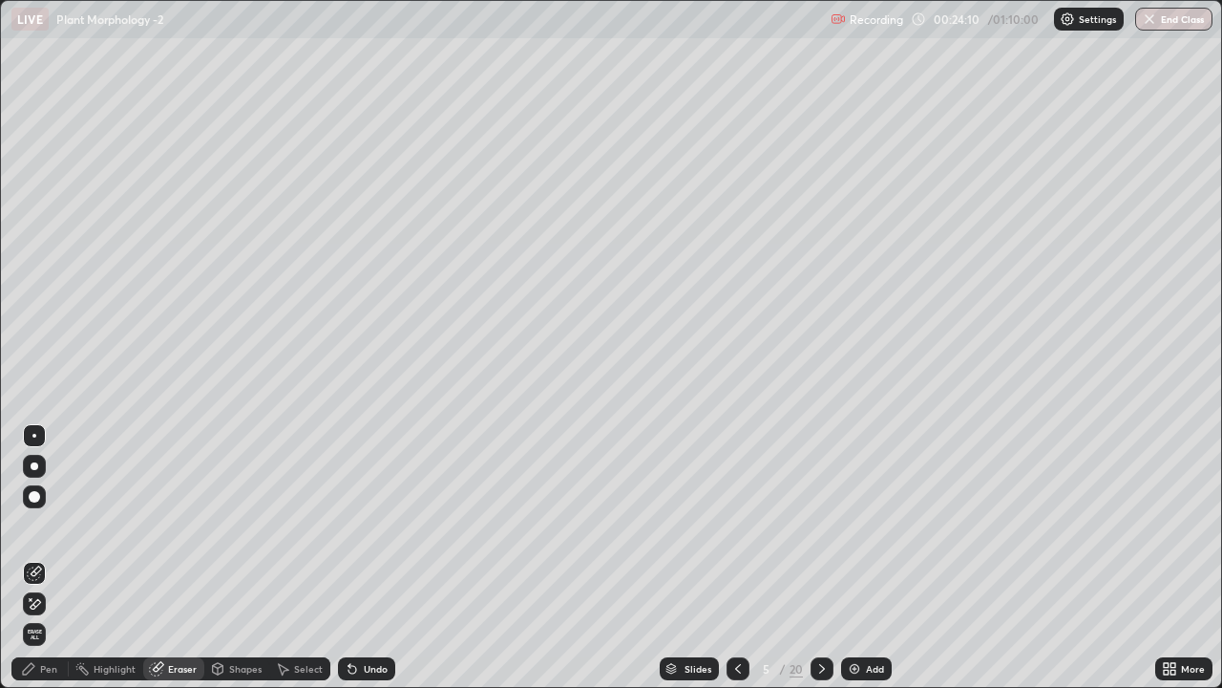
click at [50, 533] on div "Pen" at bounding box center [48, 669] width 17 height 10
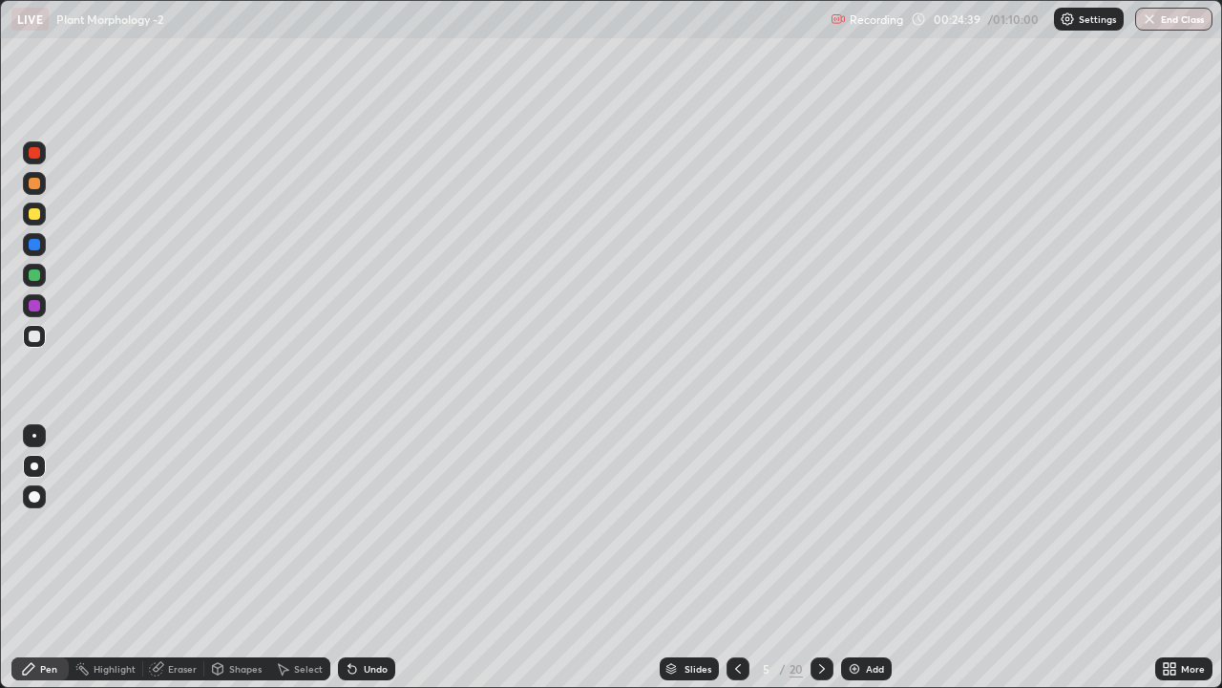
click at [34, 216] on div at bounding box center [34, 213] width 11 height 11
click at [34, 334] on div at bounding box center [34, 335] width 11 height 11
click at [32, 210] on div at bounding box center [34, 213] width 11 height 11
click at [34, 222] on div at bounding box center [34, 213] width 23 height 23
click at [821, 533] on icon at bounding box center [822, 668] width 15 height 15
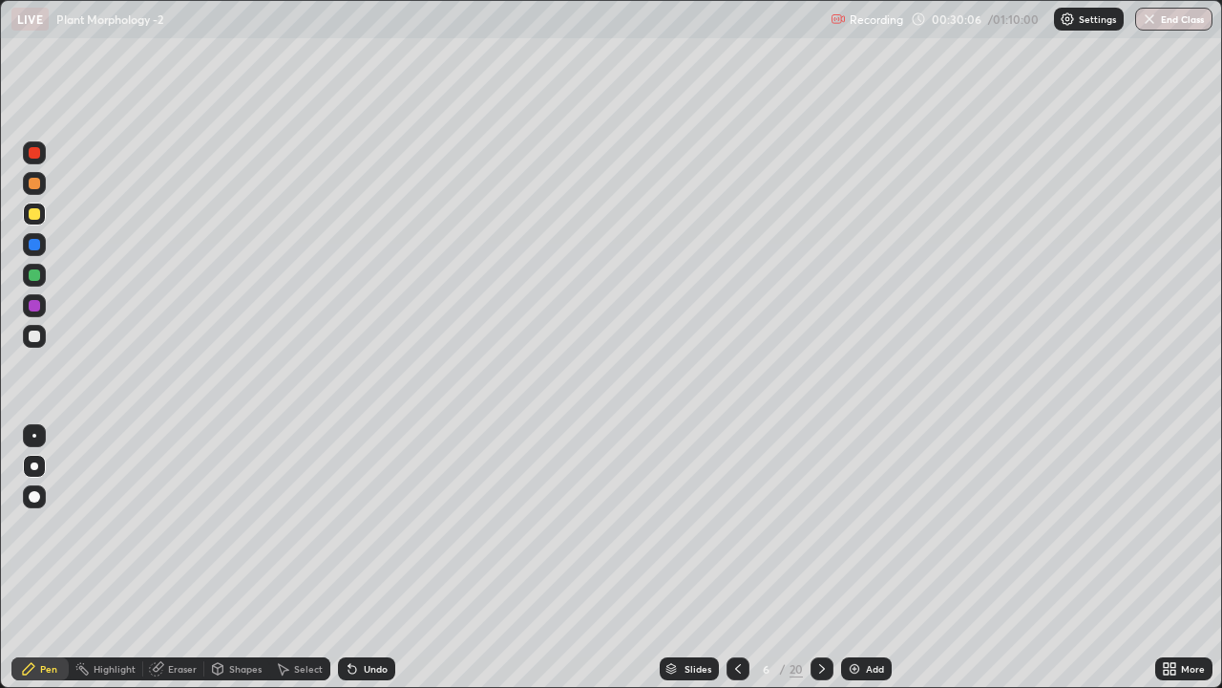
click at [38, 340] on div at bounding box center [34, 335] width 11 height 11
click at [736, 533] on icon at bounding box center [738, 668] width 15 height 15
click at [821, 533] on icon at bounding box center [822, 669] width 6 height 10
click at [736, 533] on icon at bounding box center [738, 668] width 15 height 15
click at [735, 533] on icon at bounding box center [738, 668] width 15 height 15
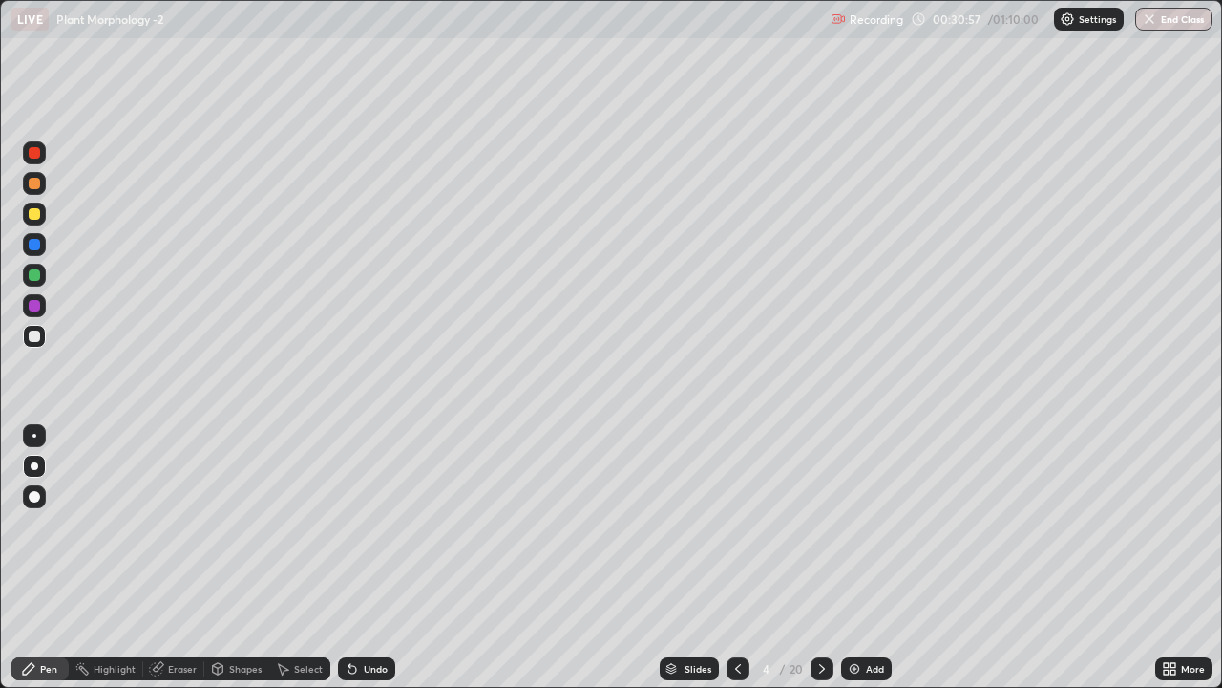
click at [820, 533] on icon at bounding box center [822, 668] width 15 height 15
click at [818, 533] on icon at bounding box center [822, 668] width 15 height 15
click at [742, 533] on icon at bounding box center [738, 668] width 15 height 15
click at [817, 533] on div at bounding box center [822, 668] width 23 height 23
click at [748, 533] on div at bounding box center [738, 668] width 23 height 38
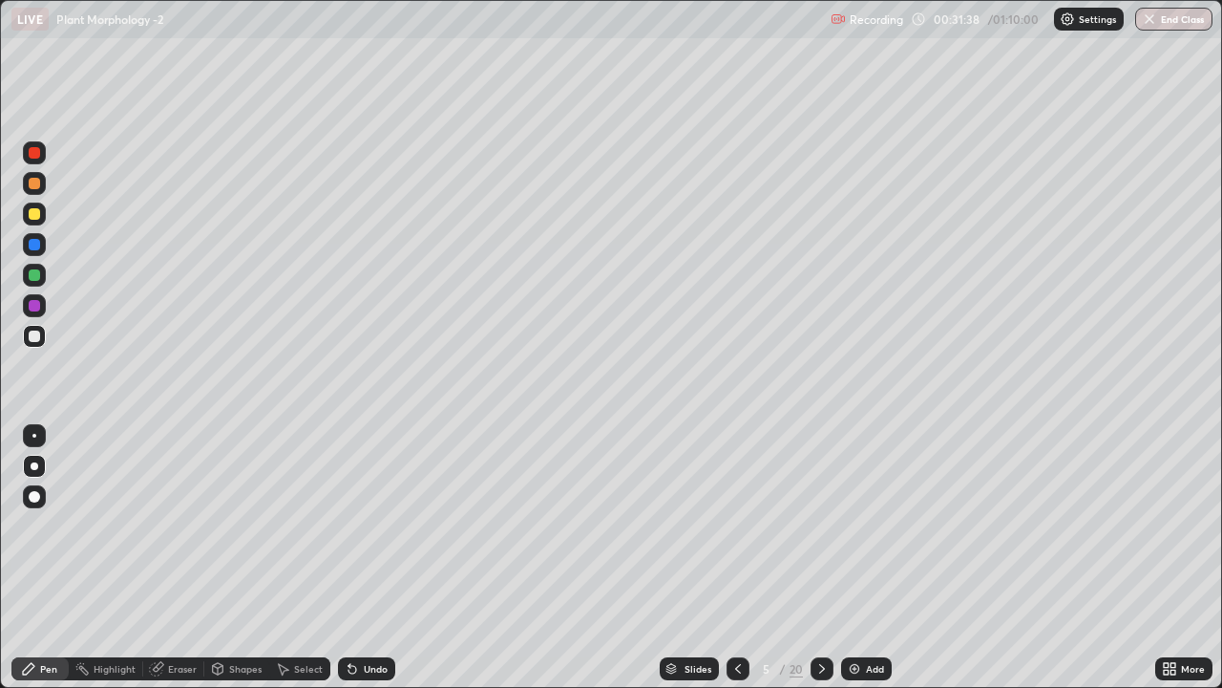
click at [819, 533] on div at bounding box center [822, 668] width 23 height 23
click at [820, 533] on icon at bounding box center [822, 668] width 15 height 15
click at [819, 533] on icon at bounding box center [822, 668] width 15 height 15
click at [817, 533] on icon at bounding box center [822, 668] width 15 height 15
click at [172, 533] on div "Eraser" at bounding box center [182, 669] width 29 height 10
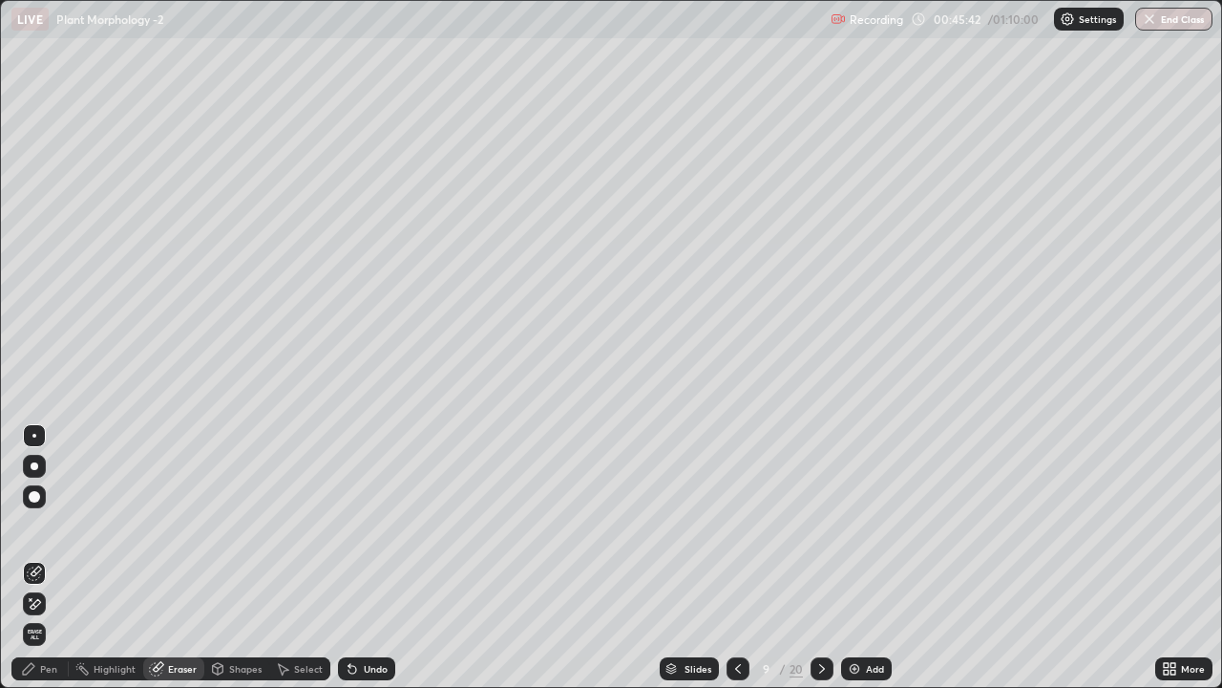
click at [51, 533] on div "Pen" at bounding box center [48, 669] width 17 height 10
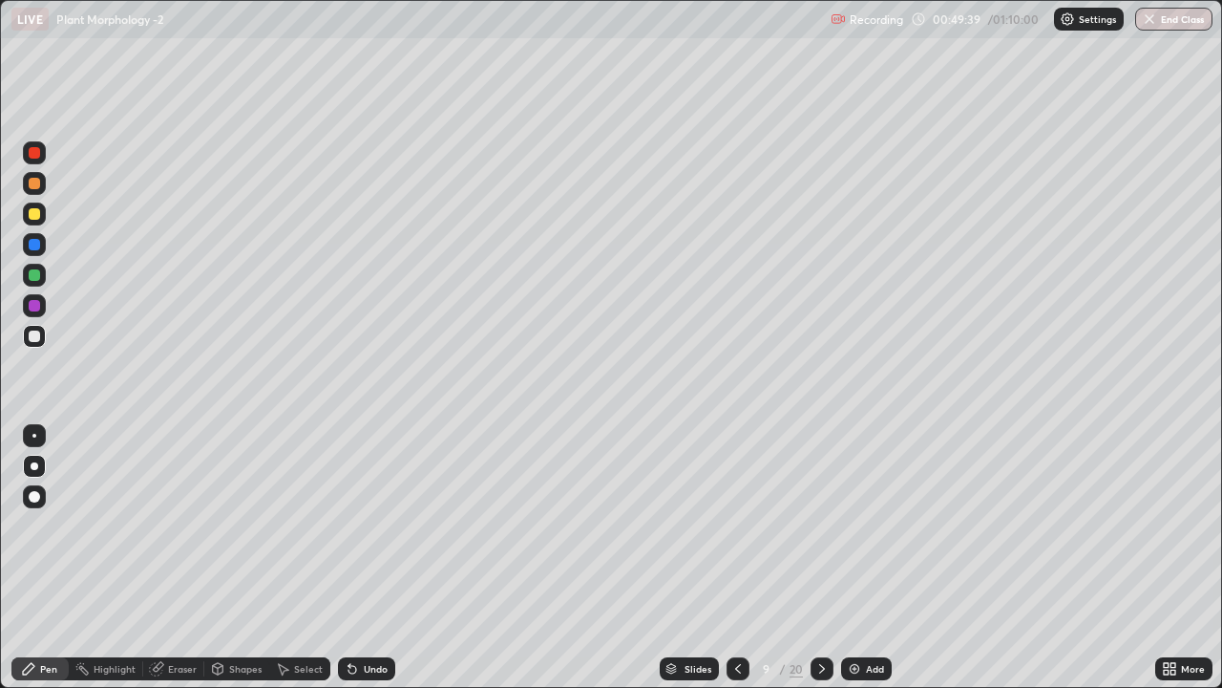
click at [820, 533] on div at bounding box center [822, 668] width 23 height 23
click at [823, 533] on icon at bounding box center [822, 668] width 15 height 15
click at [733, 533] on icon at bounding box center [738, 668] width 15 height 15
click at [173, 533] on div "Eraser" at bounding box center [173, 668] width 61 height 23
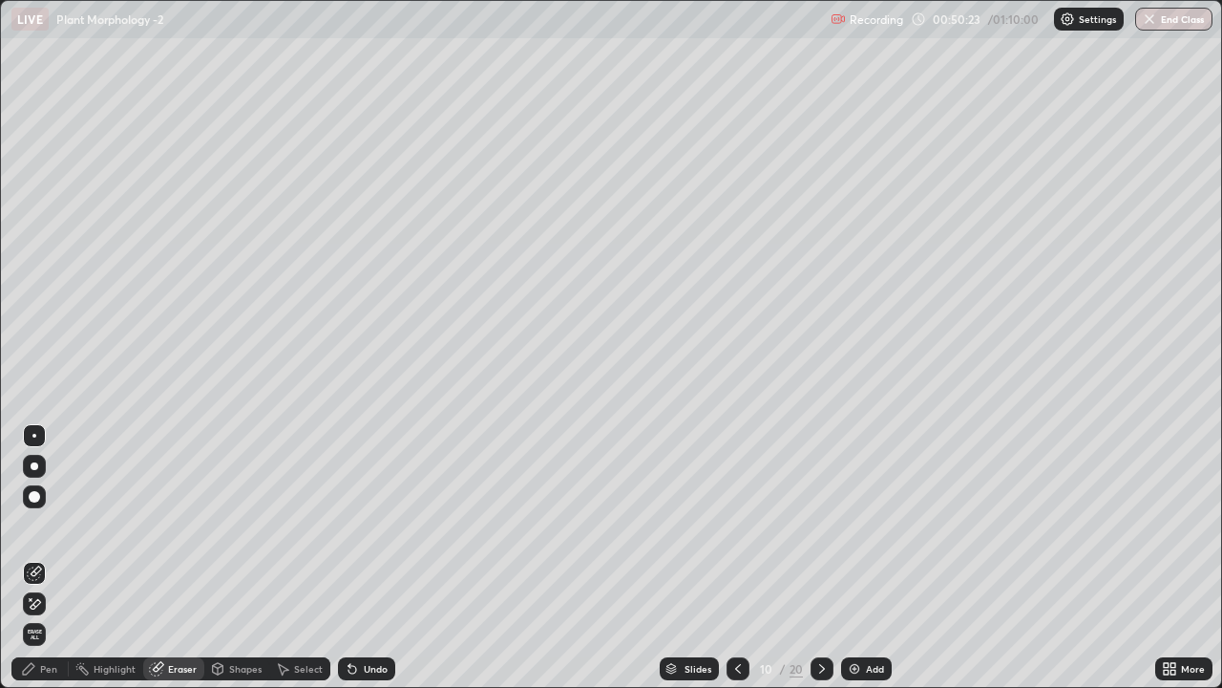
click at [50, 533] on div "Pen" at bounding box center [48, 669] width 17 height 10
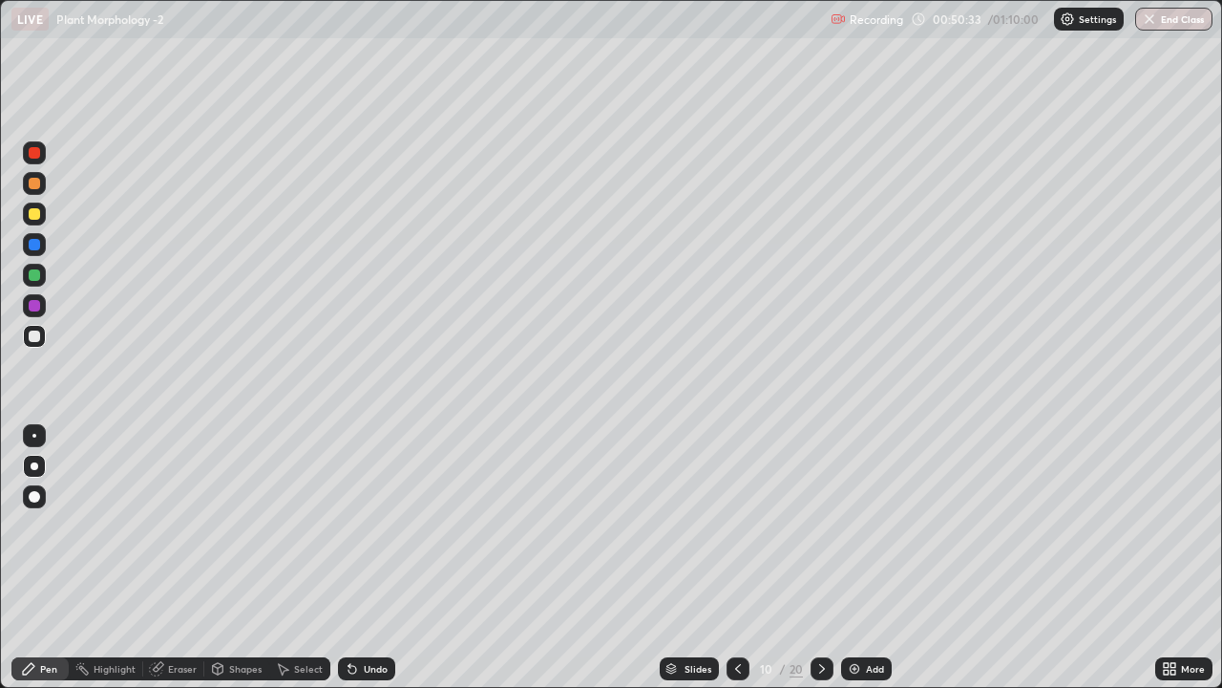
click at [33, 336] on div at bounding box center [34, 335] width 11 height 11
click at [185, 533] on div "Eraser" at bounding box center [182, 669] width 29 height 10
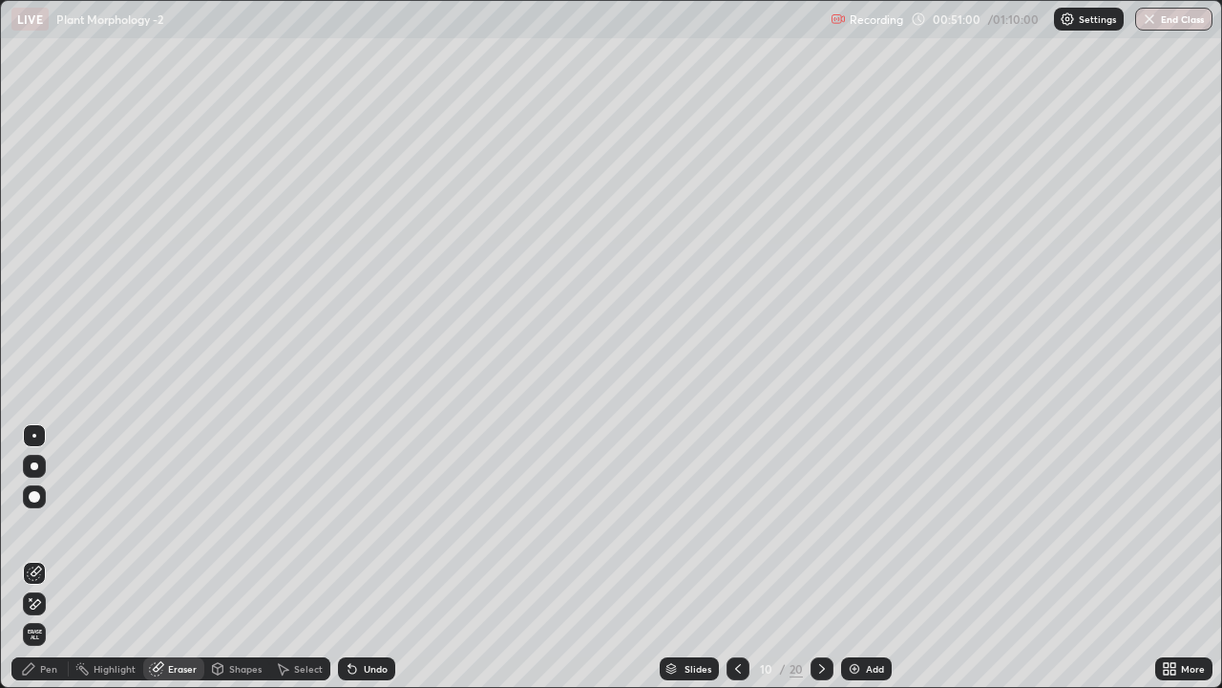
click at [45, 533] on div "Pen" at bounding box center [48, 669] width 17 height 10
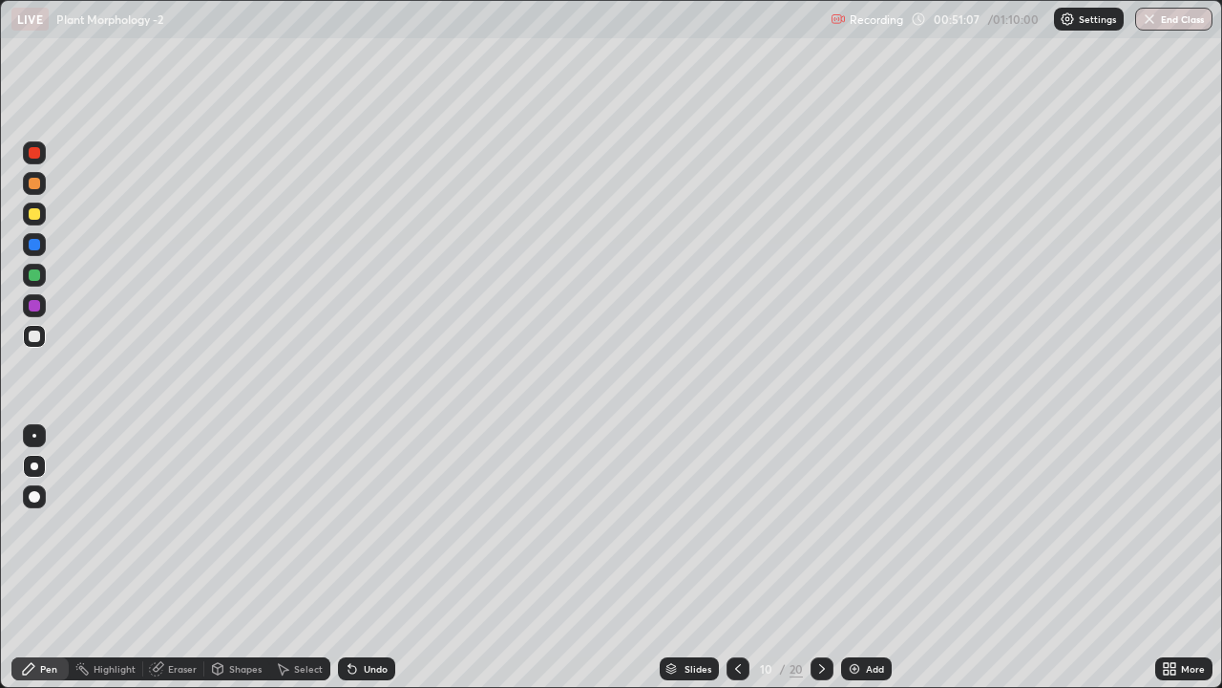
click at [183, 533] on div "Eraser" at bounding box center [182, 669] width 29 height 10
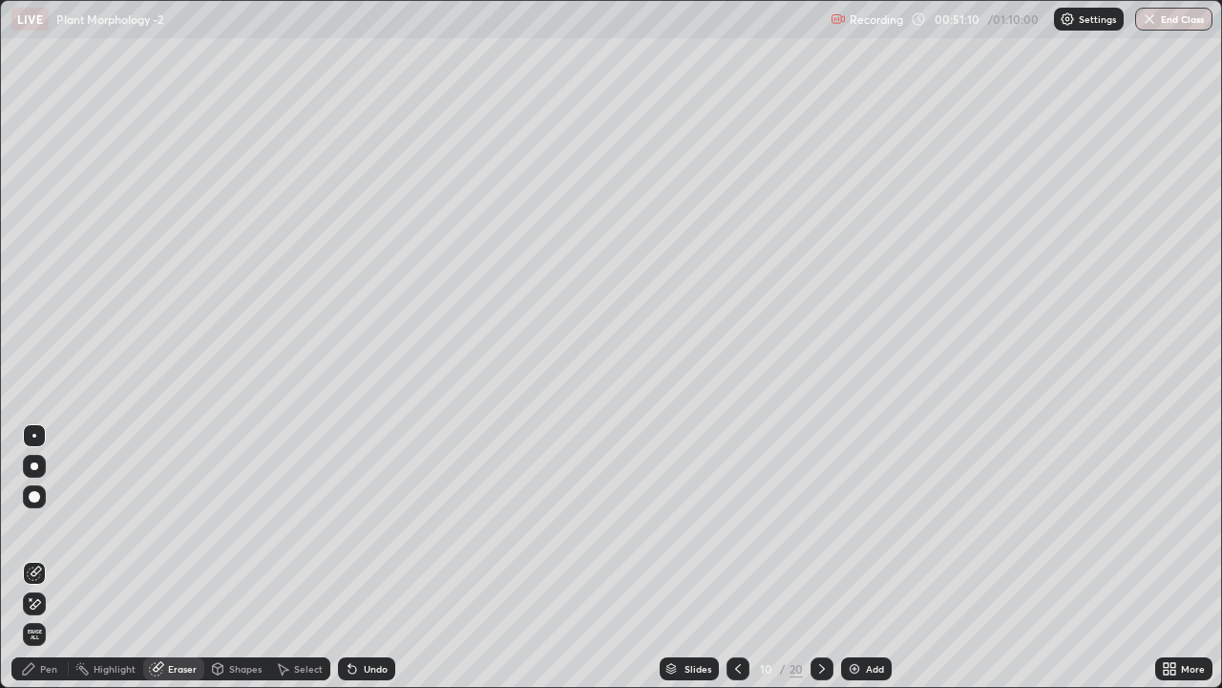
click at [45, 533] on div "Pen" at bounding box center [48, 669] width 17 height 10
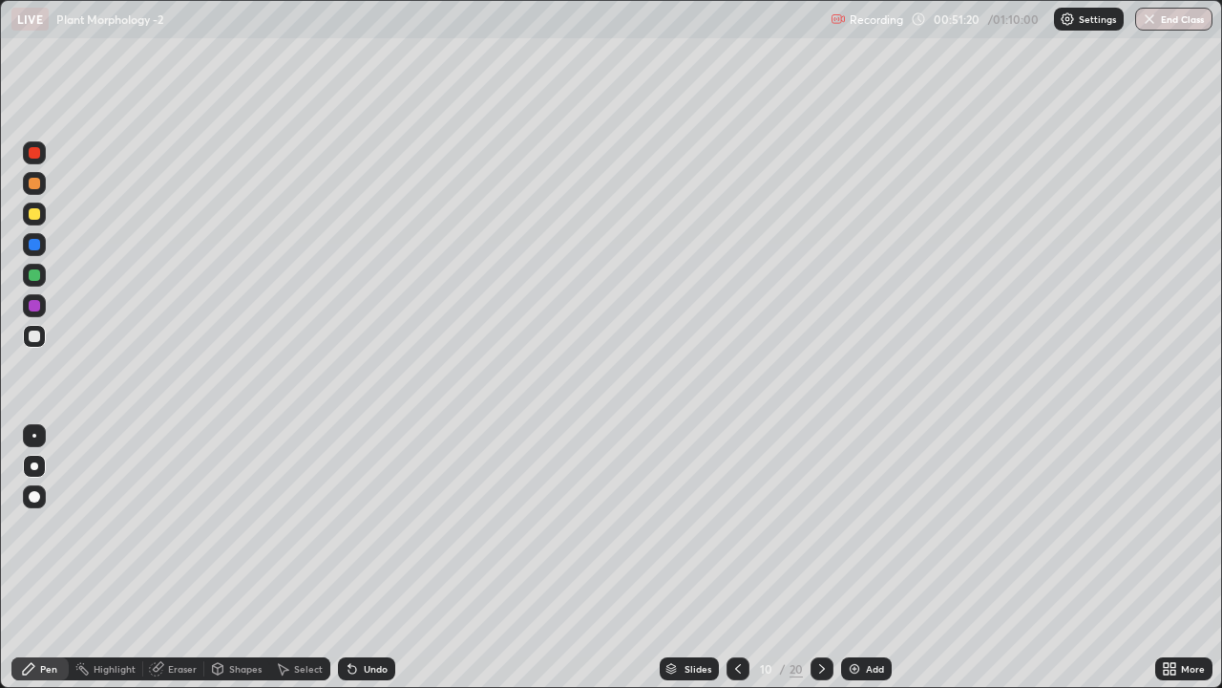
click at [32, 276] on div at bounding box center [34, 274] width 11 height 11
click at [32, 333] on div at bounding box center [34, 335] width 11 height 11
click at [820, 533] on icon at bounding box center [822, 668] width 15 height 15
click at [183, 533] on div "Eraser" at bounding box center [182, 669] width 29 height 10
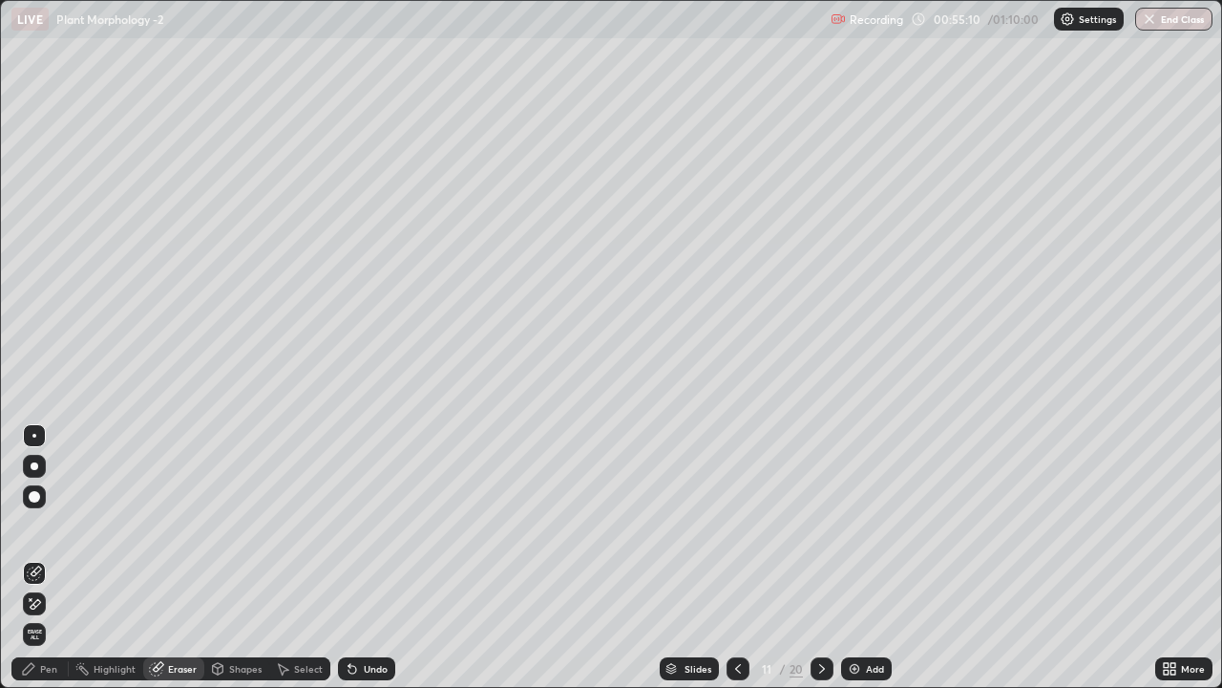
click at [35, 533] on icon at bounding box center [28, 668] width 15 height 15
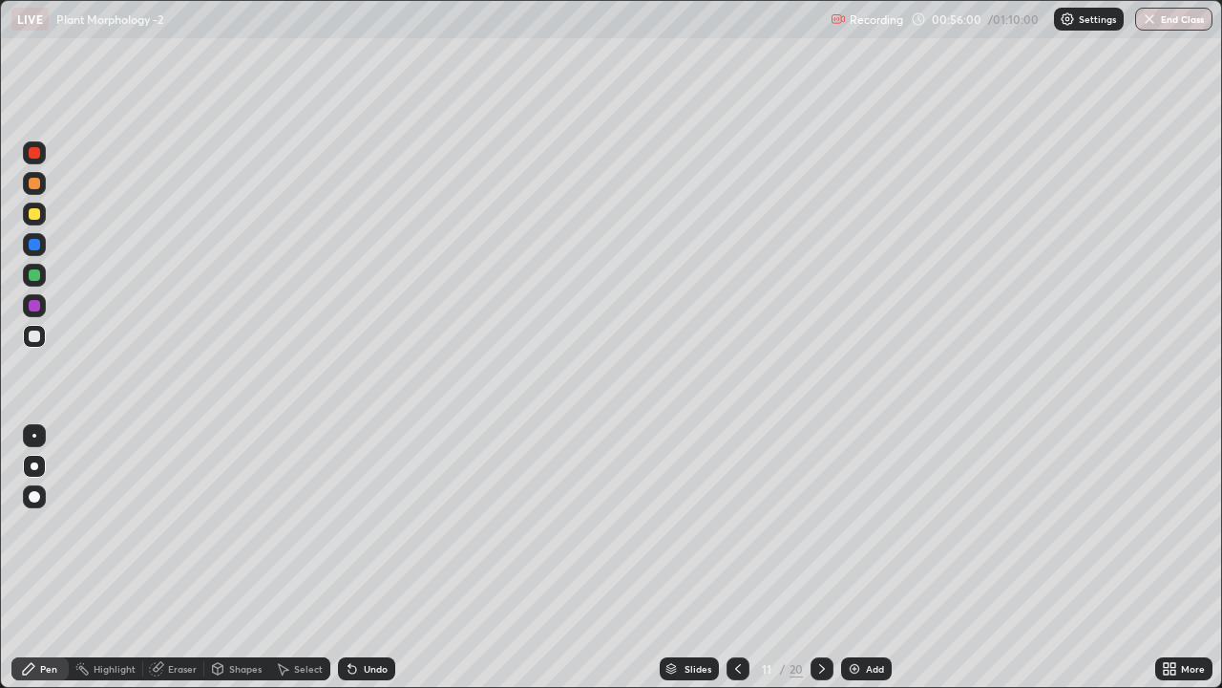
click at [181, 533] on div "Eraser" at bounding box center [182, 669] width 29 height 10
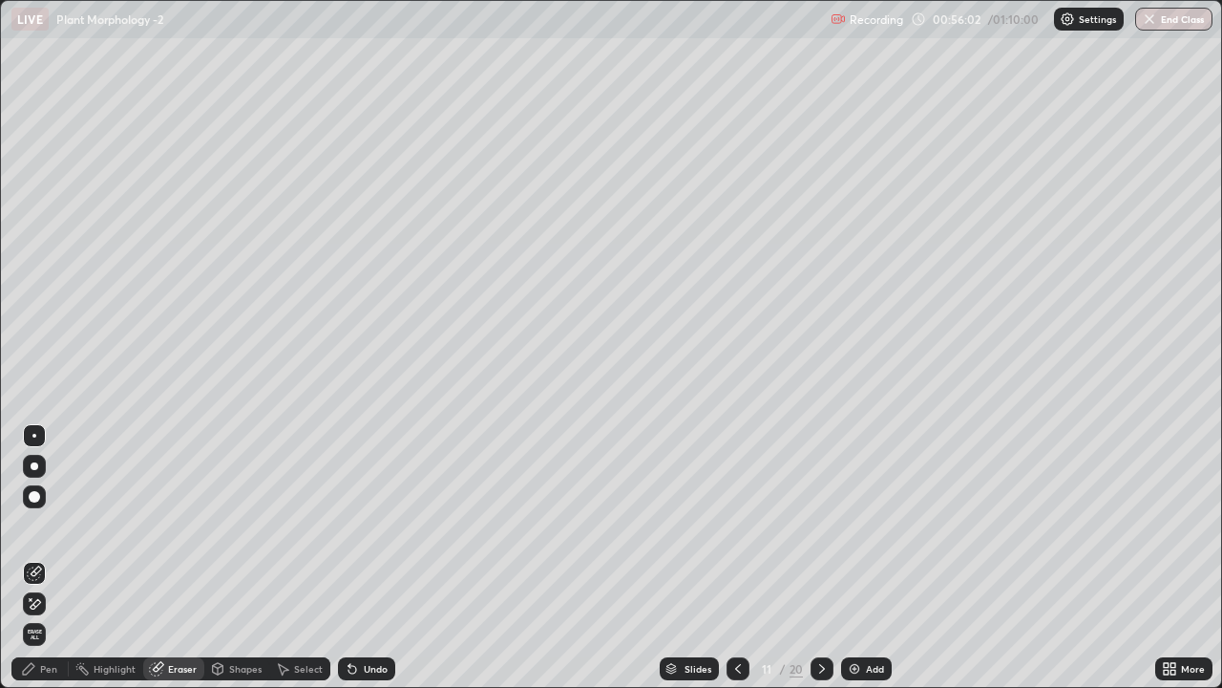
click at [52, 533] on div "Pen" at bounding box center [48, 669] width 17 height 10
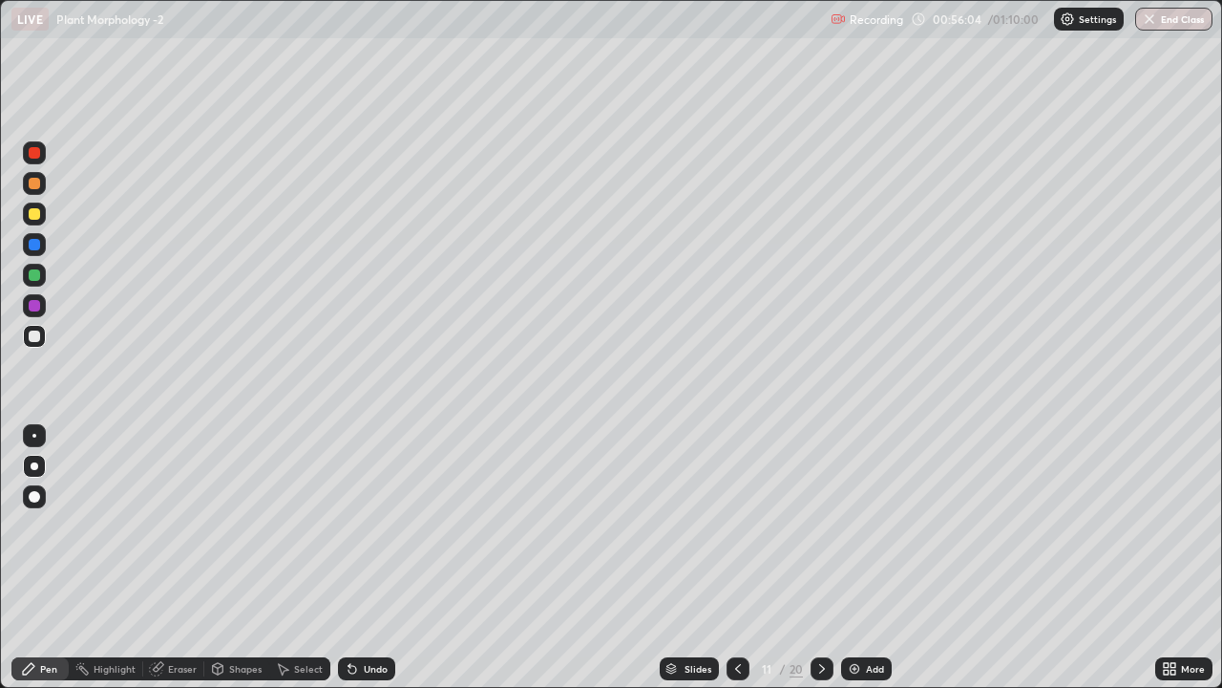
click at [180, 533] on div "Eraser" at bounding box center [182, 669] width 29 height 10
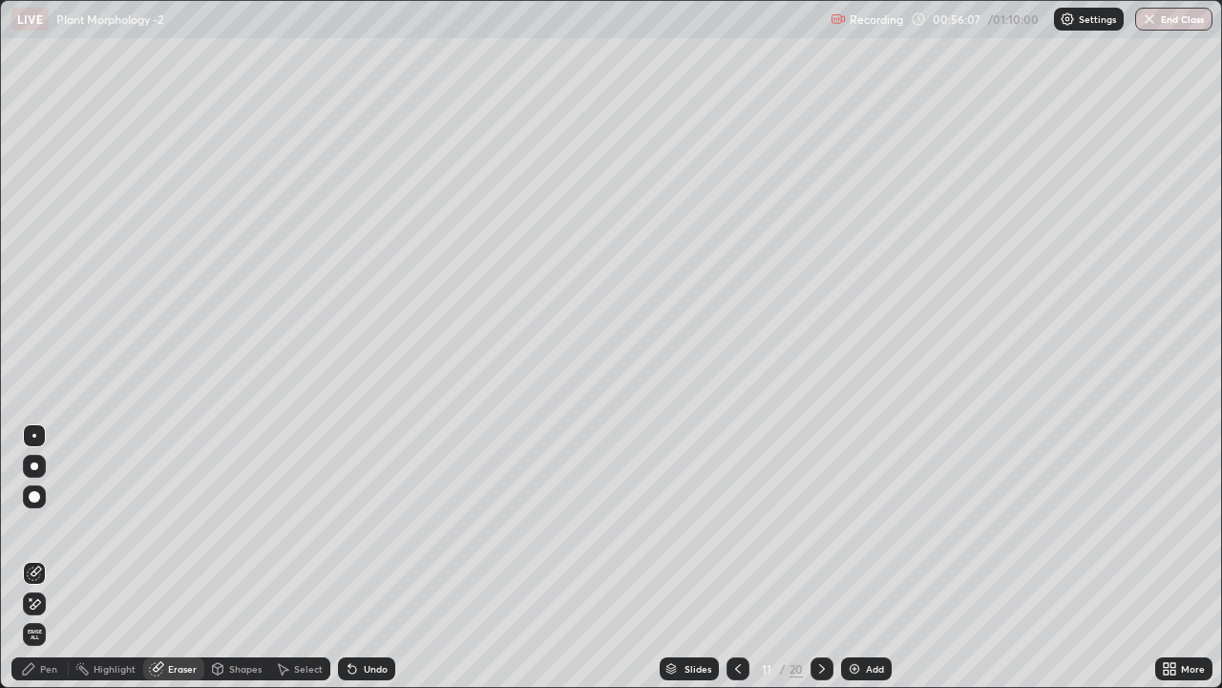
click at [46, 533] on div "Pen" at bounding box center [48, 669] width 17 height 10
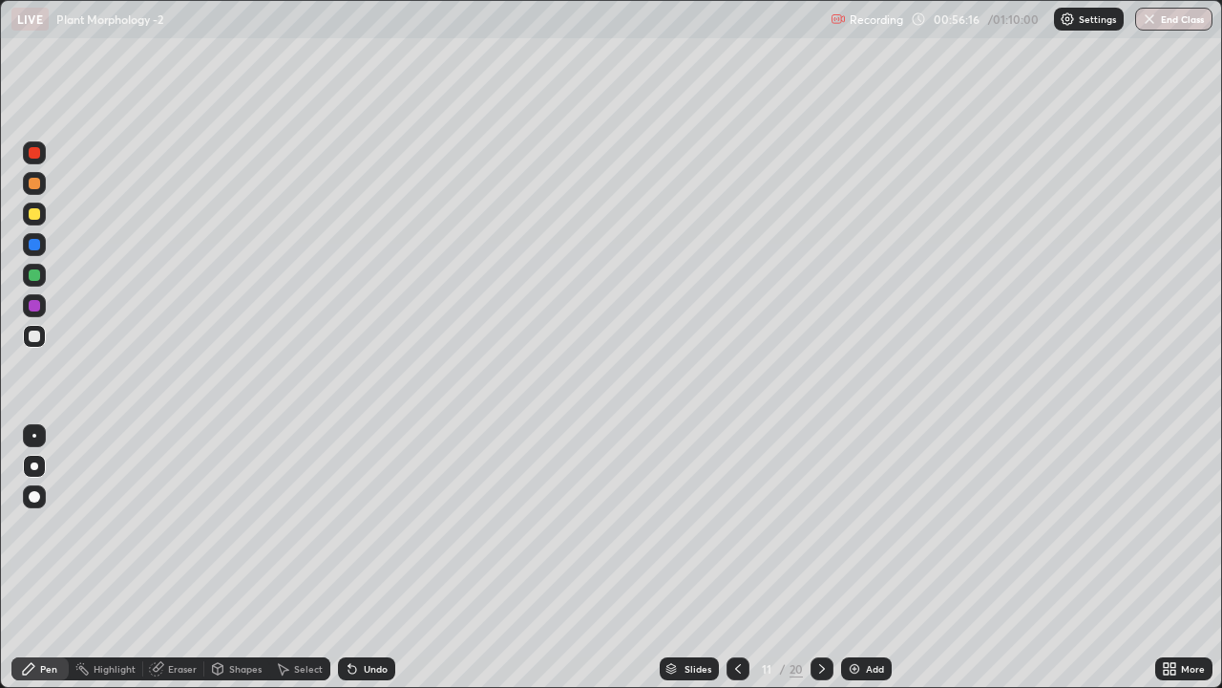
click at [178, 533] on div "Eraser" at bounding box center [182, 669] width 29 height 10
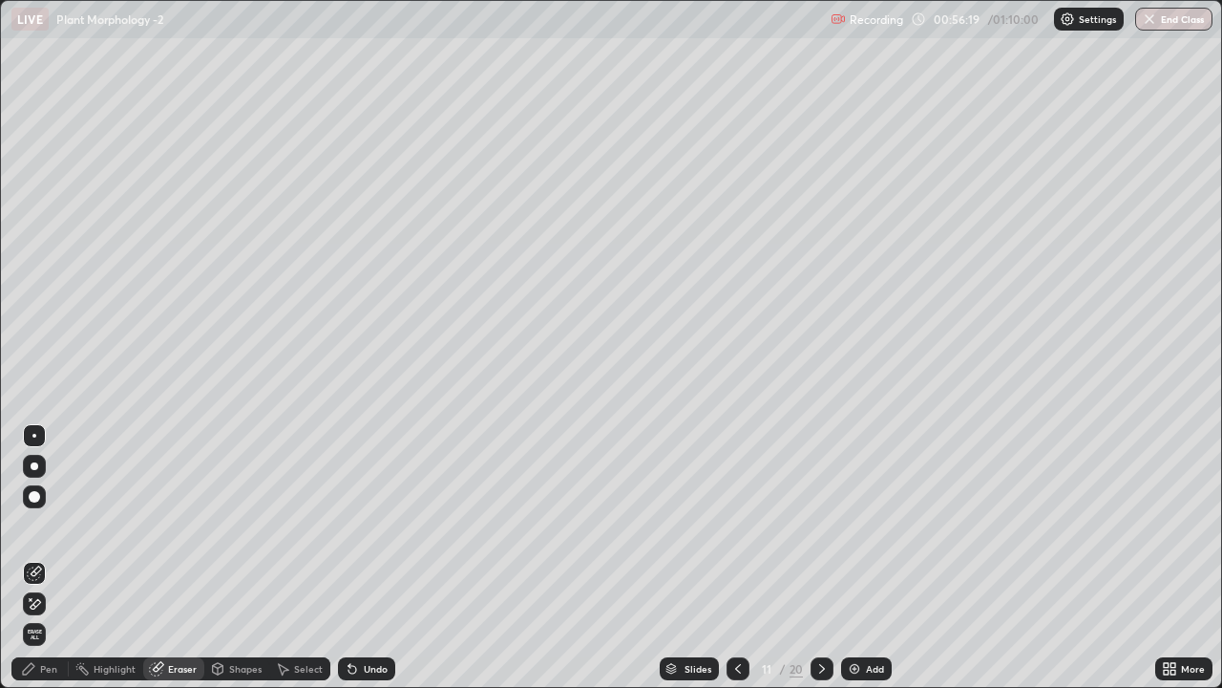
click at [48, 533] on div "Pen" at bounding box center [48, 669] width 17 height 10
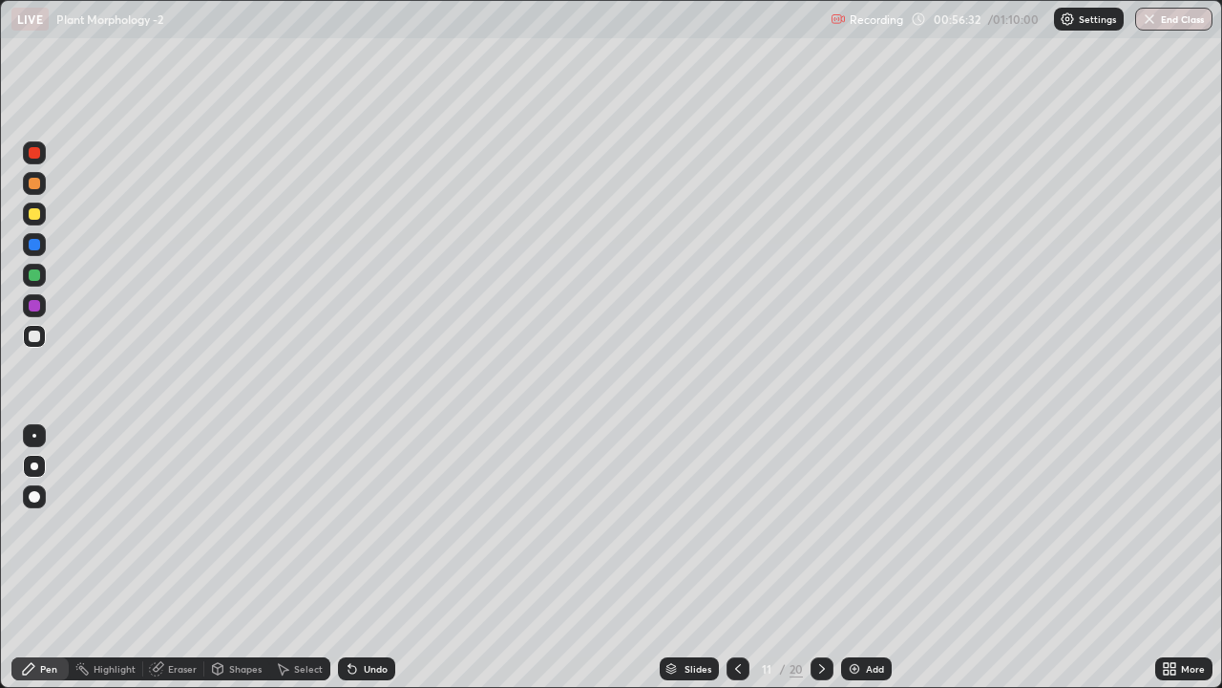
click at [175, 533] on div "Eraser" at bounding box center [182, 669] width 29 height 10
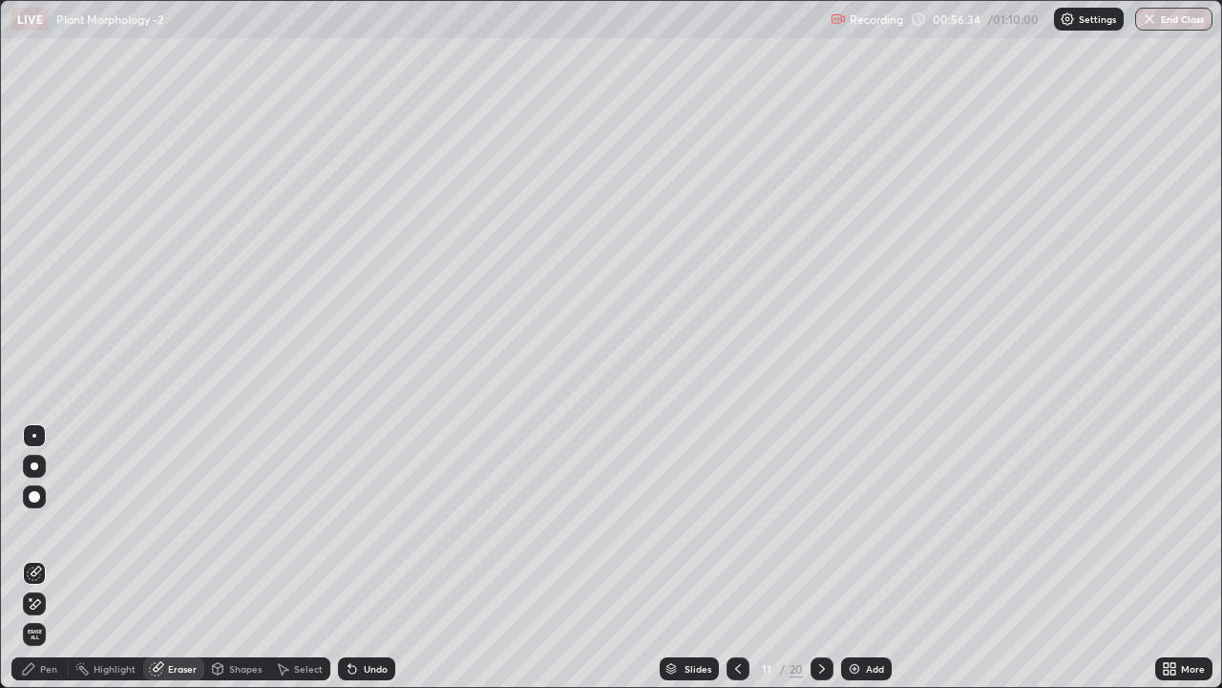
click at [50, 533] on div "Pen" at bounding box center [48, 669] width 17 height 10
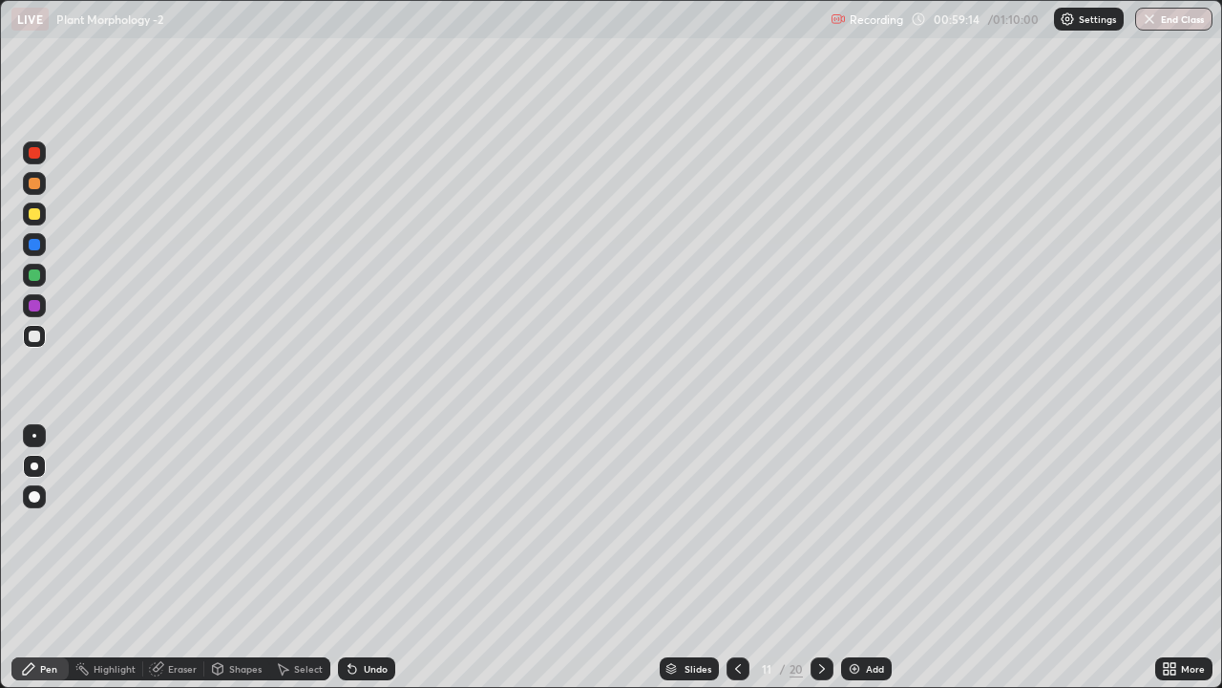
click at [1157, 20] on button "End Class" at bounding box center [1174, 19] width 77 height 23
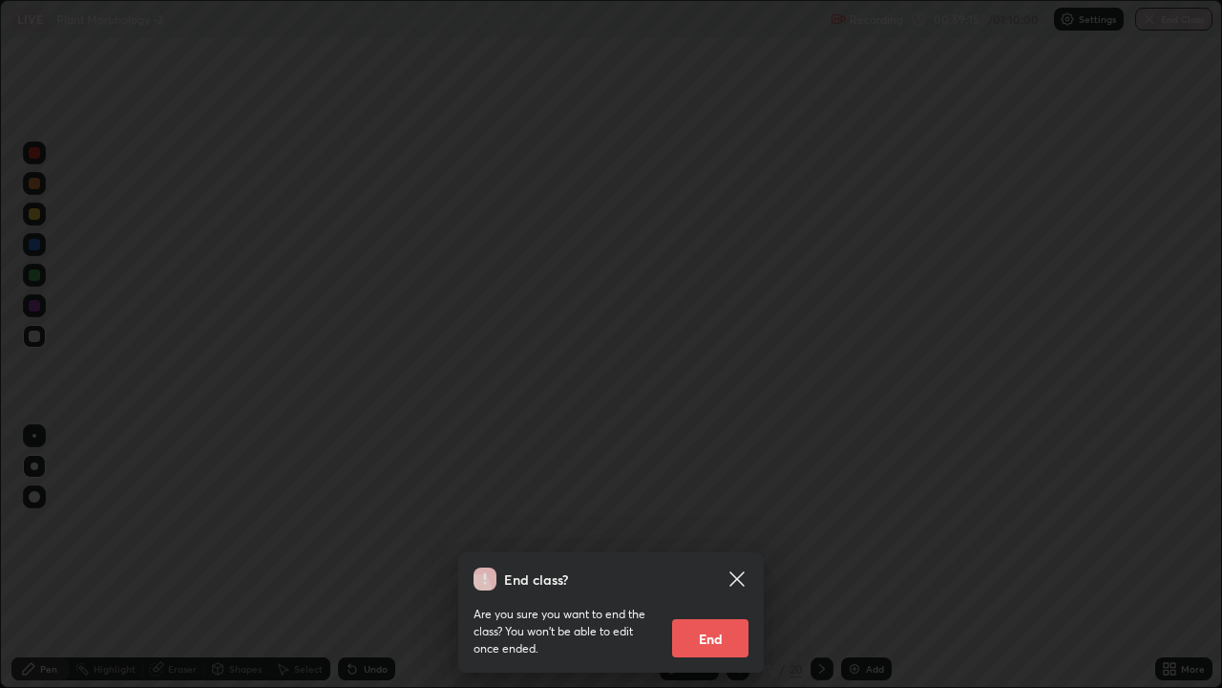
click at [693, 533] on button "End" at bounding box center [710, 638] width 76 height 38
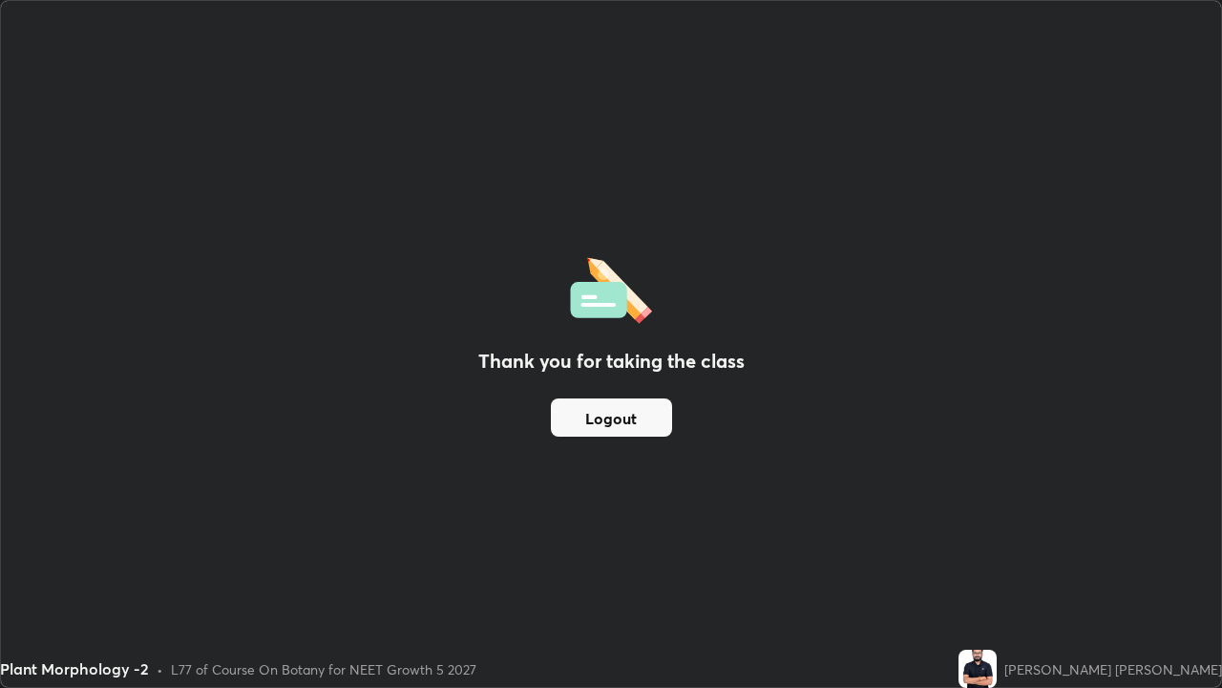
click at [614, 418] on button "Logout" at bounding box center [611, 417] width 121 height 38
